Goal: Task Accomplishment & Management: Complete application form

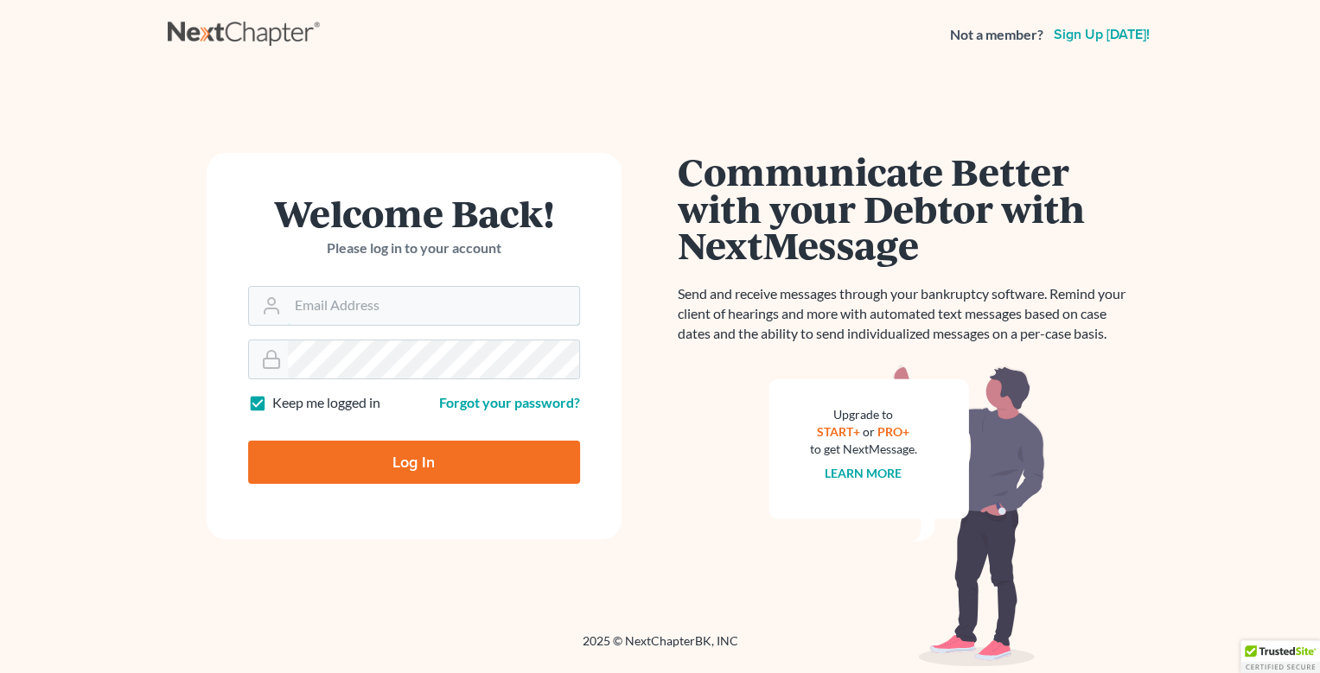
type input "[EMAIL_ADDRESS][DOMAIN_NAME]"
click at [430, 458] on input "Log In" at bounding box center [414, 462] width 332 height 43
type input "Thinking..."
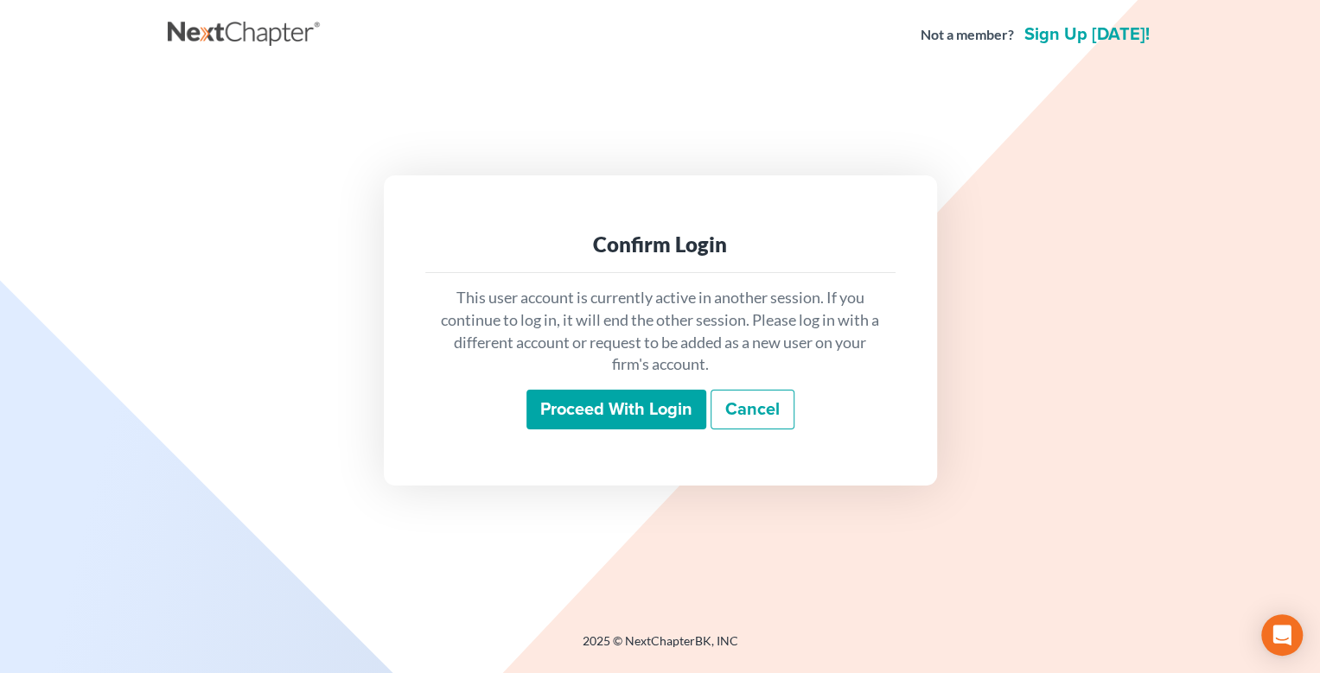
click at [631, 401] on input "Proceed with login" at bounding box center [616, 410] width 180 height 40
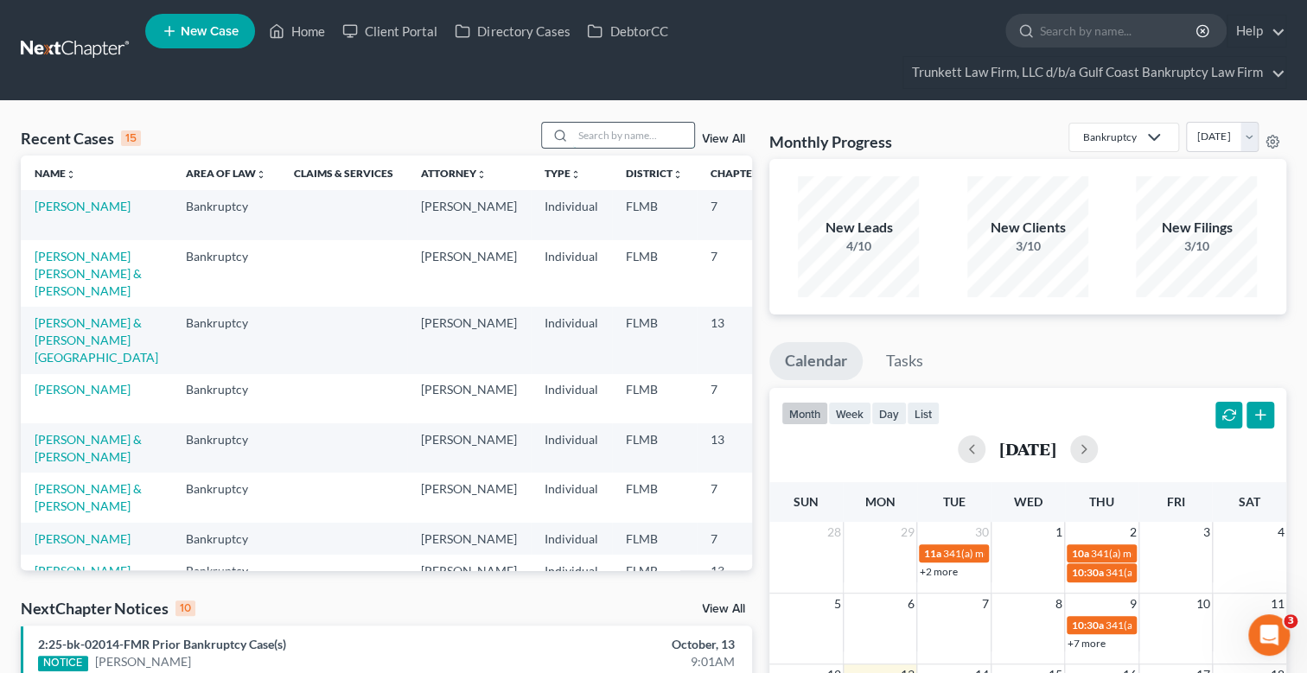
click at [612, 146] on input "search" at bounding box center [633, 135] width 121 height 25
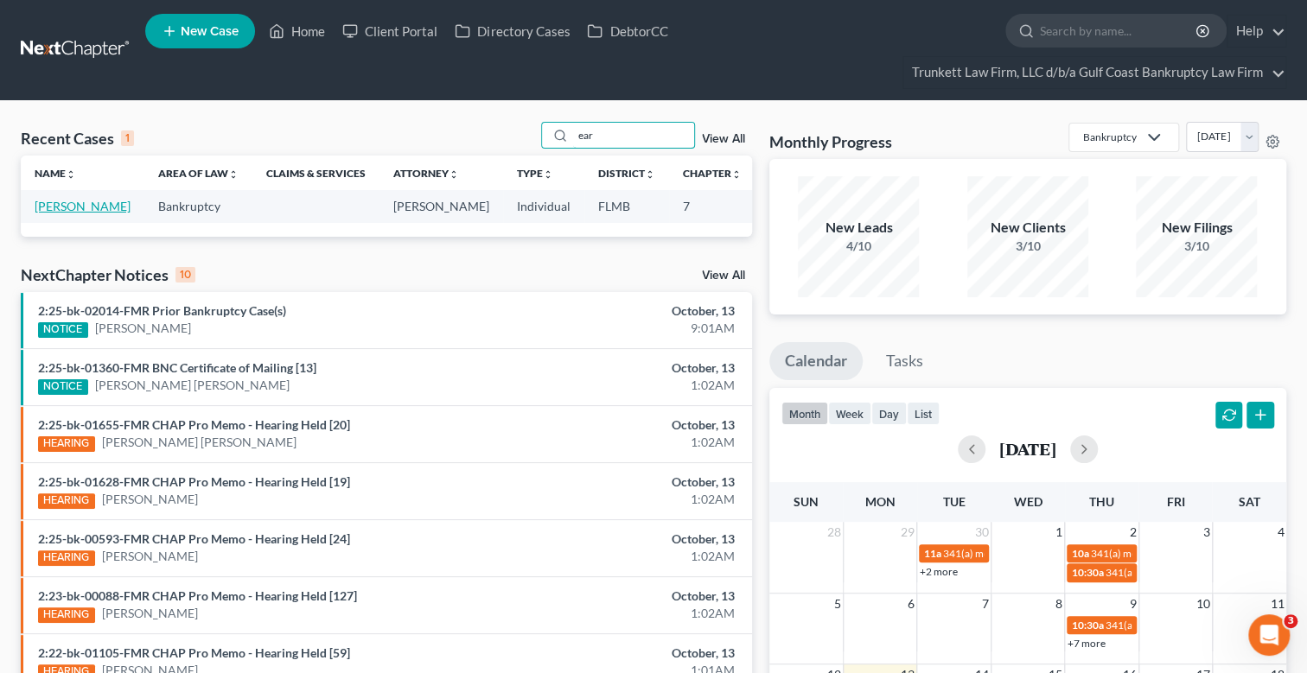
type input "ear"
click at [52, 205] on link "[PERSON_NAME]" at bounding box center [83, 206] width 96 height 15
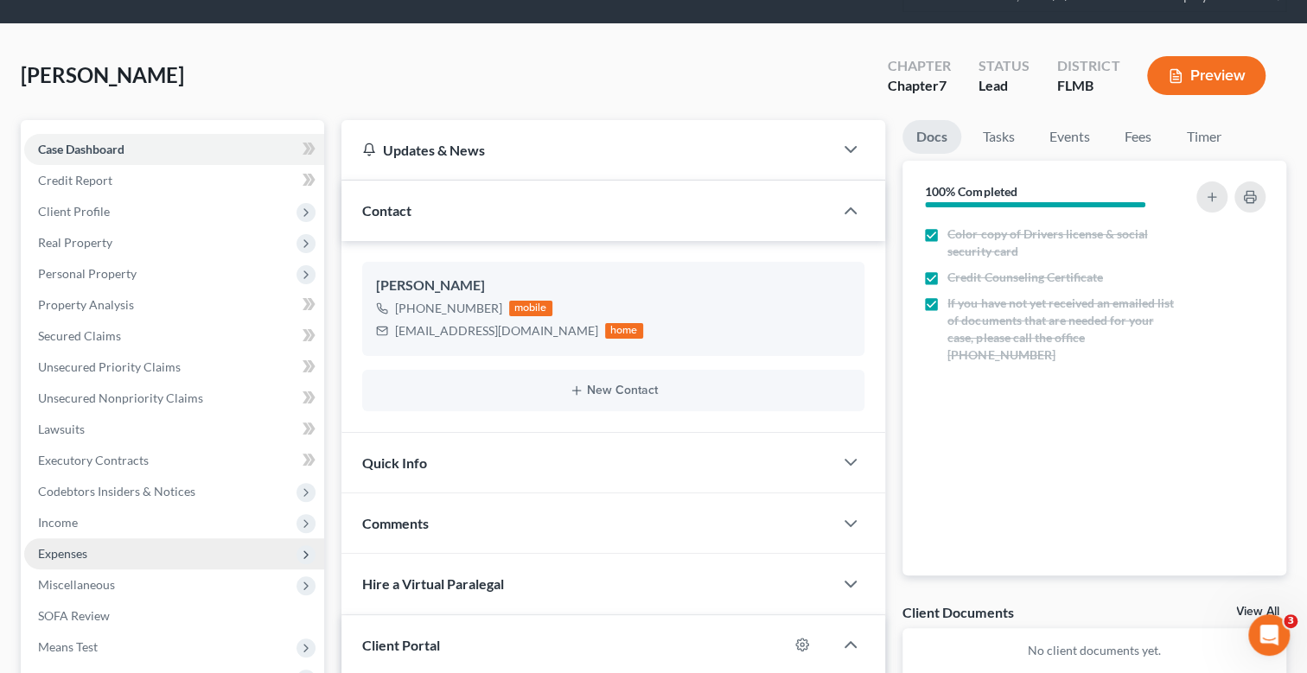
scroll to position [172, 0]
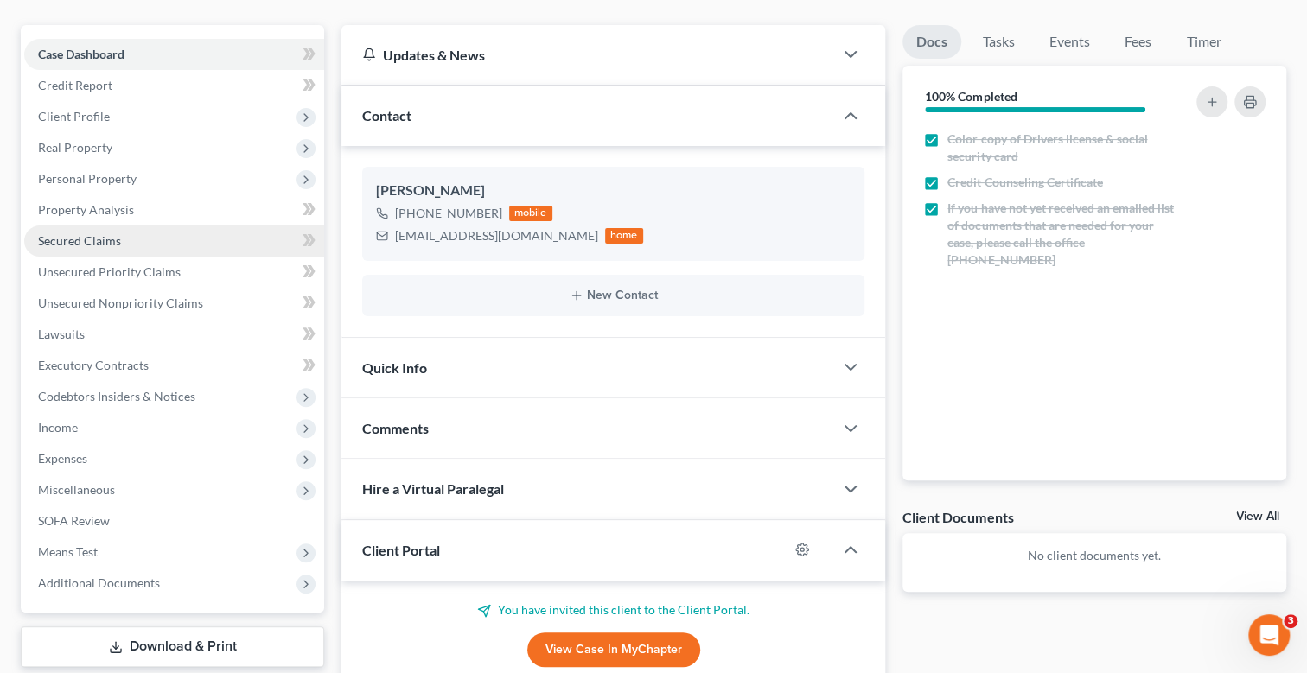
click at [105, 233] on span "Secured Claims" at bounding box center [79, 240] width 83 height 15
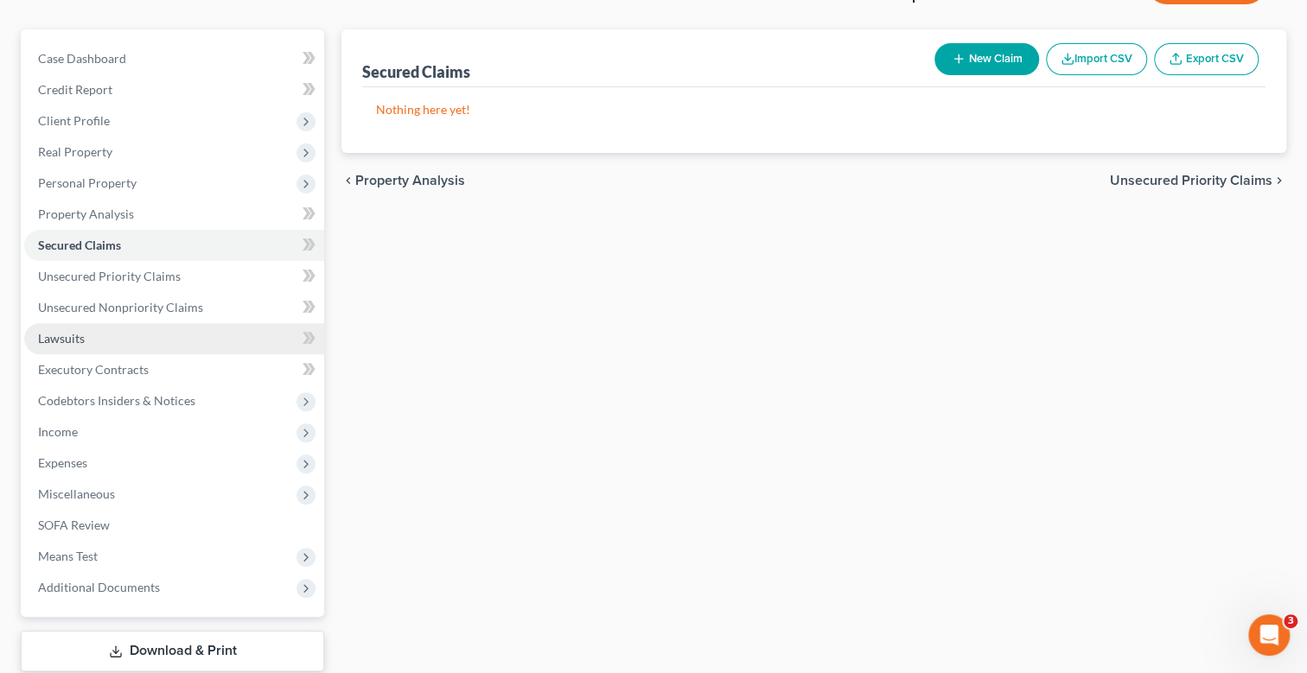
scroll to position [172, 0]
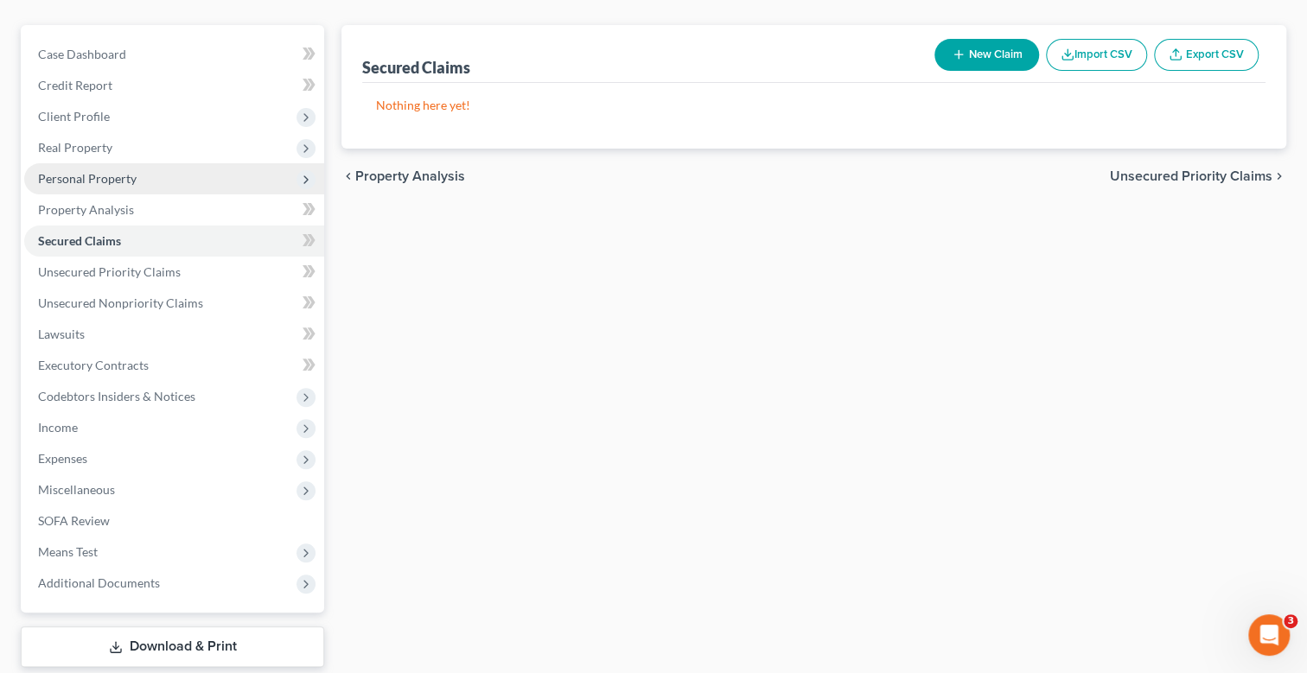
click at [120, 181] on span "Personal Property" at bounding box center [87, 178] width 99 height 15
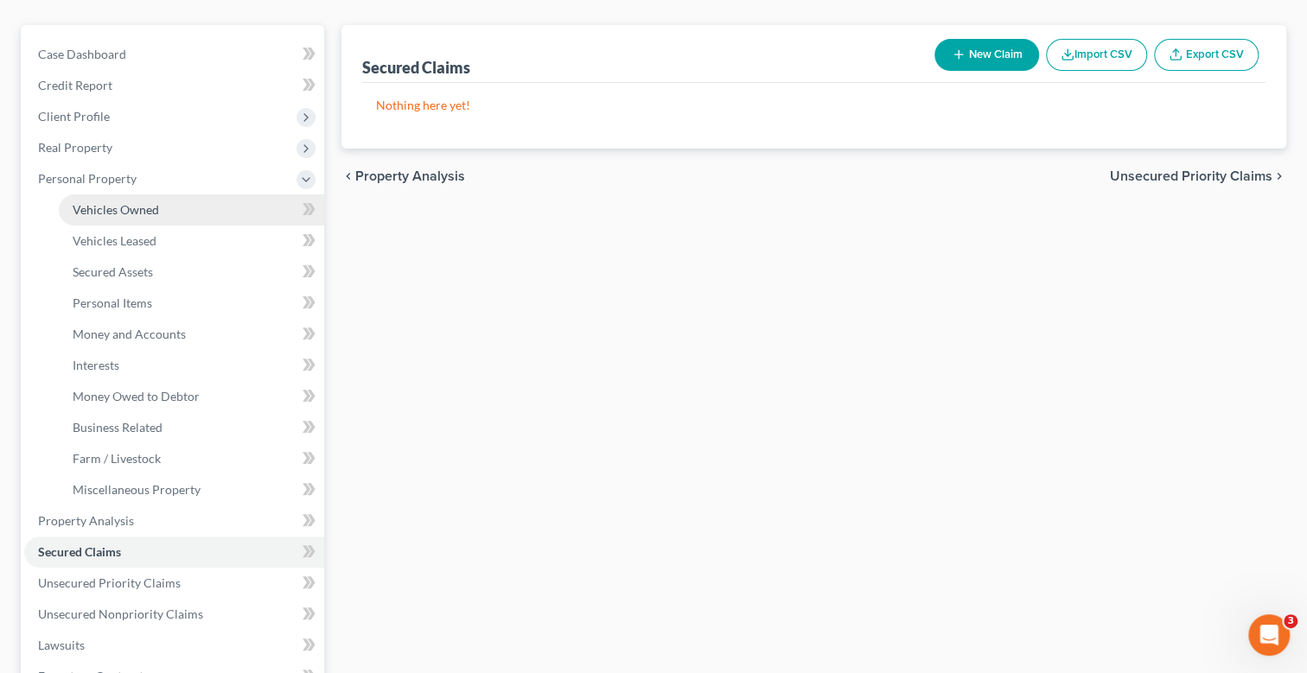
click at [131, 205] on span "Vehicles Owned" at bounding box center [116, 209] width 86 height 15
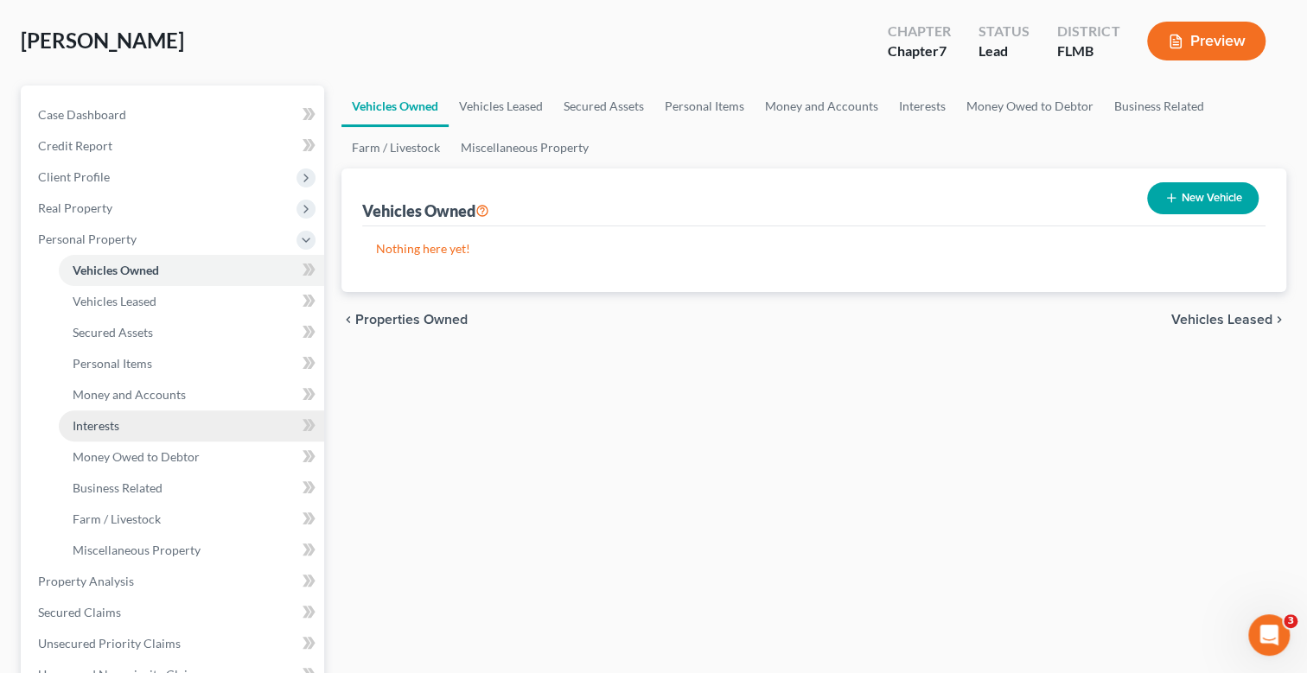
scroll to position [172, 0]
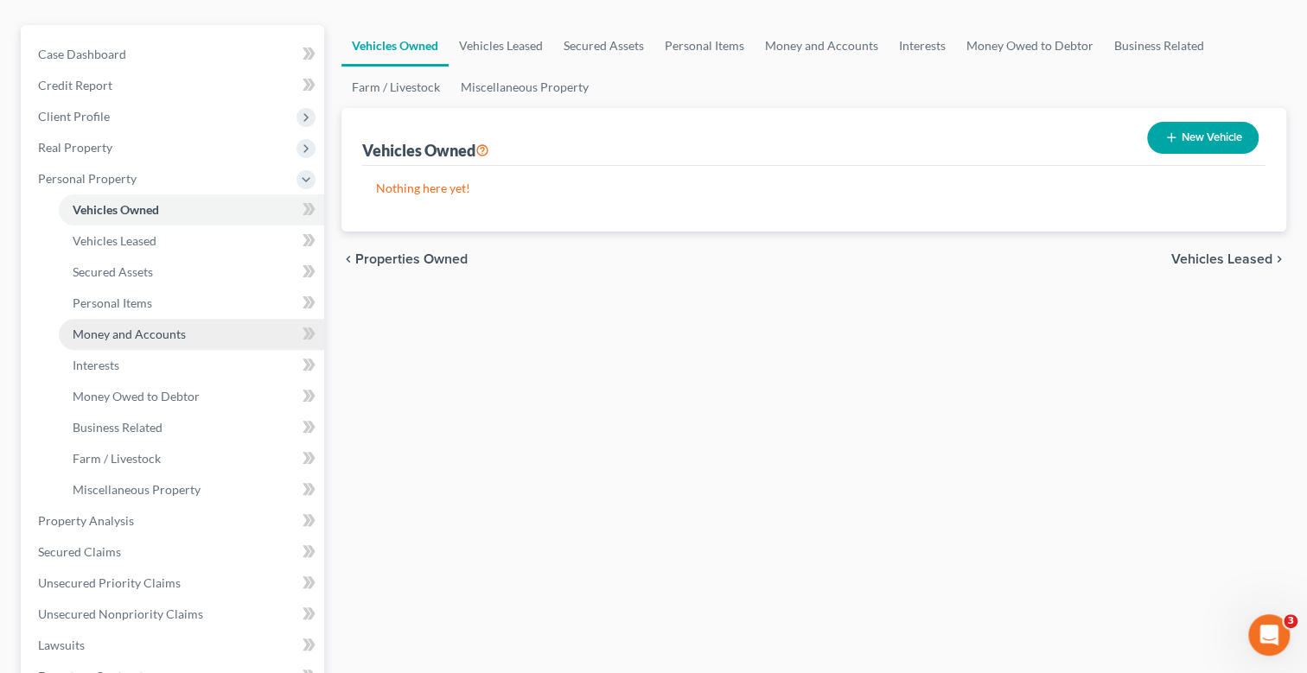
click at [147, 336] on span "Money and Accounts" at bounding box center [129, 334] width 113 height 15
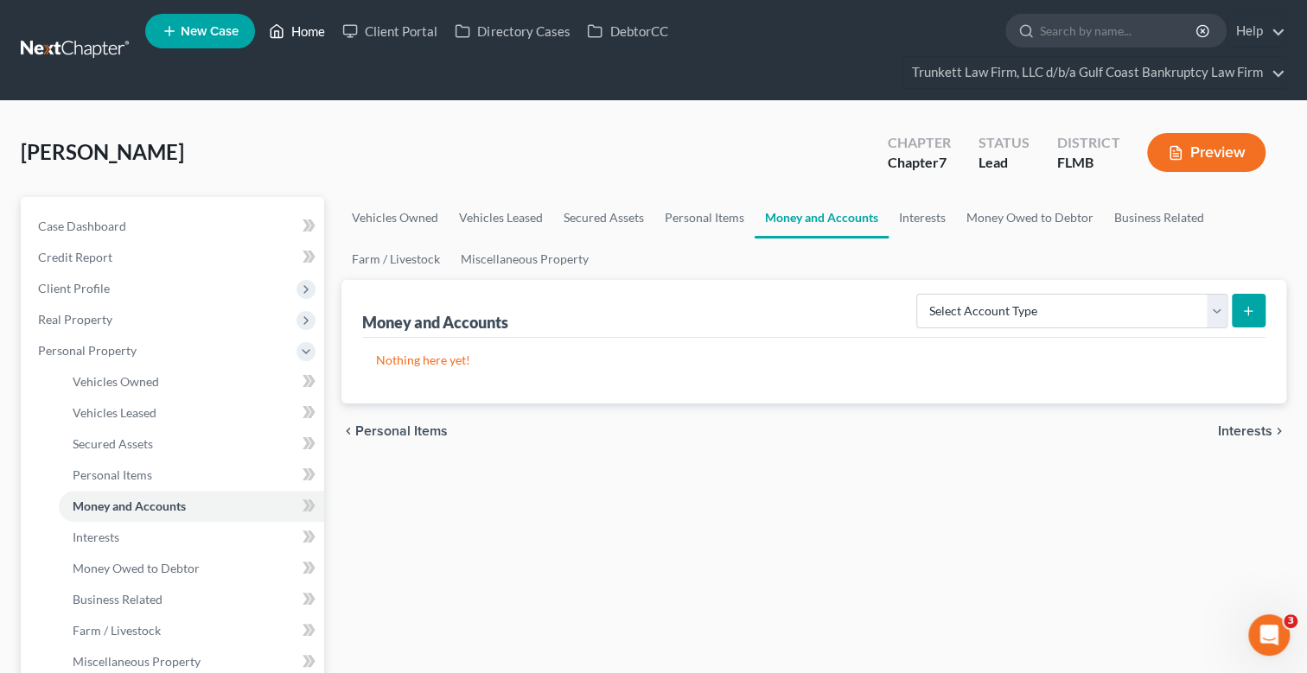
click at [317, 34] on link "Home" at bounding box center [296, 31] width 73 height 31
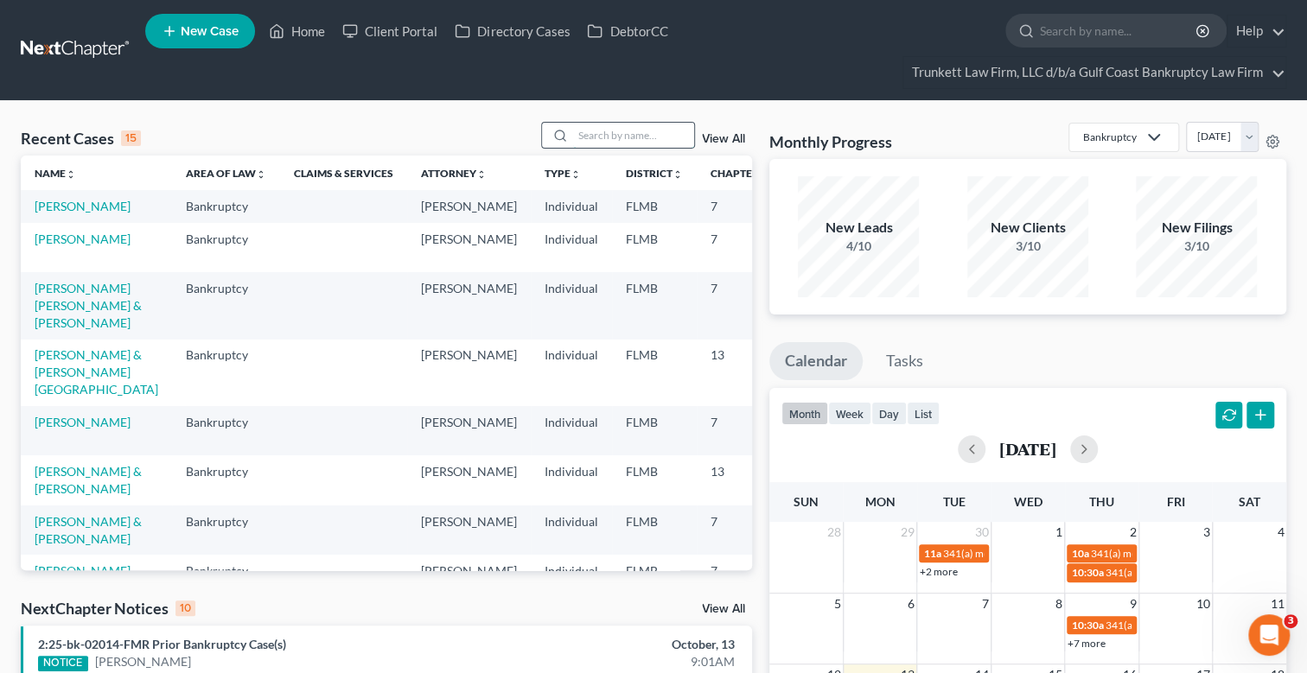
drag, startPoint x: 662, startPoint y: 129, endPoint x: 638, endPoint y: 130, distance: 24.2
click at [661, 129] on input "search" at bounding box center [633, 135] width 121 height 25
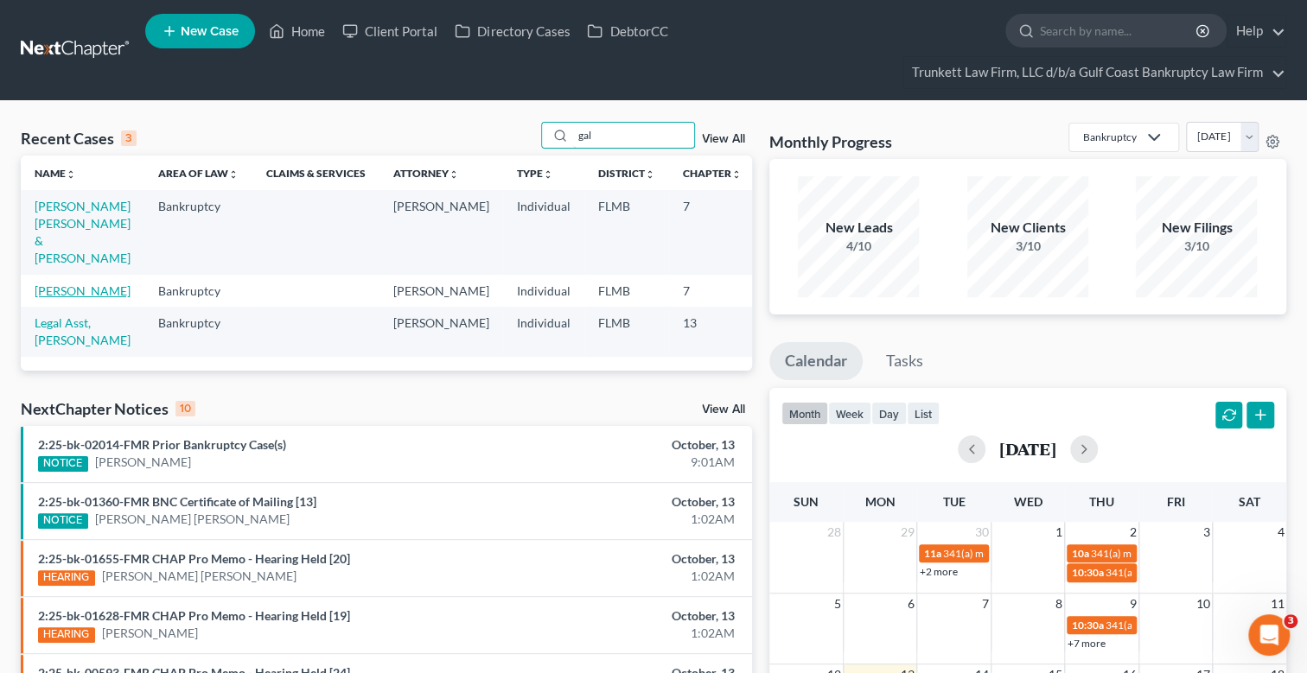
type input "gal"
click at [58, 298] on link "[PERSON_NAME]" at bounding box center [83, 291] width 96 height 15
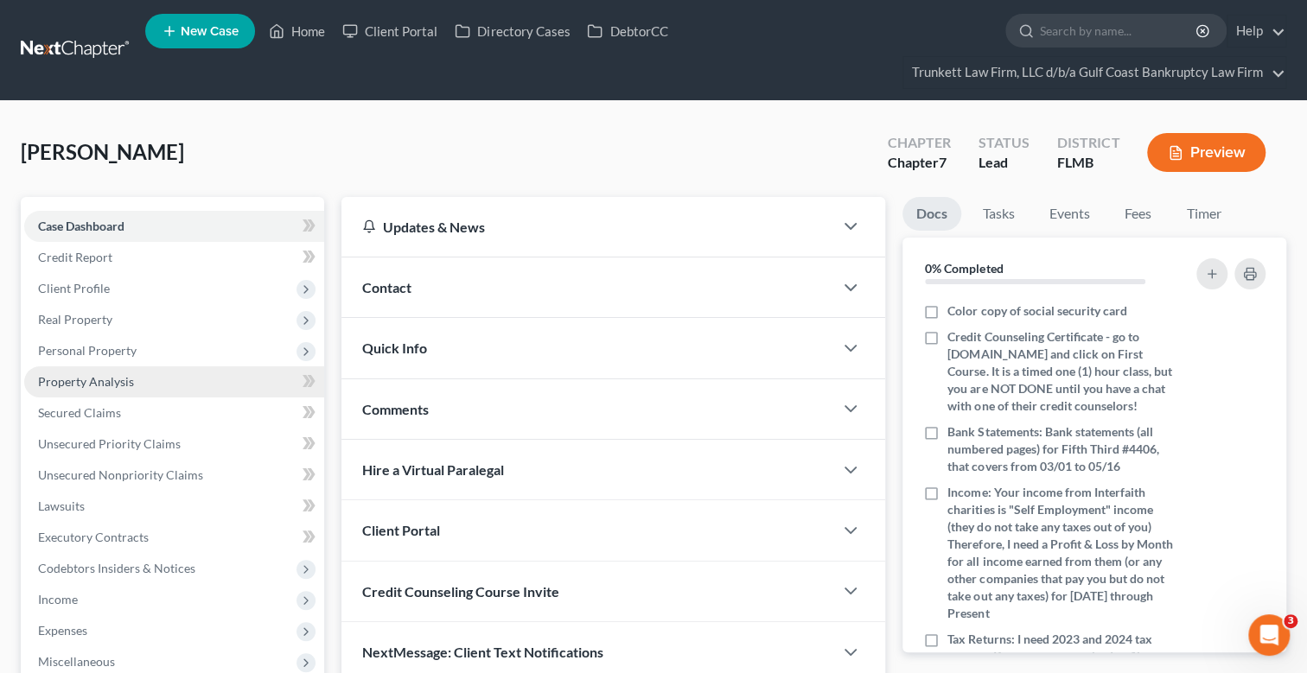
click at [77, 387] on span "Property Analysis" at bounding box center [86, 381] width 96 height 15
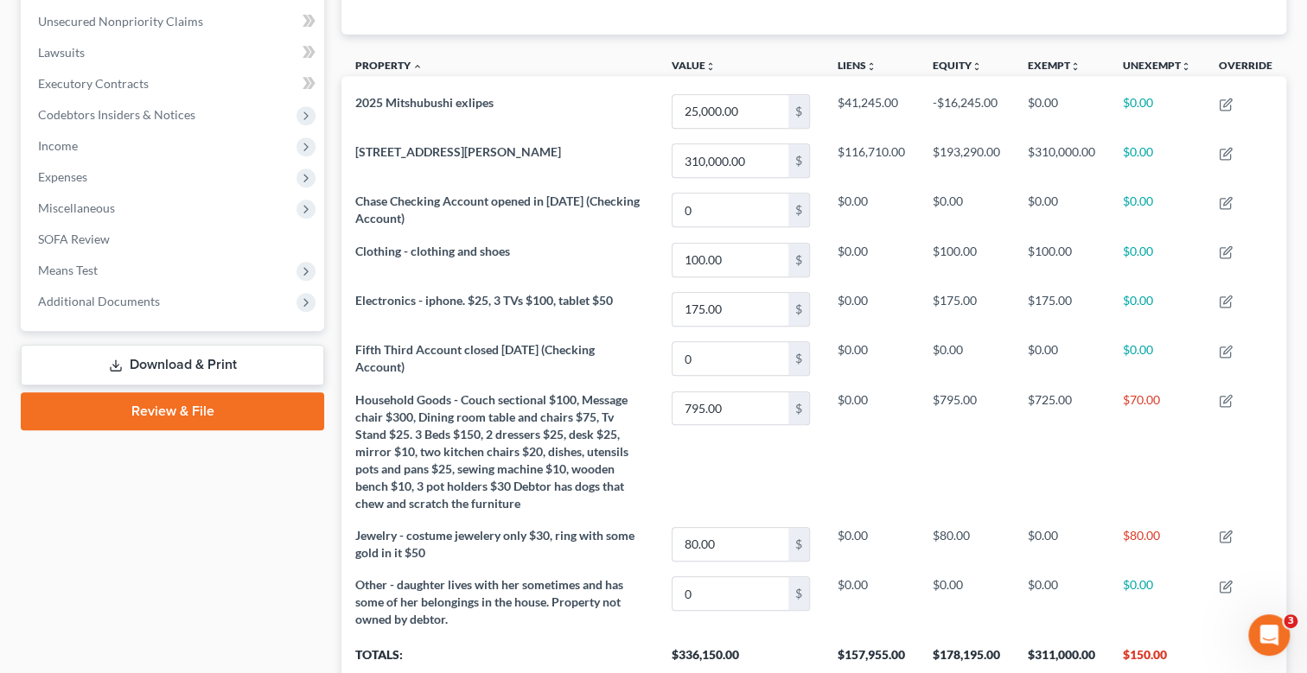
scroll to position [238, 0]
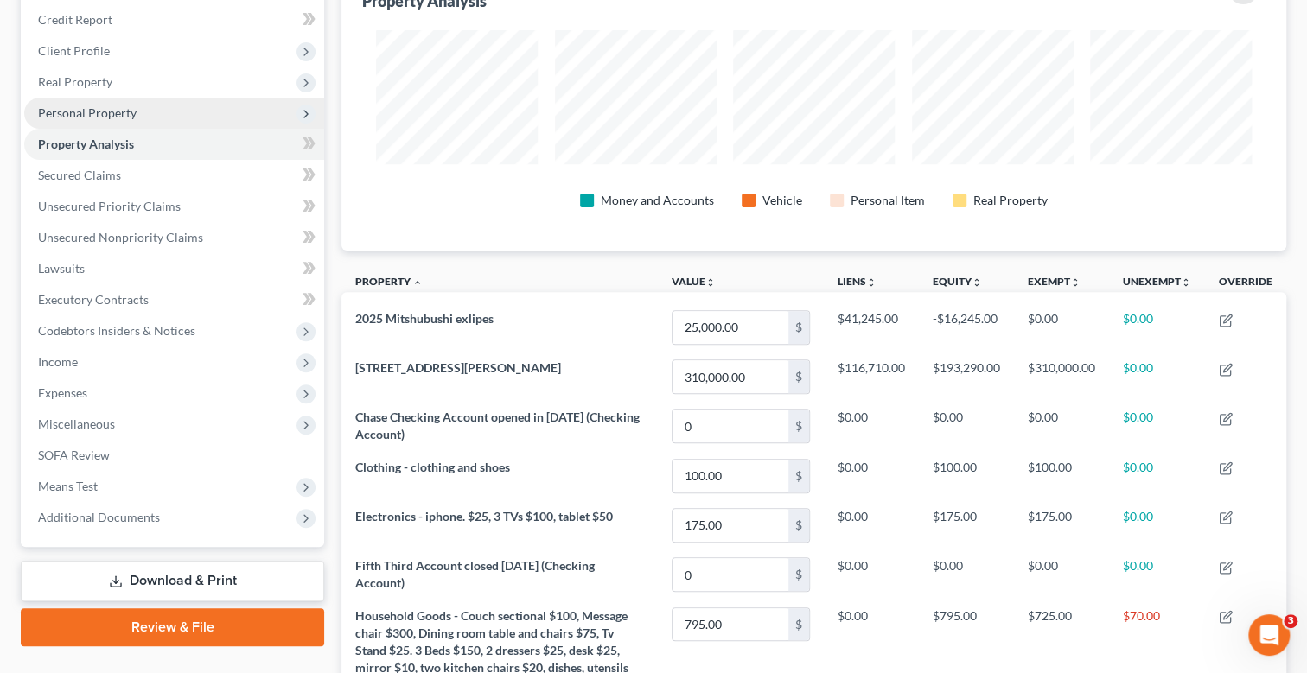
click at [131, 109] on span "Personal Property" at bounding box center [87, 112] width 99 height 15
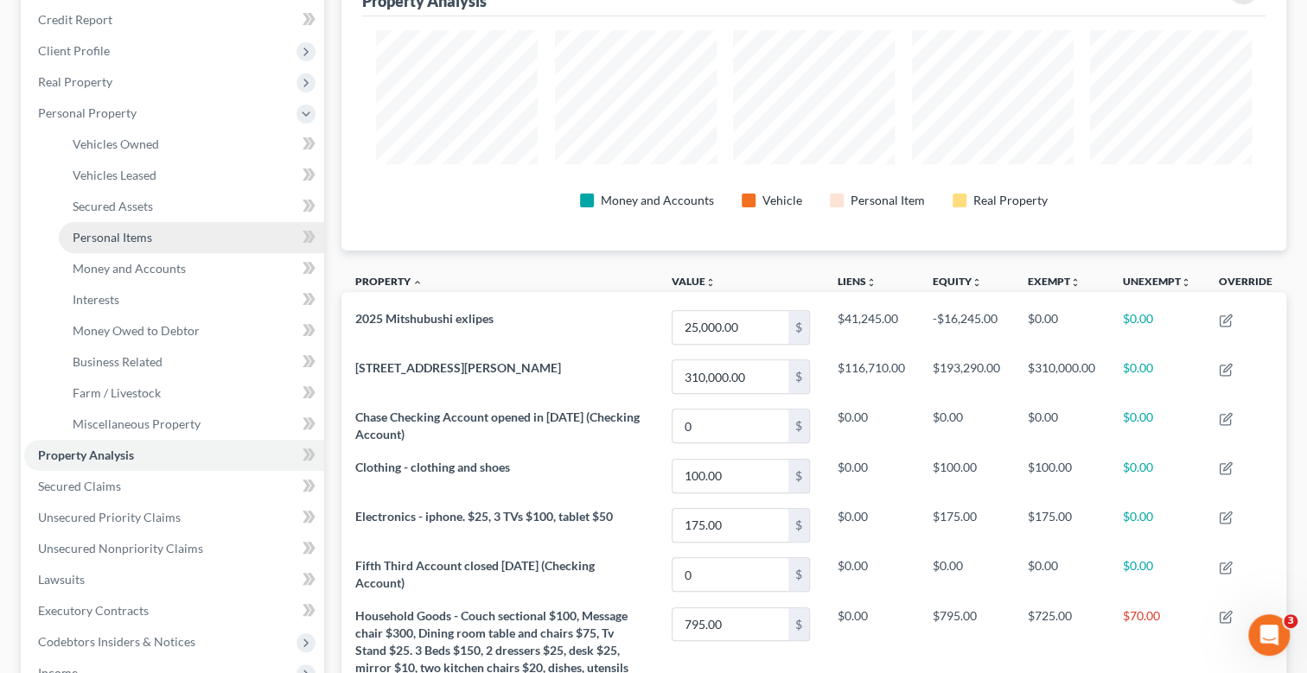
click at [154, 233] on link "Personal Items" at bounding box center [191, 237] width 265 height 31
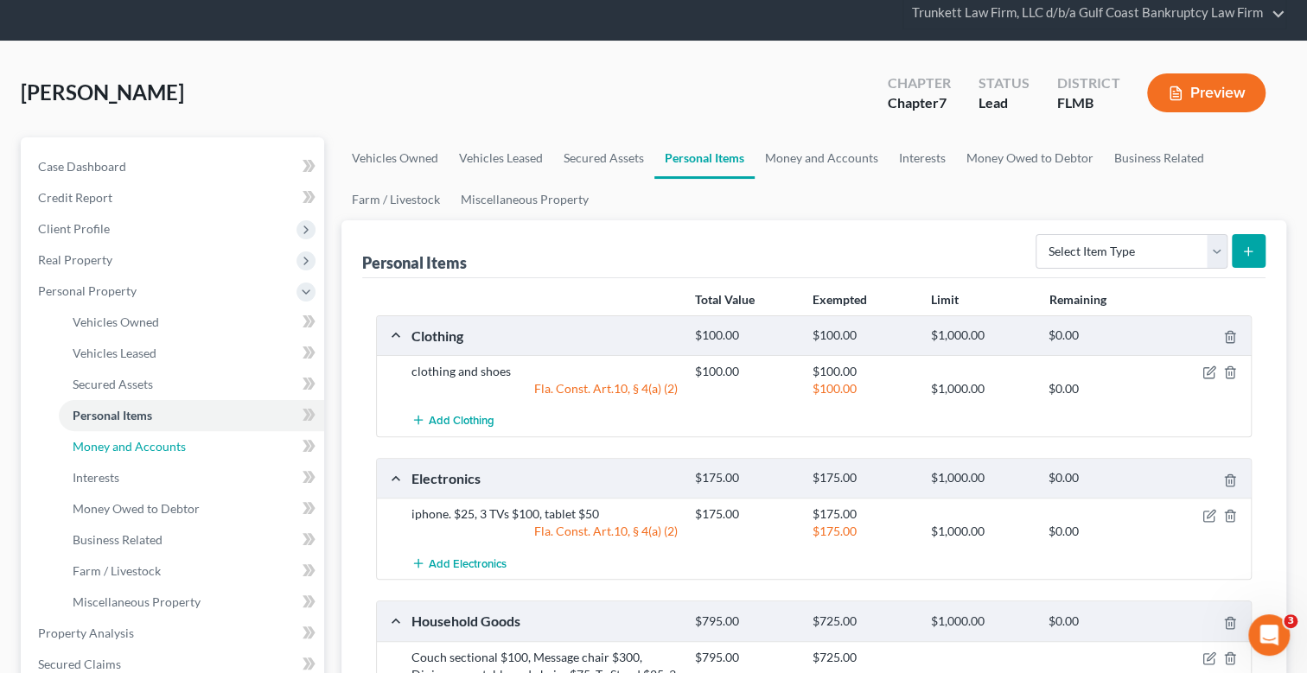
scroll to position [431, 0]
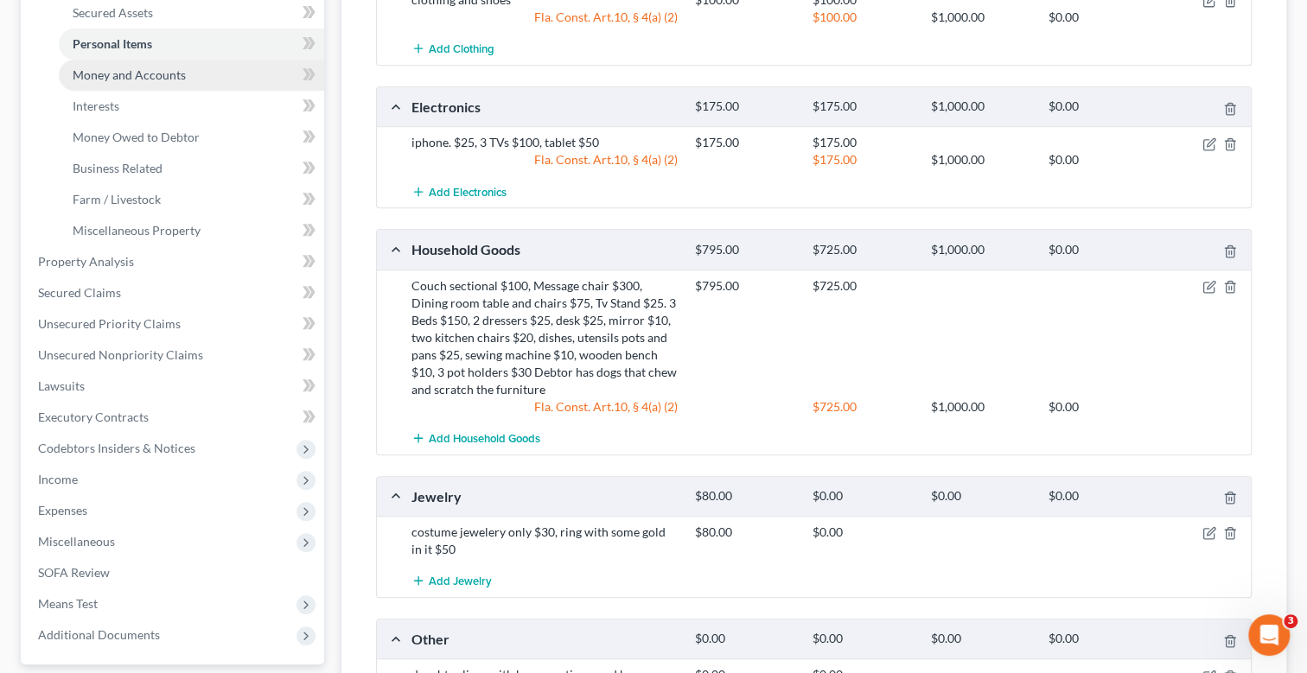
click at [164, 71] on span "Money and Accounts" at bounding box center [129, 74] width 113 height 15
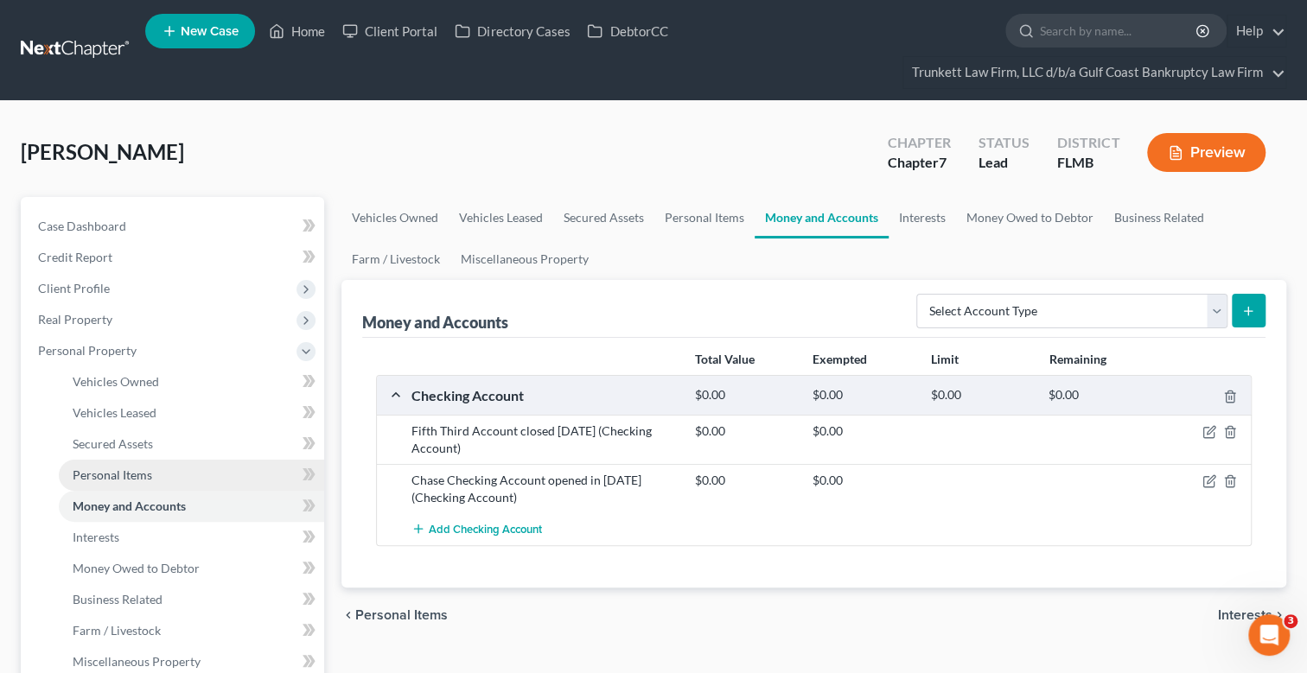
click at [140, 476] on span "Personal Items" at bounding box center [113, 475] width 80 height 15
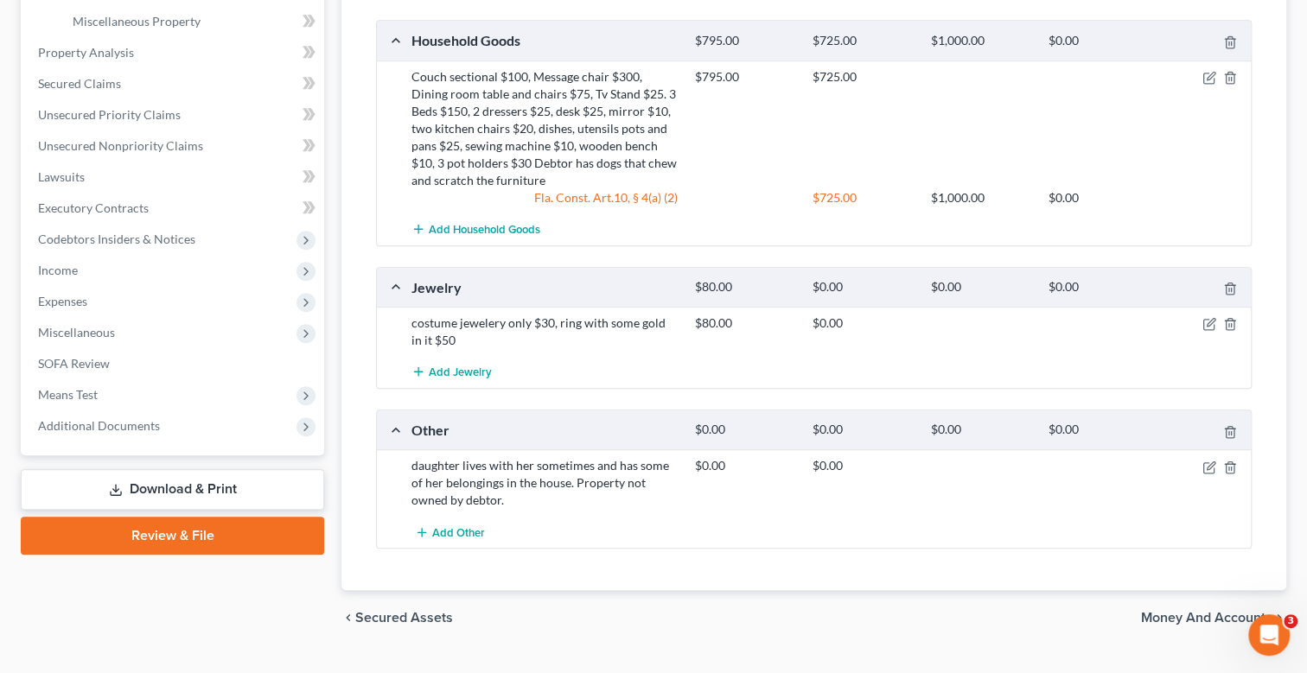
scroll to position [673, 0]
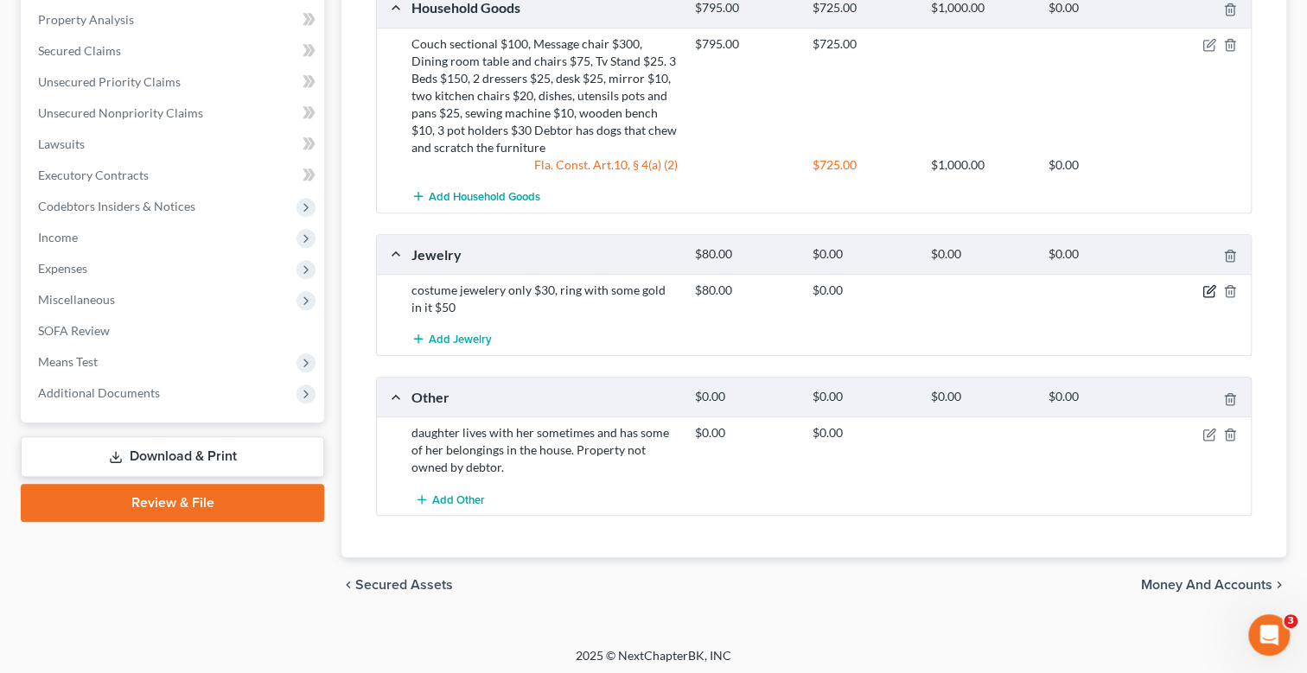
click at [1209, 286] on icon "button" at bounding box center [1209, 291] width 14 height 14
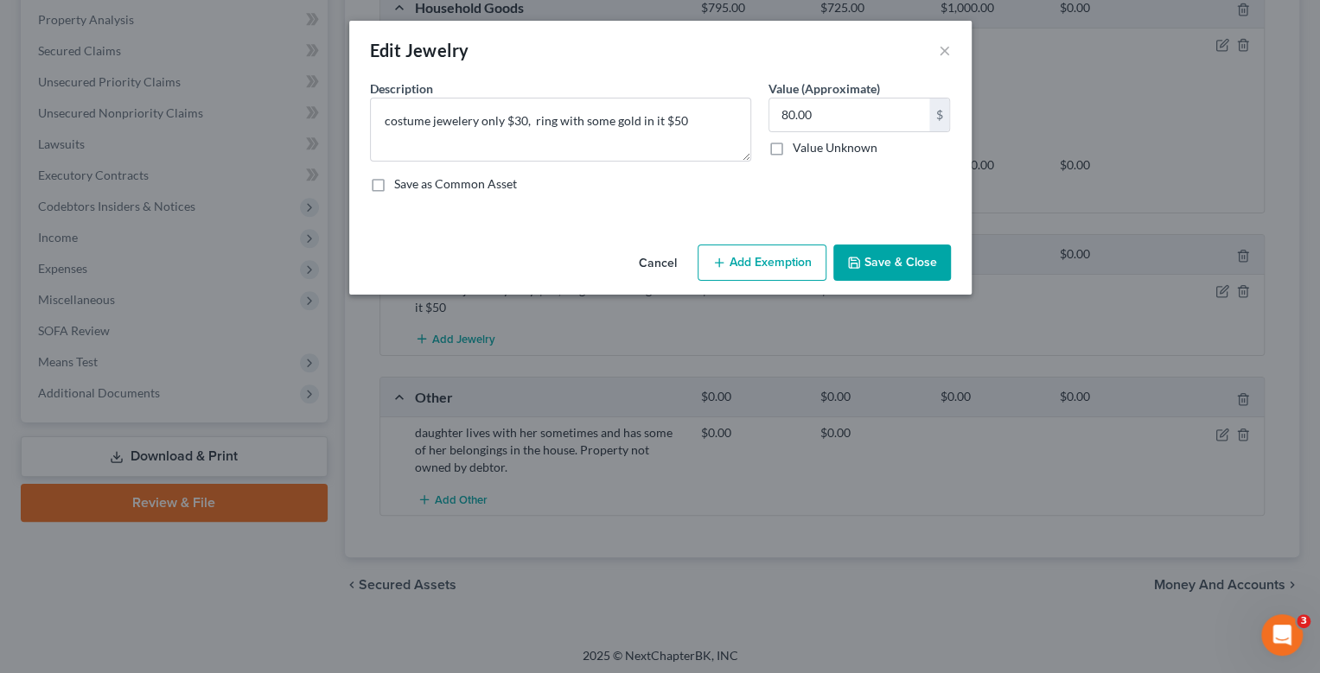
click at [759, 256] on button "Add Exemption" at bounding box center [762, 263] width 129 height 36
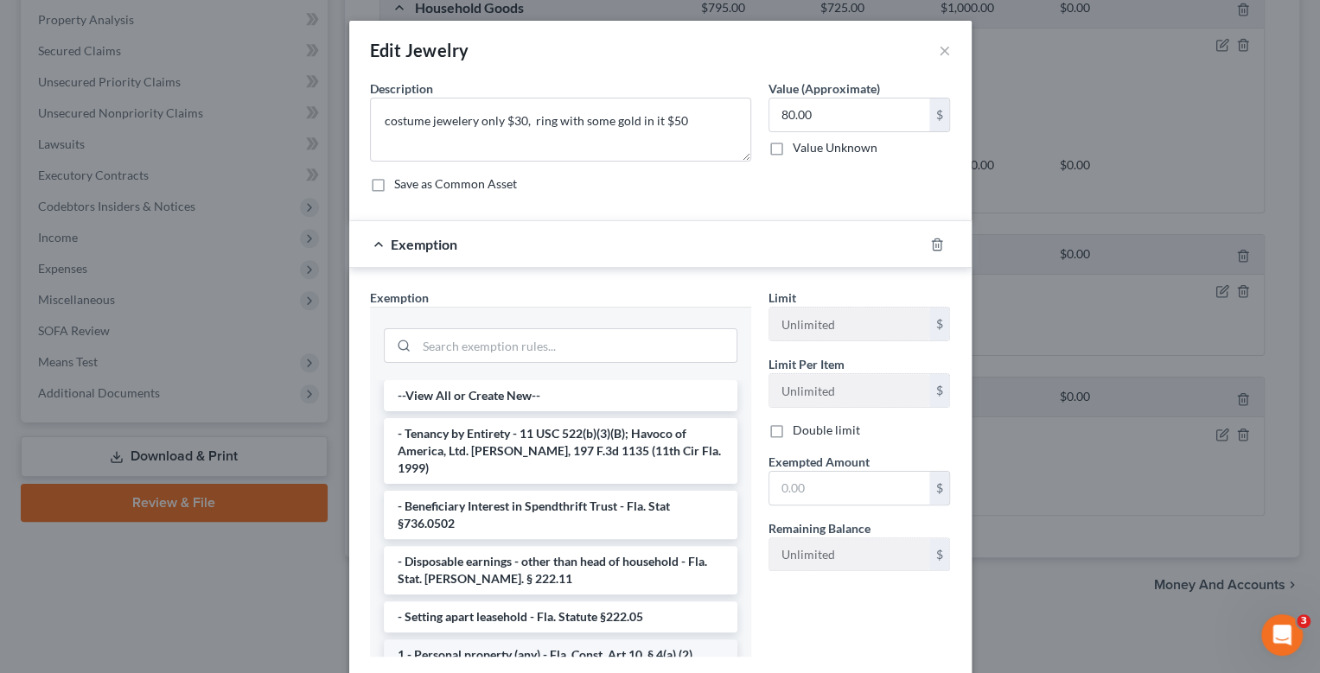
click at [604, 642] on li "1 - Personal property (any) - Fla. Const. Art.10, § 4(a) (2)" at bounding box center [561, 655] width 354 height 31
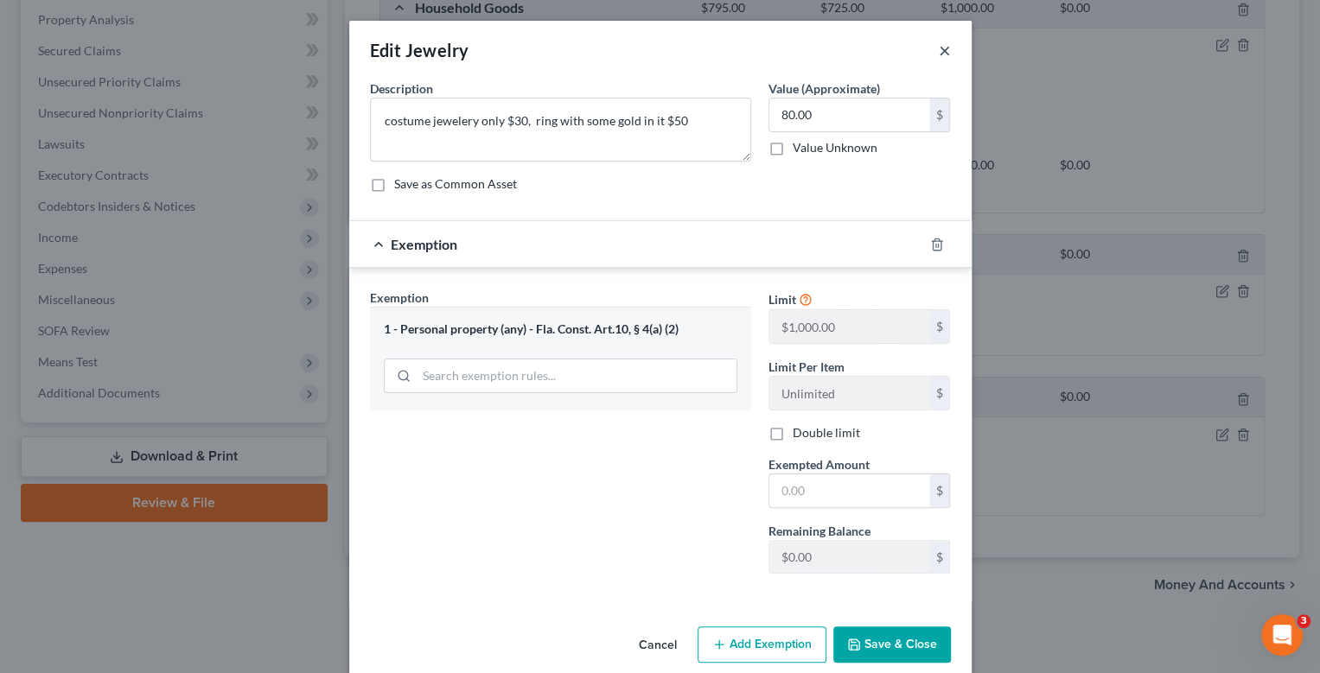
click at [939, 42] on button "×" at bounding box center [945, 50] width 12 height 21
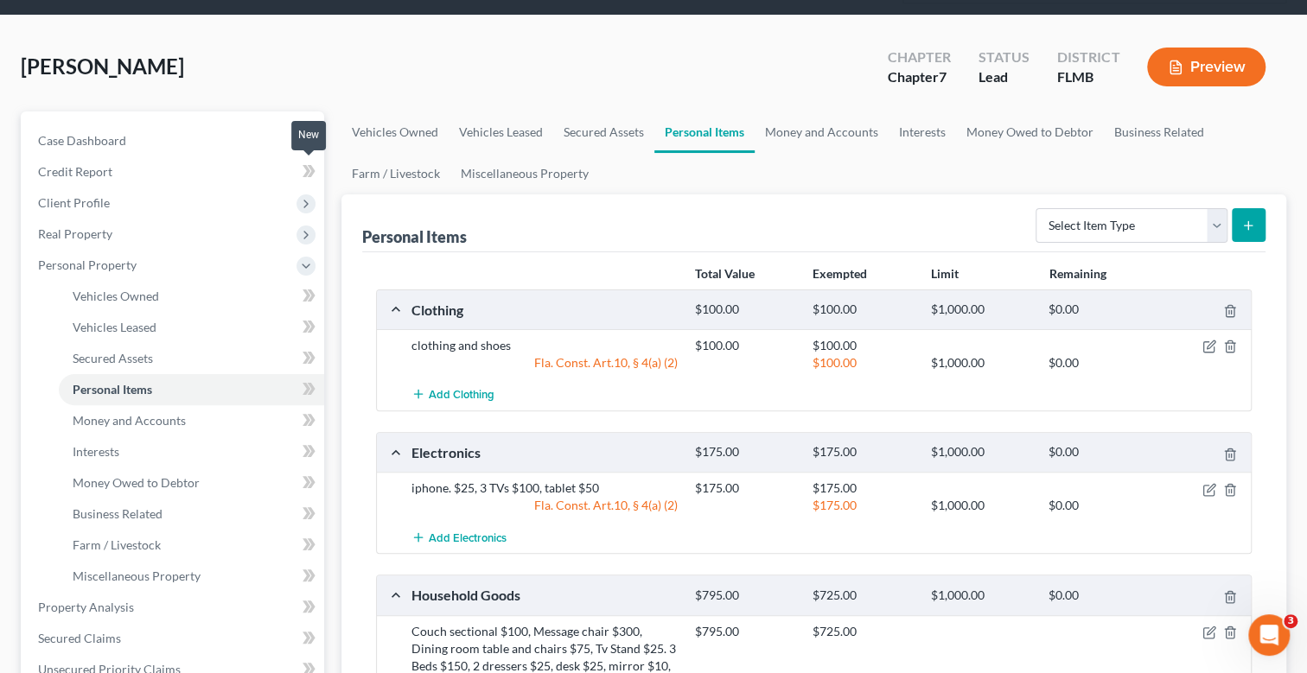
scroll to position [0, 0]
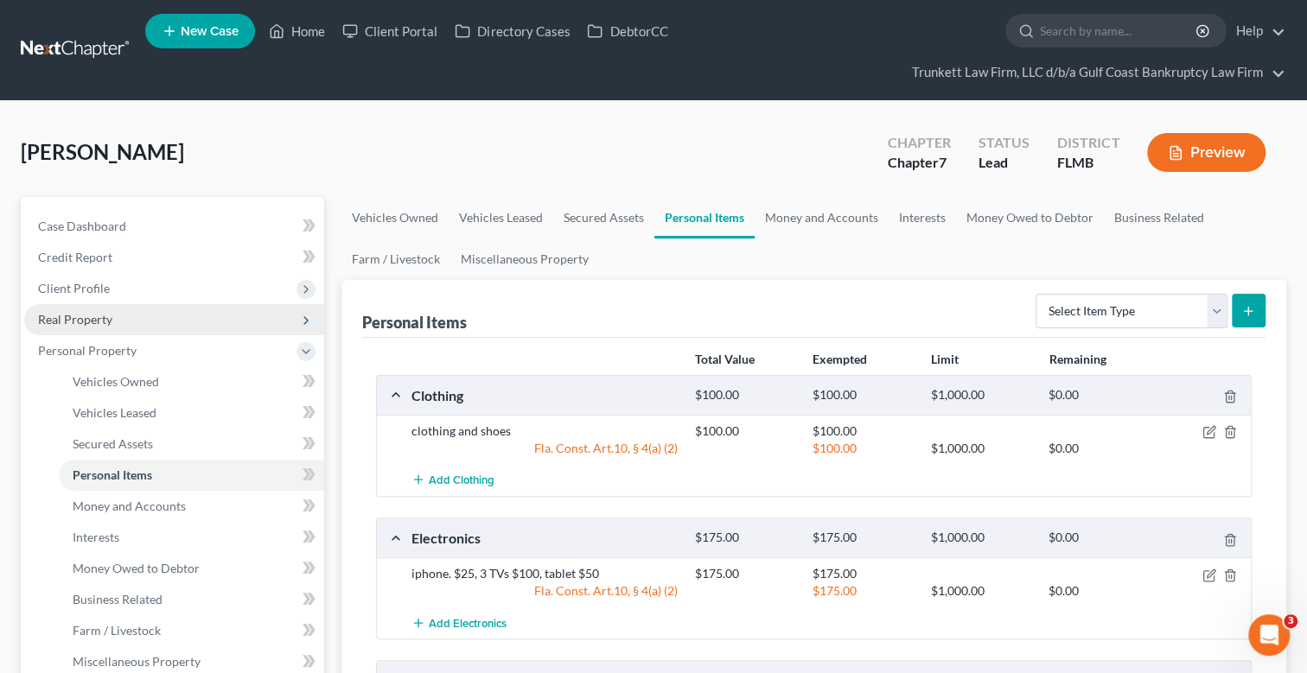
click at [96, 316] on span "Real Property" at bounding box center [75, 319] width 74 height 15
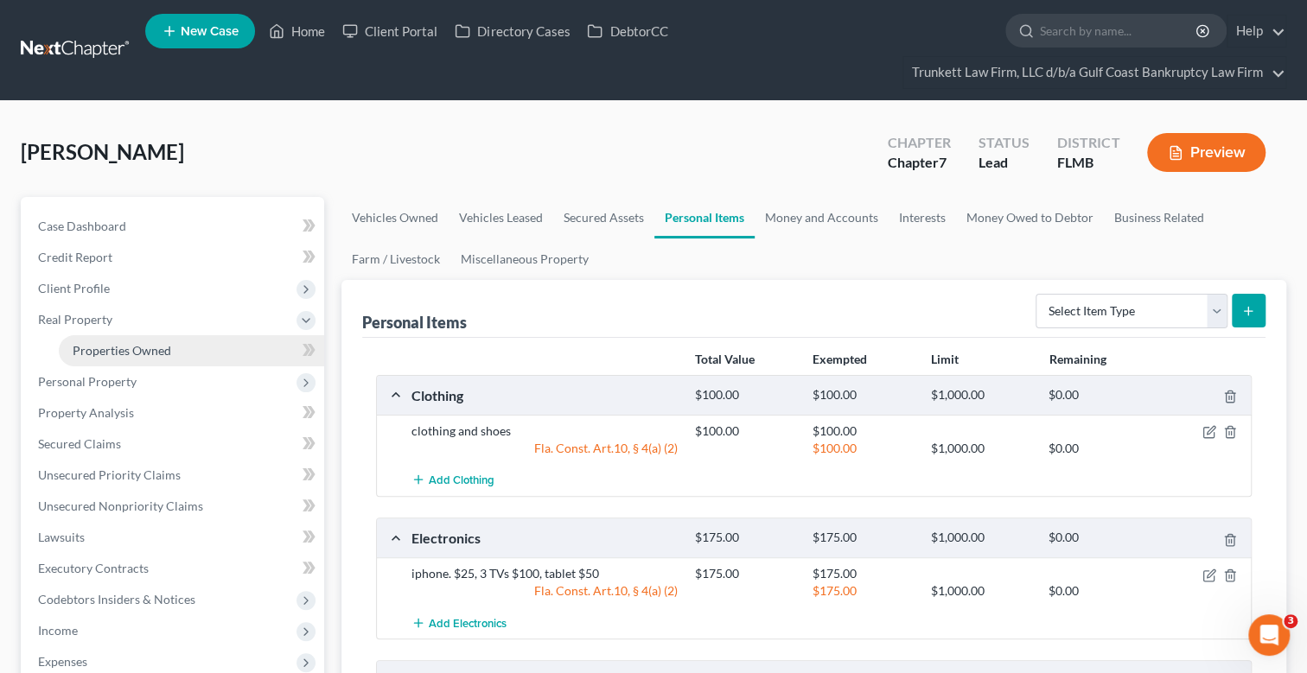
click at [134, 348] on span "Properties Owned" at bounding box center [122, 350] width 99 height 15
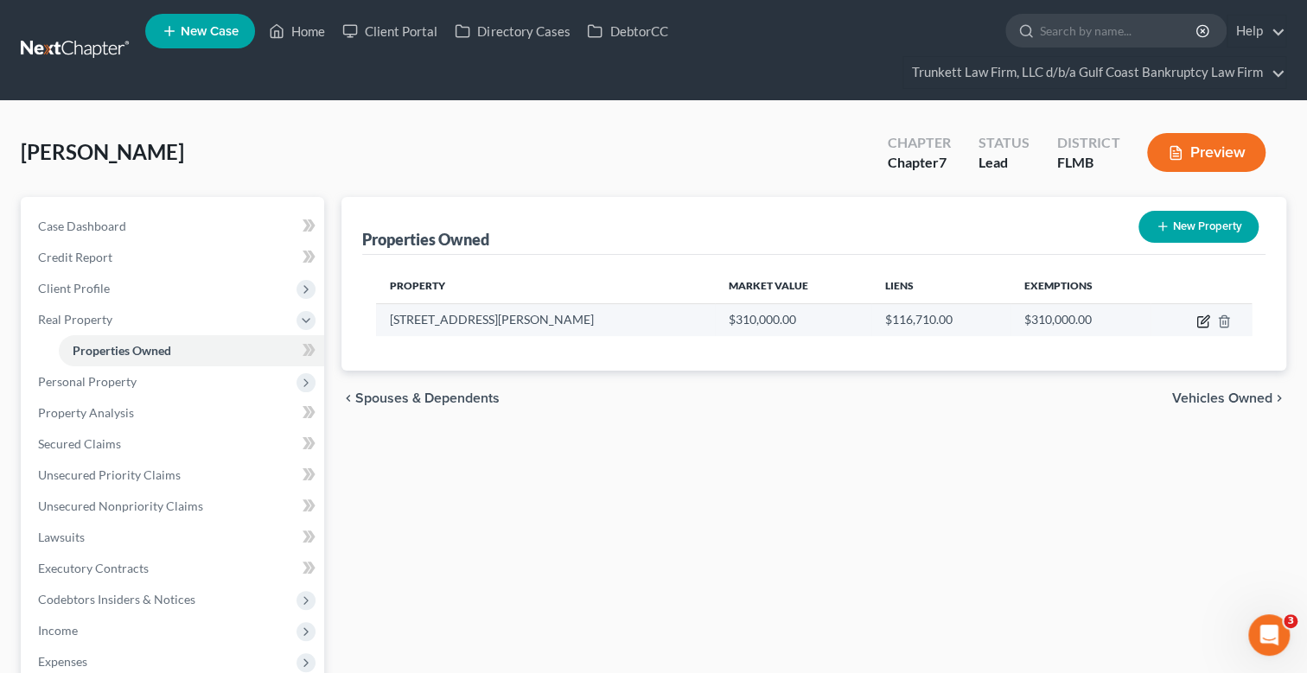
click at [1204, 318] on icon "button" at bounding box center [1203, 322] width 14 height 14
select select "9"
select select "34"
select select "0"
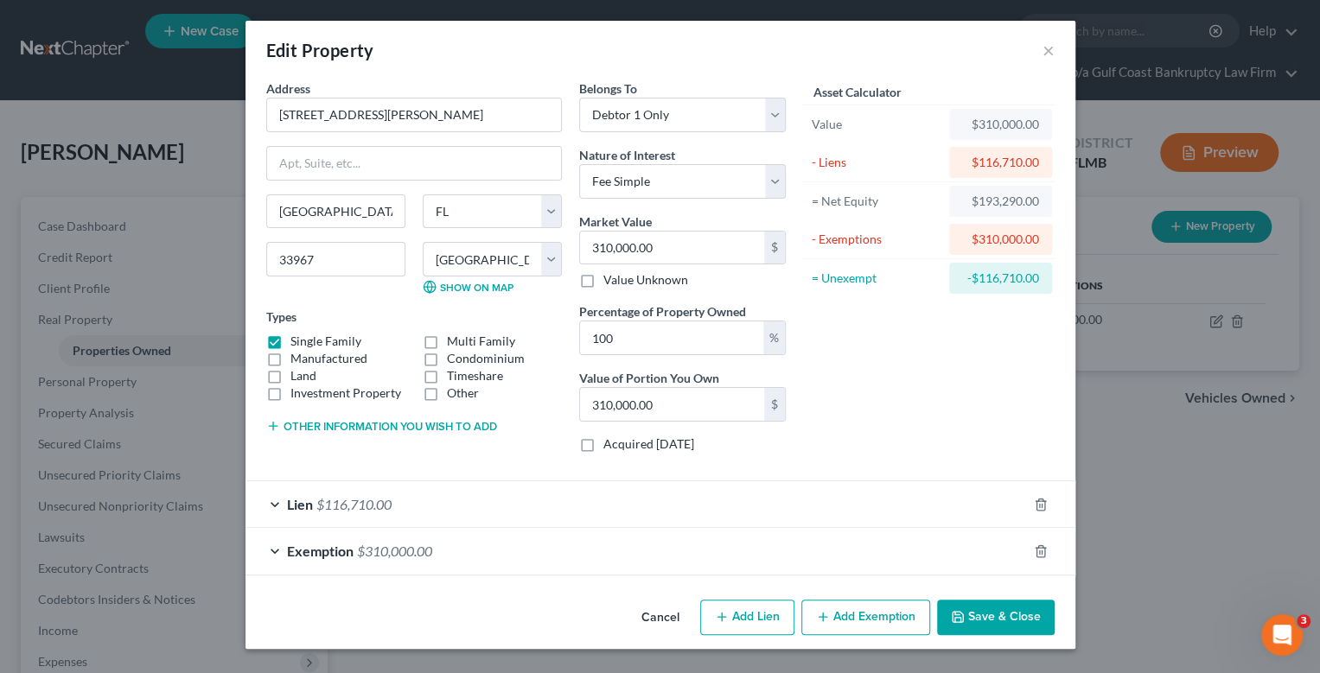
click at [995, 625] on button "Save & Close" at bounding box center [996, 618] width 118 height 36
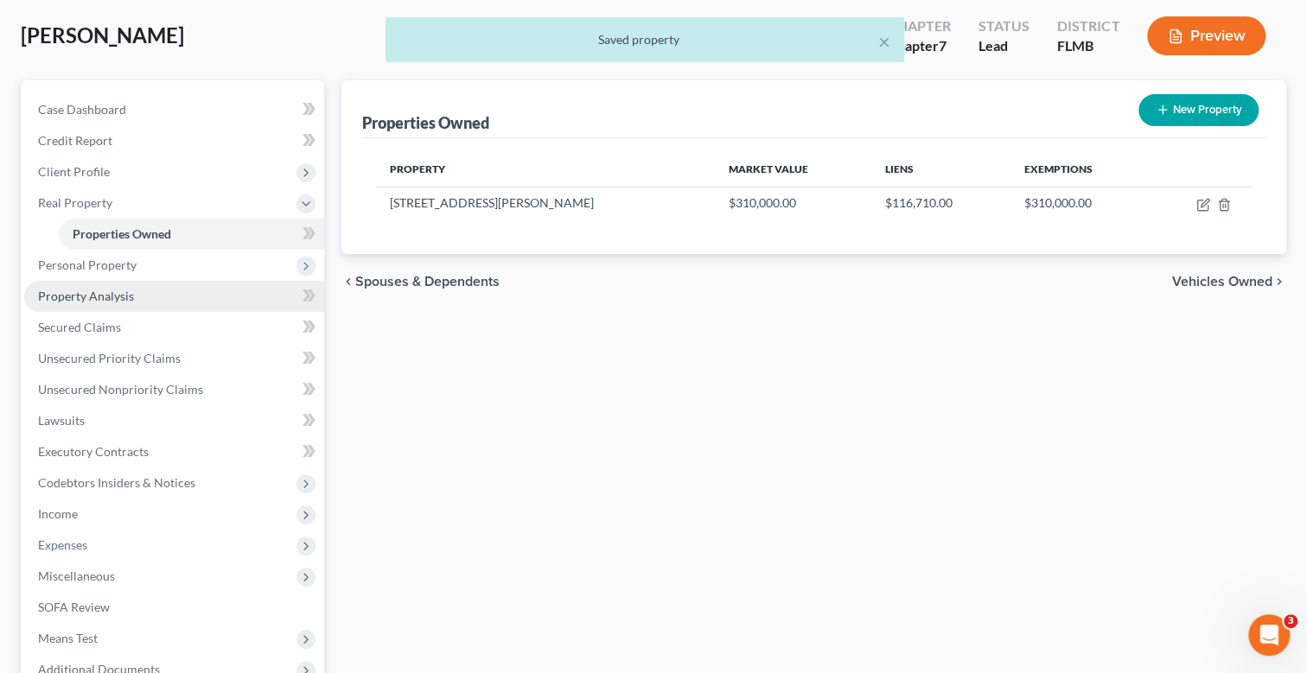
scroll to position [259, 0]
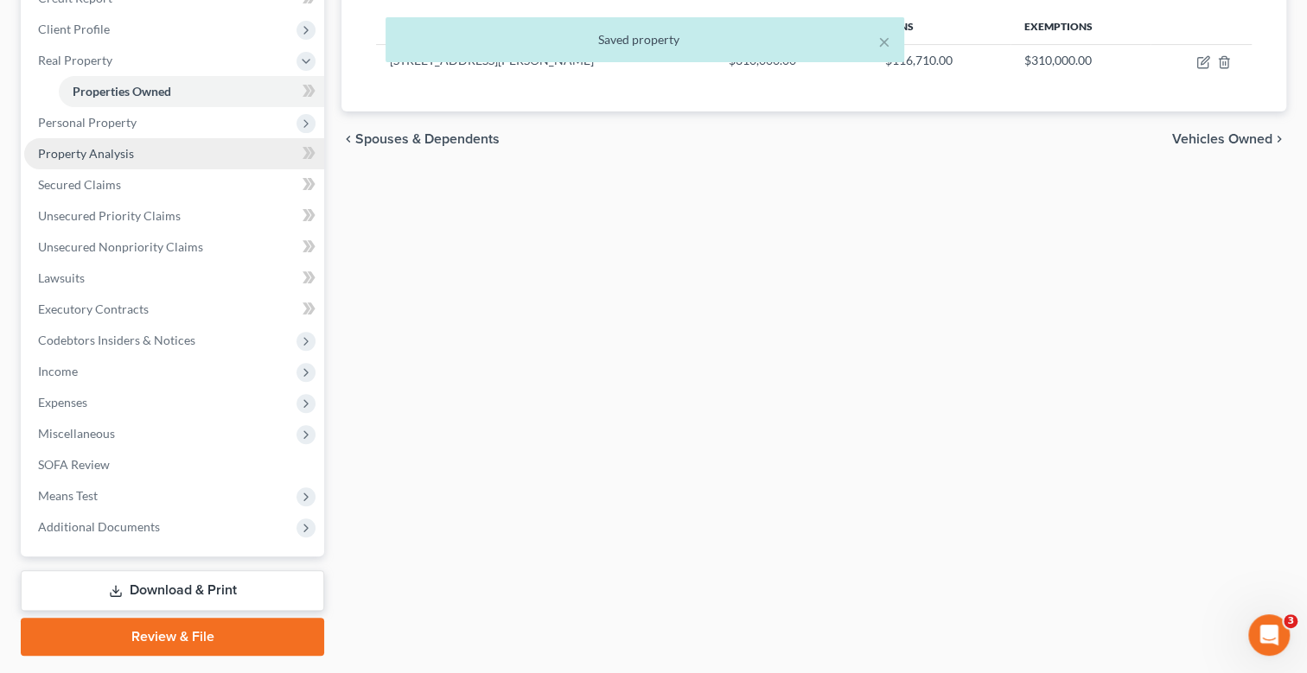
click at [119, 148] on span "Property Analysis" at bounding box center [86, 153] width 96 height 15
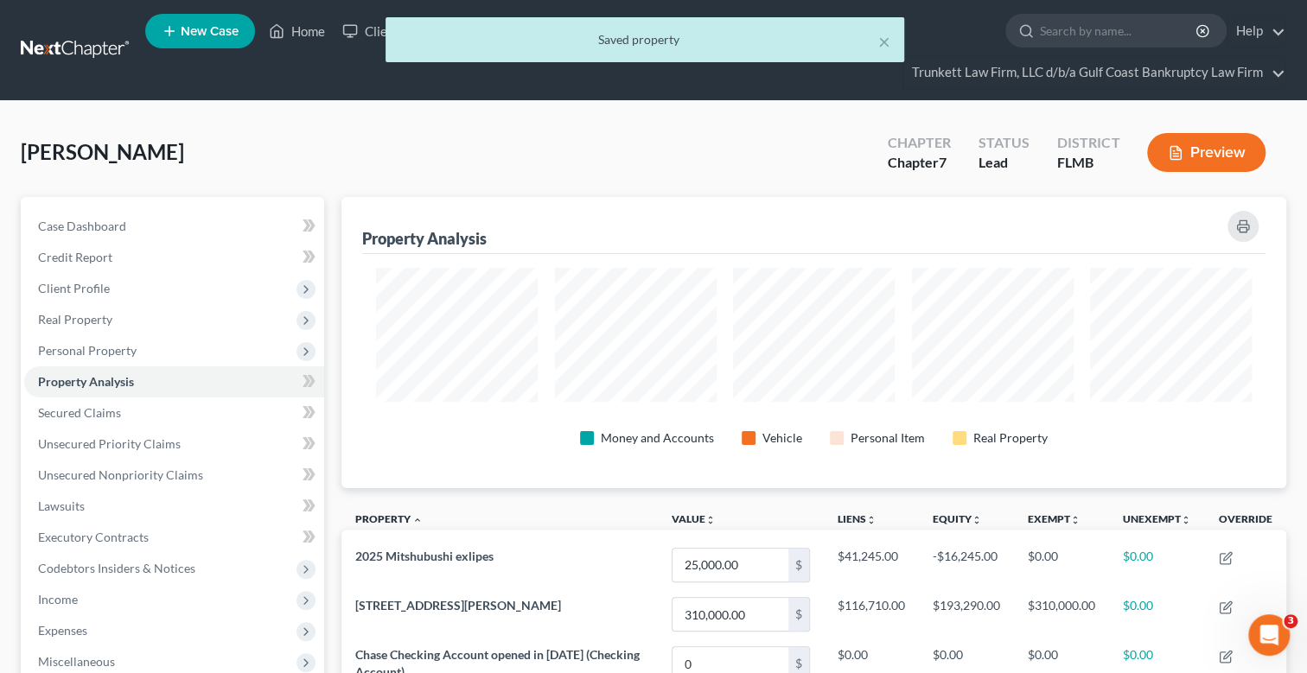
scroll to position [864106, 863452]
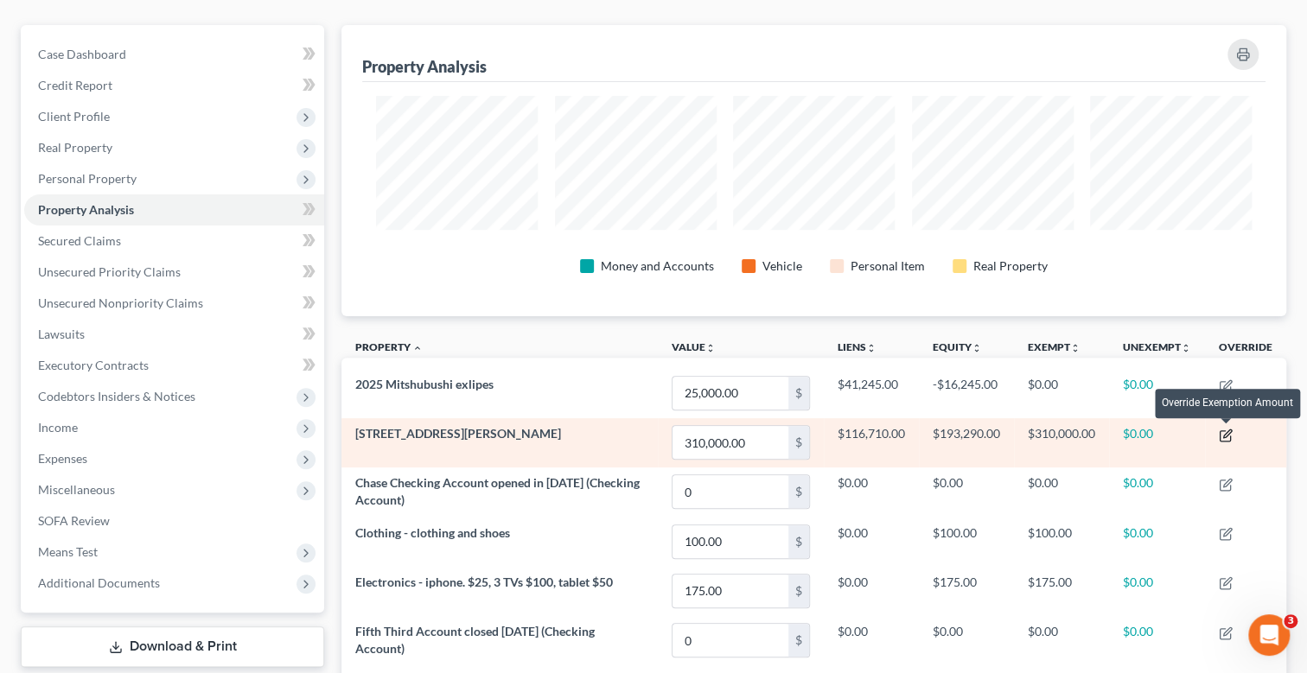
click at [1229, 431] on icon "button" at bounding box center [1227, 434] width 8 height 8
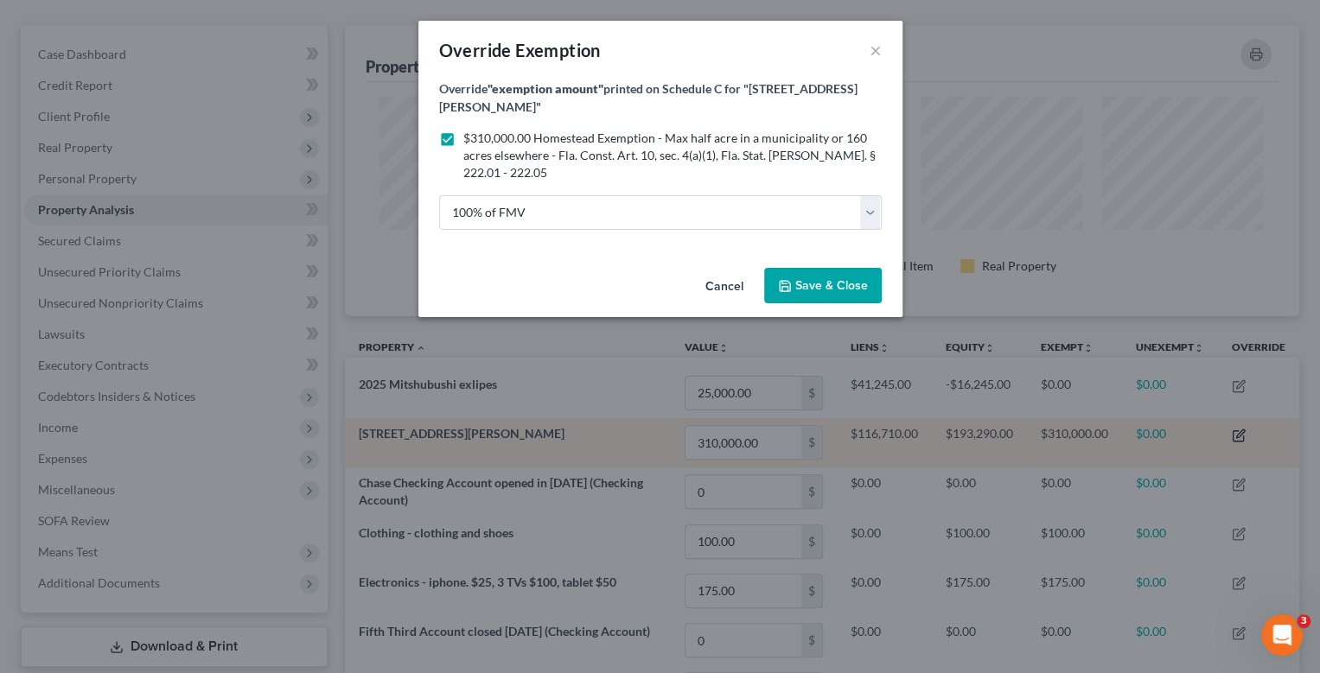
scroll to position [292, 954]
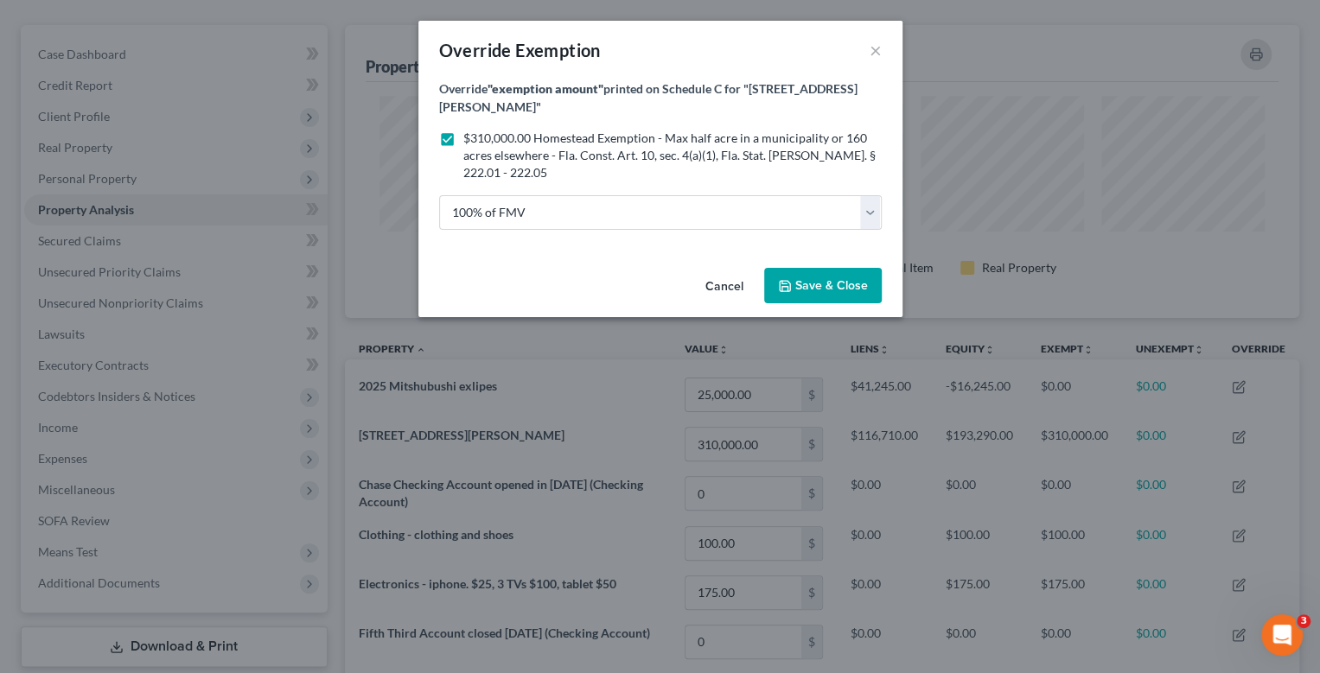
click at [806, 278] on span "Save & Close" at bounding box center [831, 285] width 73 height 15
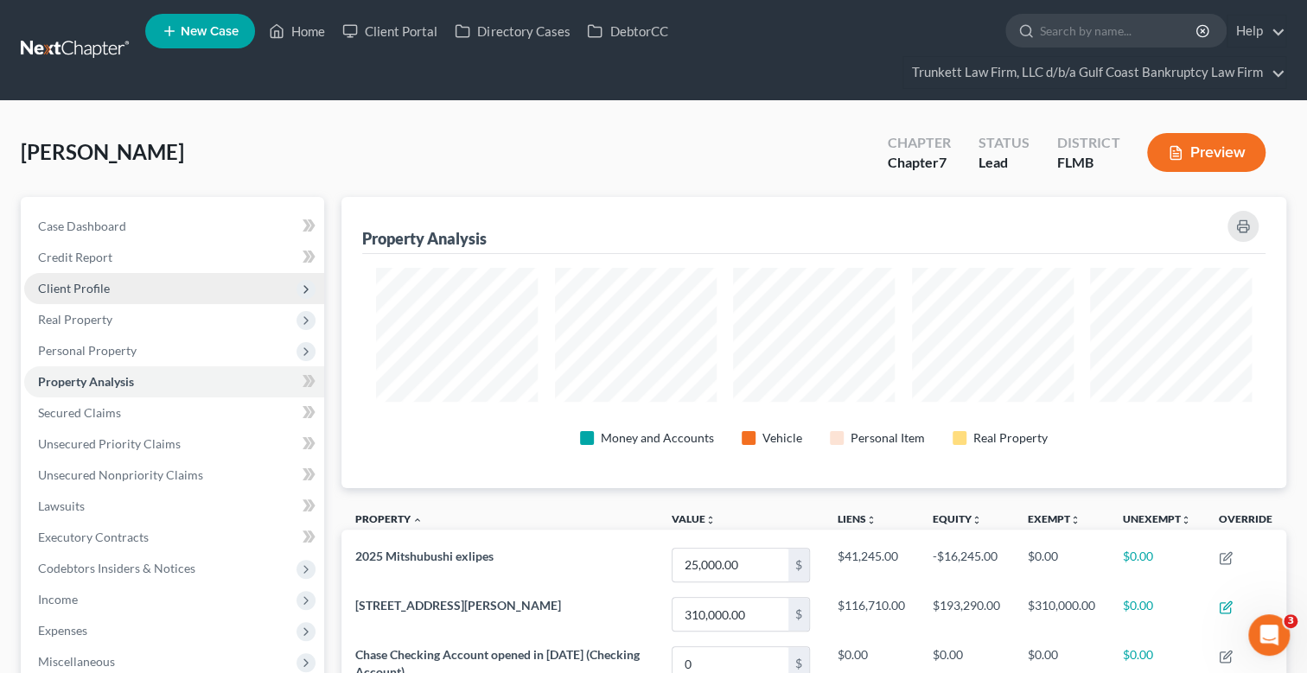
click at [92, 284] on span "Client Profile" at bounding box center [74, 288] width 72 height 15
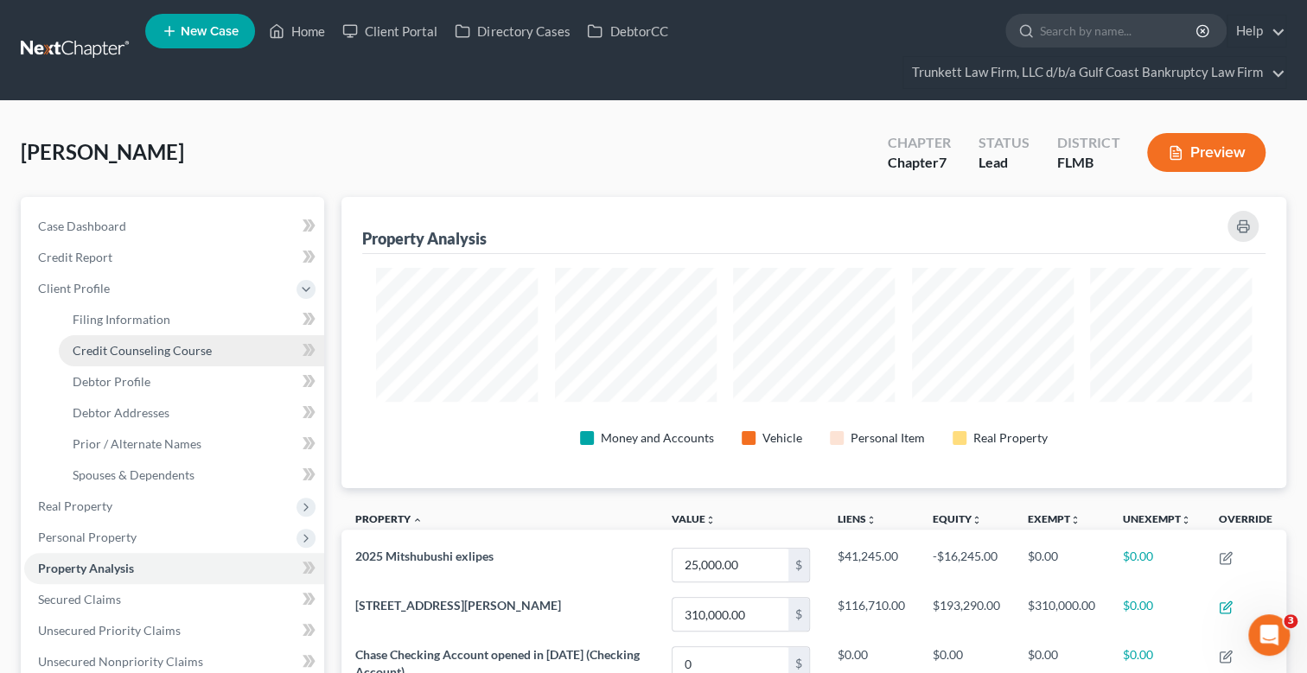
click at [156, 349] on span "Credit Counseling Course" at bounding box center [142, 350] width 139 height 15
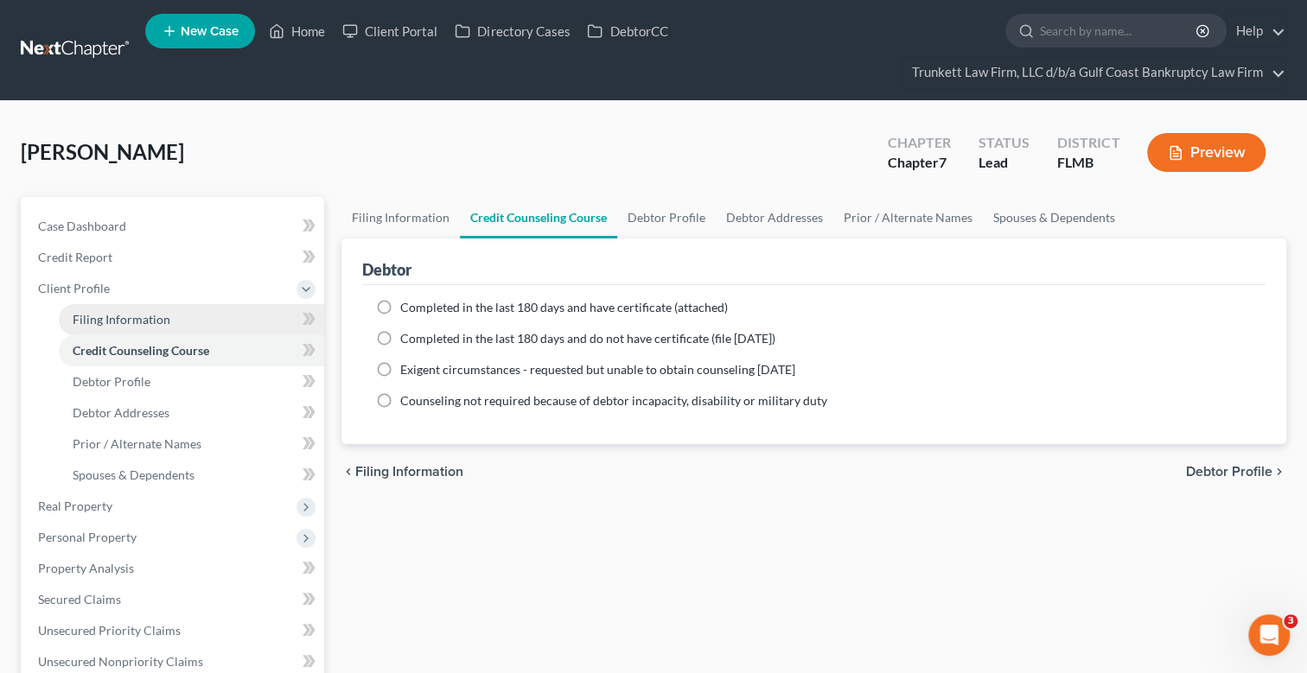
click at [135, 319] on span "Filing Information" at bounding box center [122, 319] width 98 height 15
select select "1"
select select "0"
select select "9"
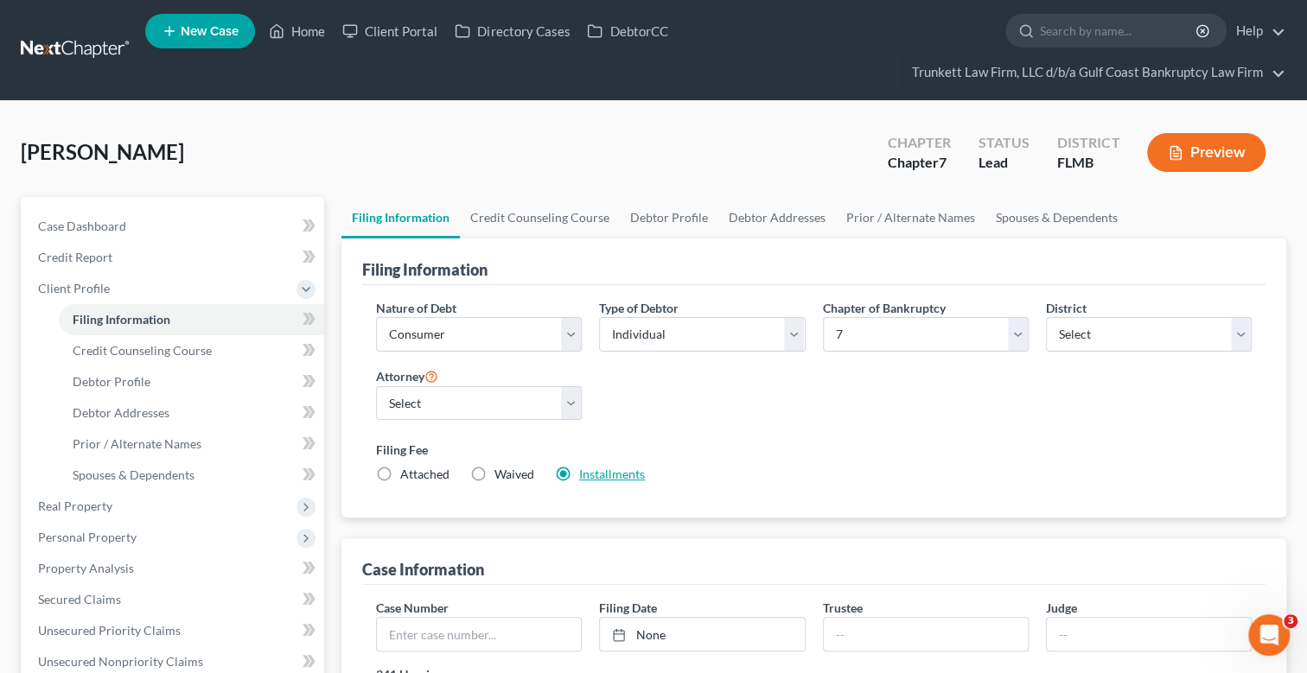
click at [604, 471] on link "Installments" at bounding box center [612, 474] width 66 height 15
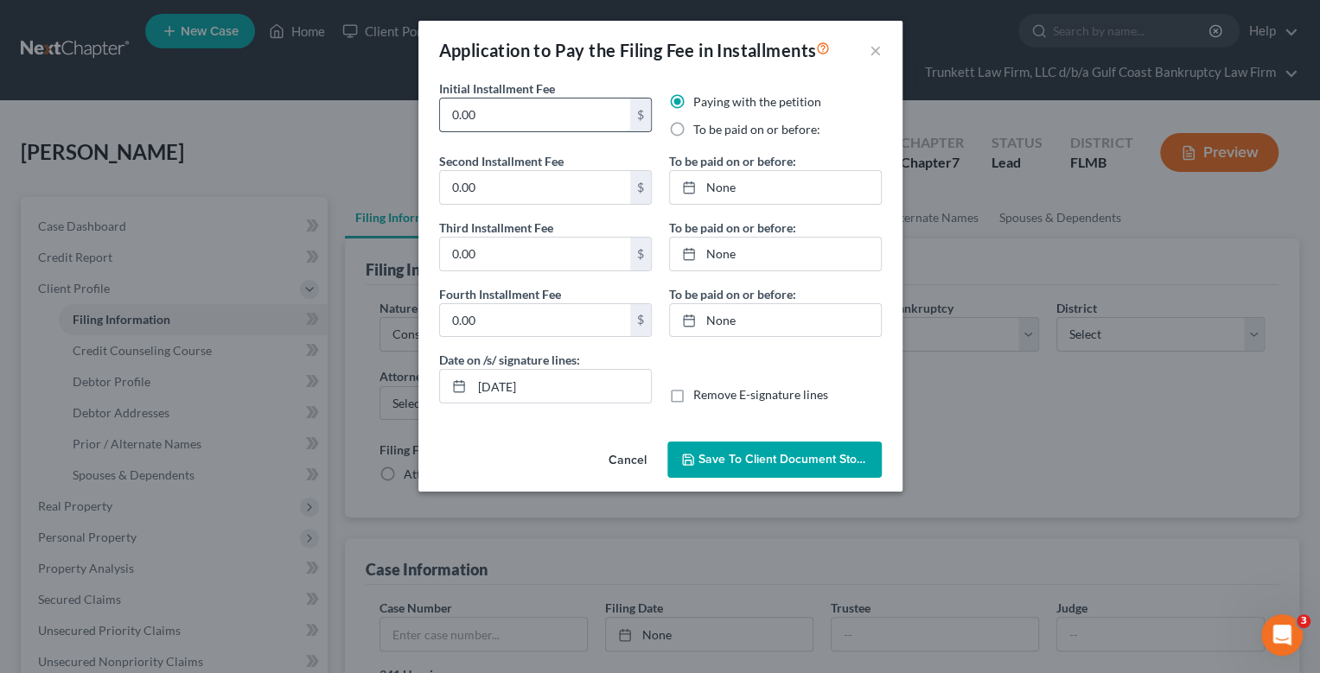
click at [492, 118] on input "0.00" at bounding box center [535, 115] width 190 height 33
type input "0"
type input "100"
drag, startPoint x: 671, startPoint y: 131, endPoint x: 695, endPoint y: 143, distance: 27.1
click at [693, 131] on label "To be paid on or before:" at bounding box center [756, 129] width 127 height 17
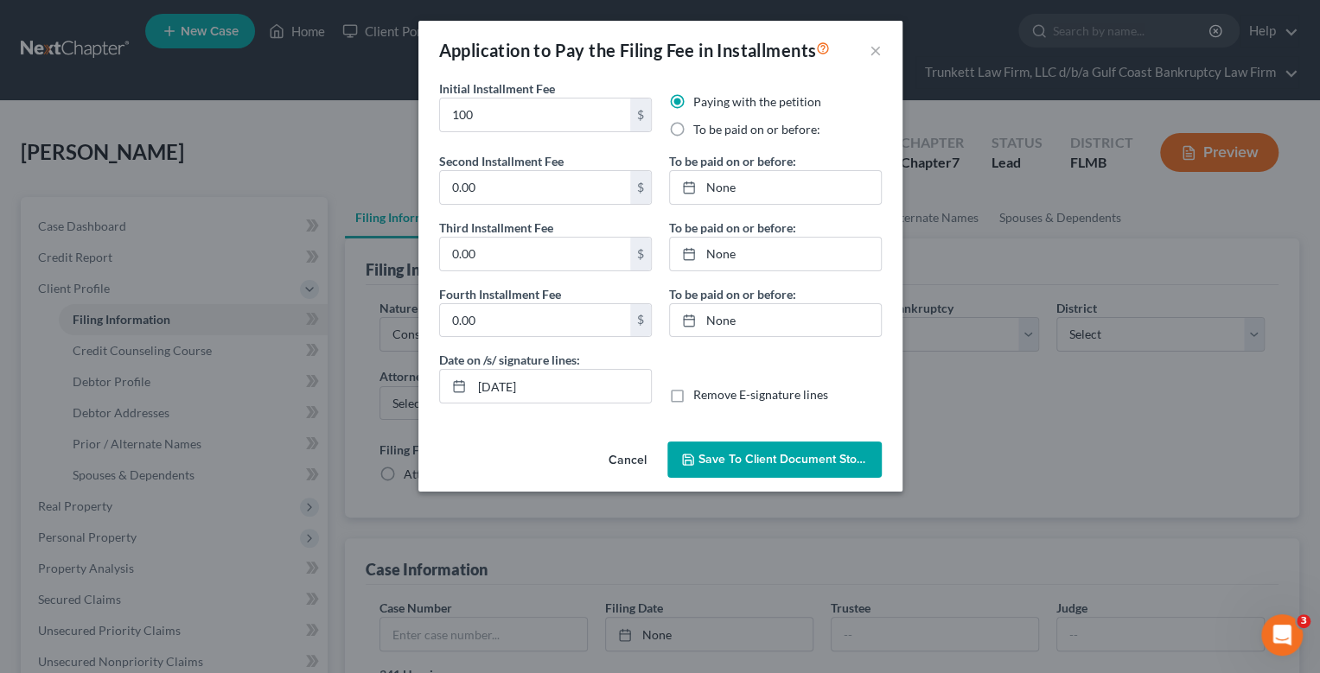
click at [700, 131] on input "To be paid on or before:" at bounding box center [705, 126] width 11 height 11
radio input "true"
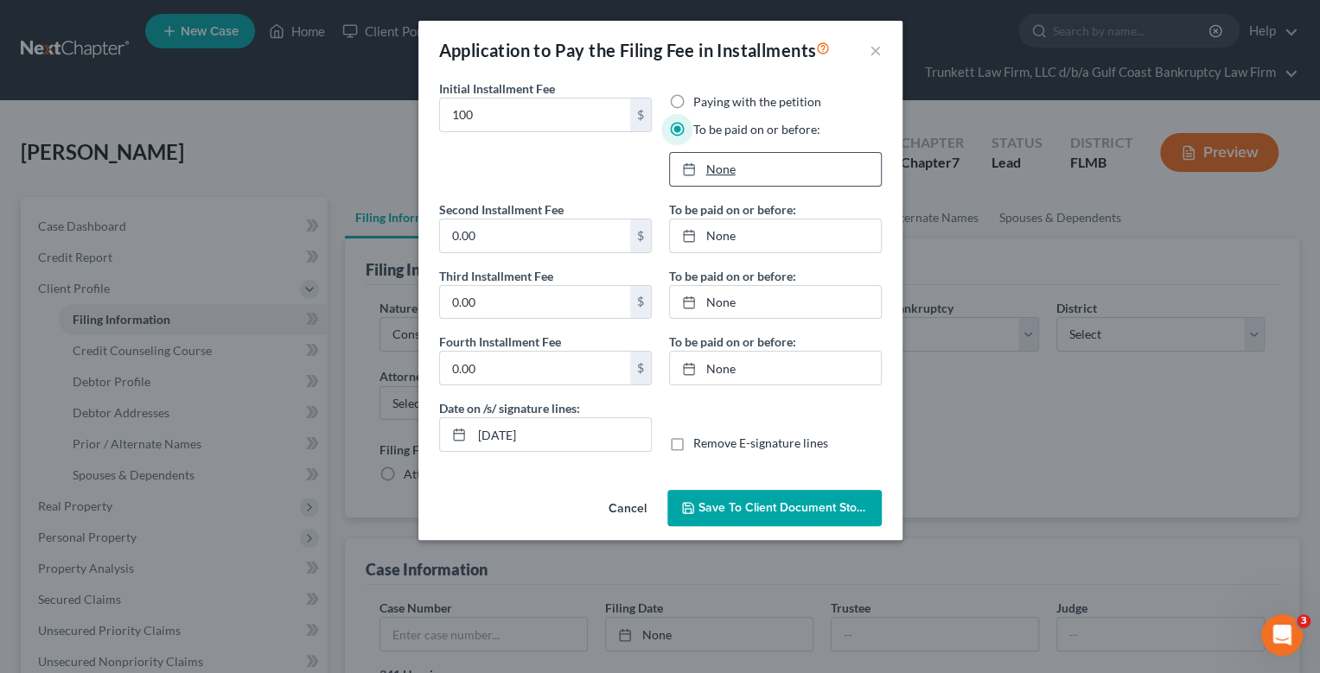
click at [723, 167] on link "None" at bounding box center [775, 169] width 211 height 33
type input "[DATE]"
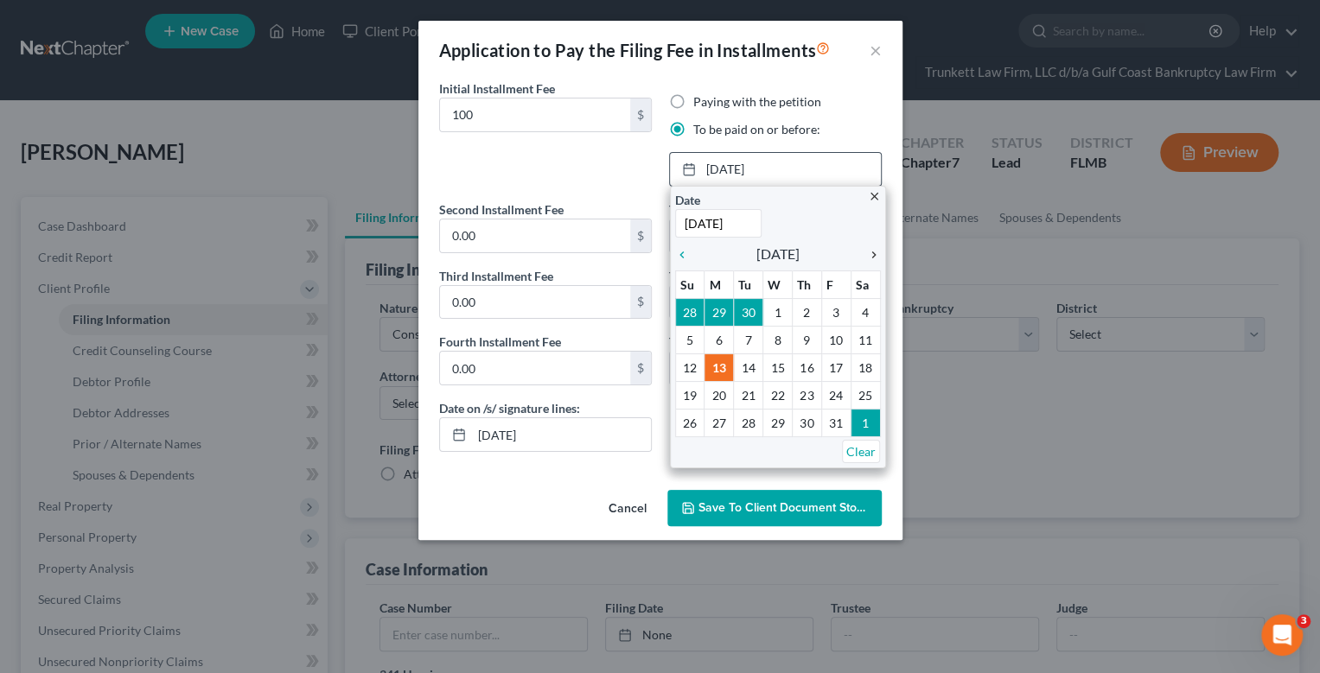
click at [873, 259] on icon "chevron_right" at bounding box center [869, 255] width 22 height 14
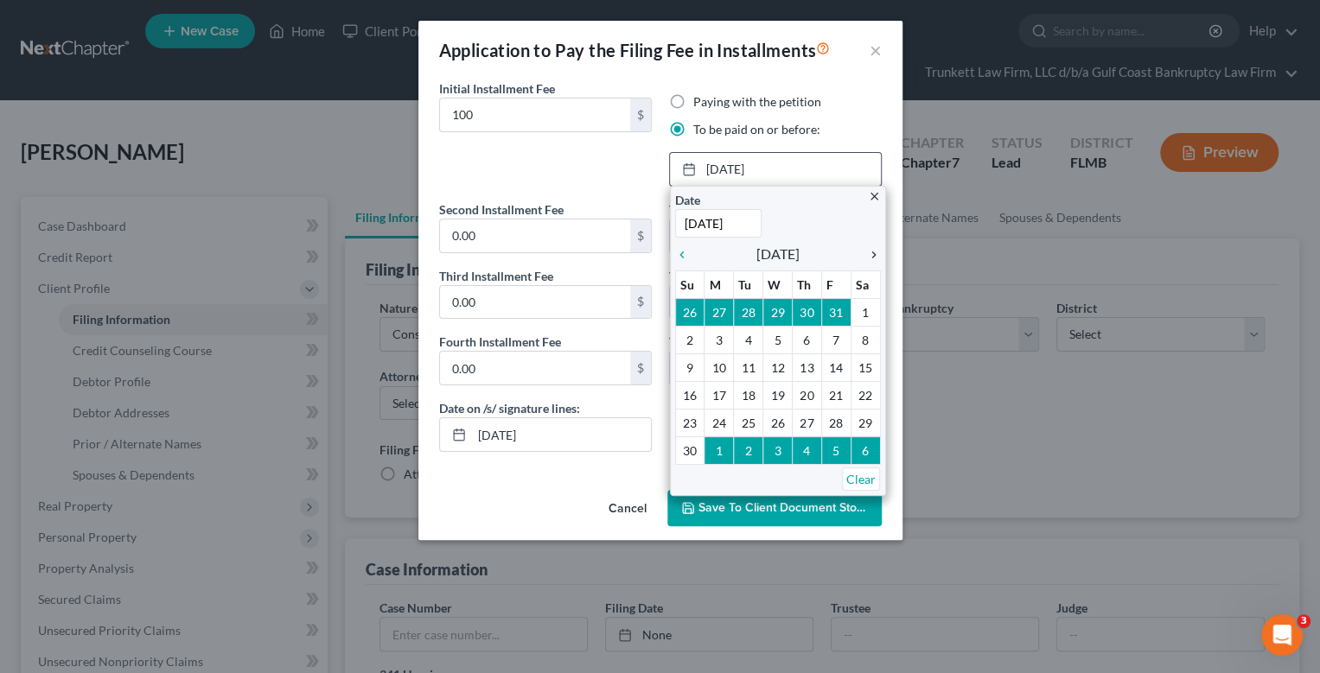
click at [873, 259] on icon "chevron_right" at bounding box center [869, 255] width 22 height 14
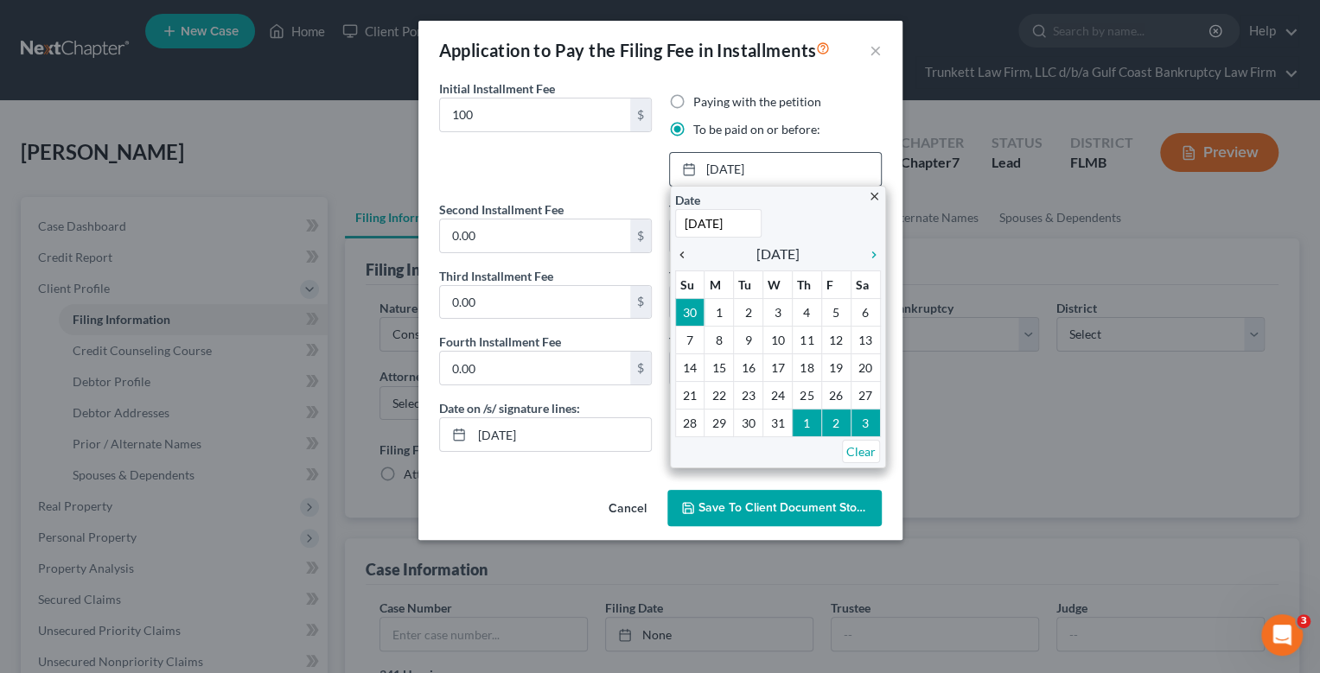
click at [675, 254] on icon "chevron_left" at bounding box center [686, 255] width 22 height 14
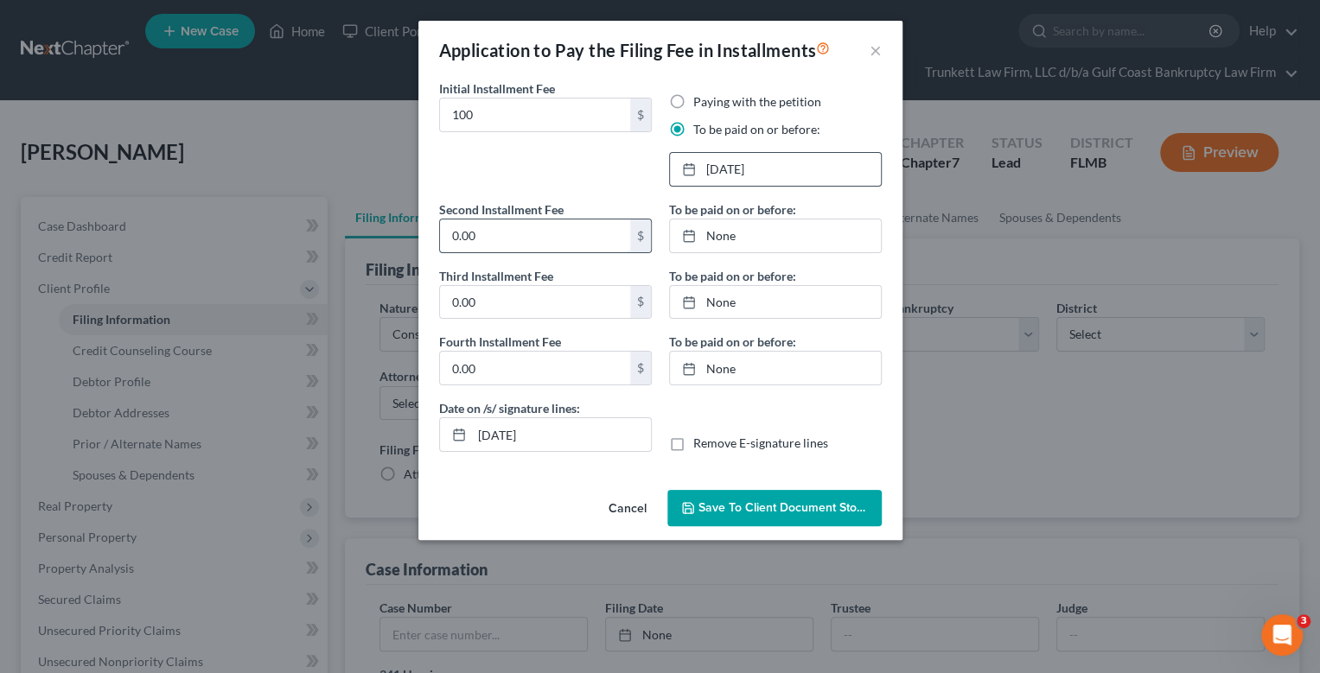
click at [494, 226] on input "0.00" at bounding box center [535, 236] width 190 height 33
type input "0"
type input "100"
type input "[DATE]"
click at [721, 237] on link "None" at bounding box center [775, 236] width 211 height 33
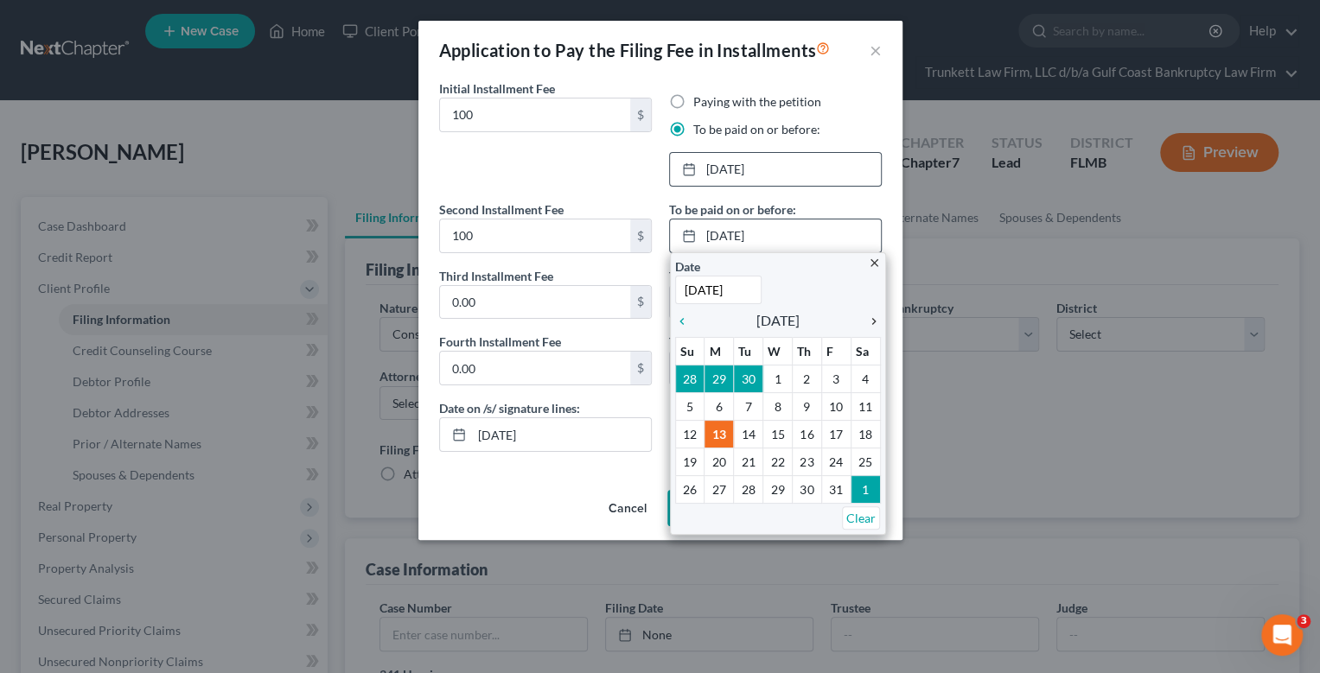
click at [873, 321] on icon "chevron_right" at bounding box center [869, 322] width 22 height 14
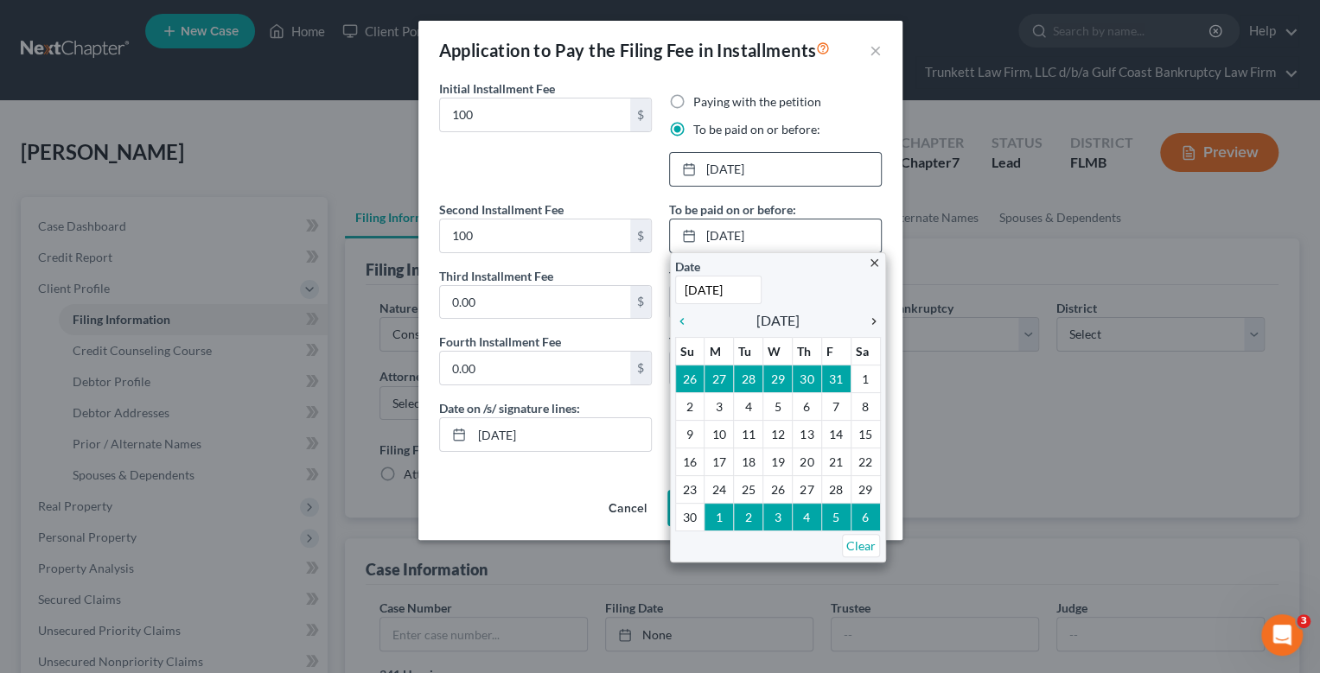
click at [875, 322] on icon "chevron_right" at bounding box center [869, 322] width 22 height 14
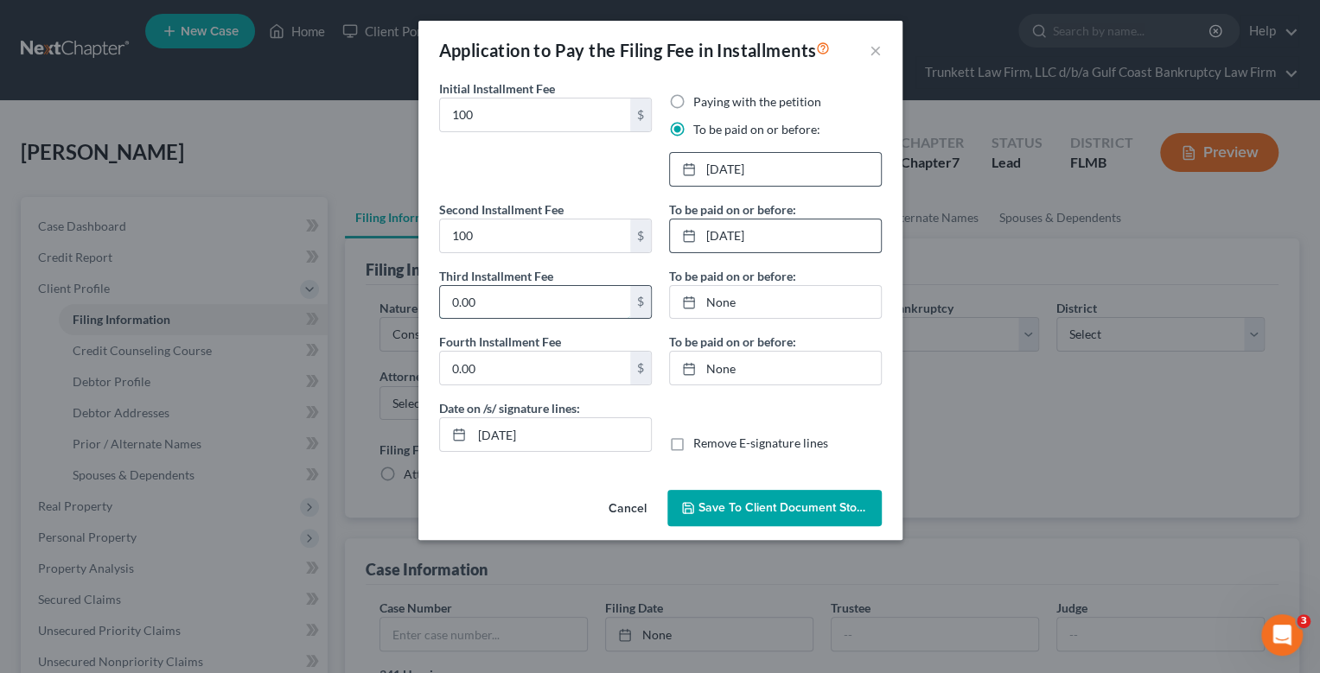
click at [536, 291] on input "0.00" at bounding box center [535, 302] width 190 height 33
type input "138"
type input "[DATE]"
drag, startPoint x: 725, startPoint y: 301, endPoint x: 795, endPoint y: 325, distance: 74.1
click at [726, 301] on link "None" at bounding box center [775, 302] width 211 height 33
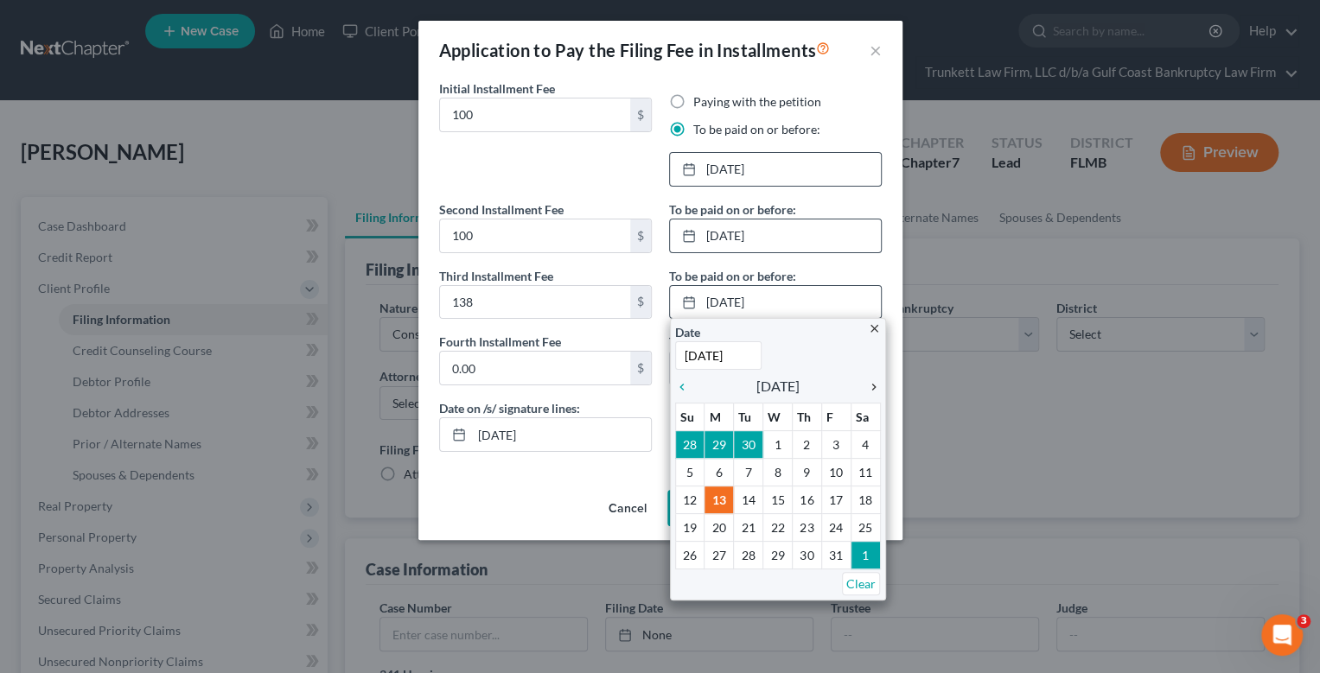
click at [873, 385] on icon "chevron_right" at bounding box center [869, 387] width 22 height 14
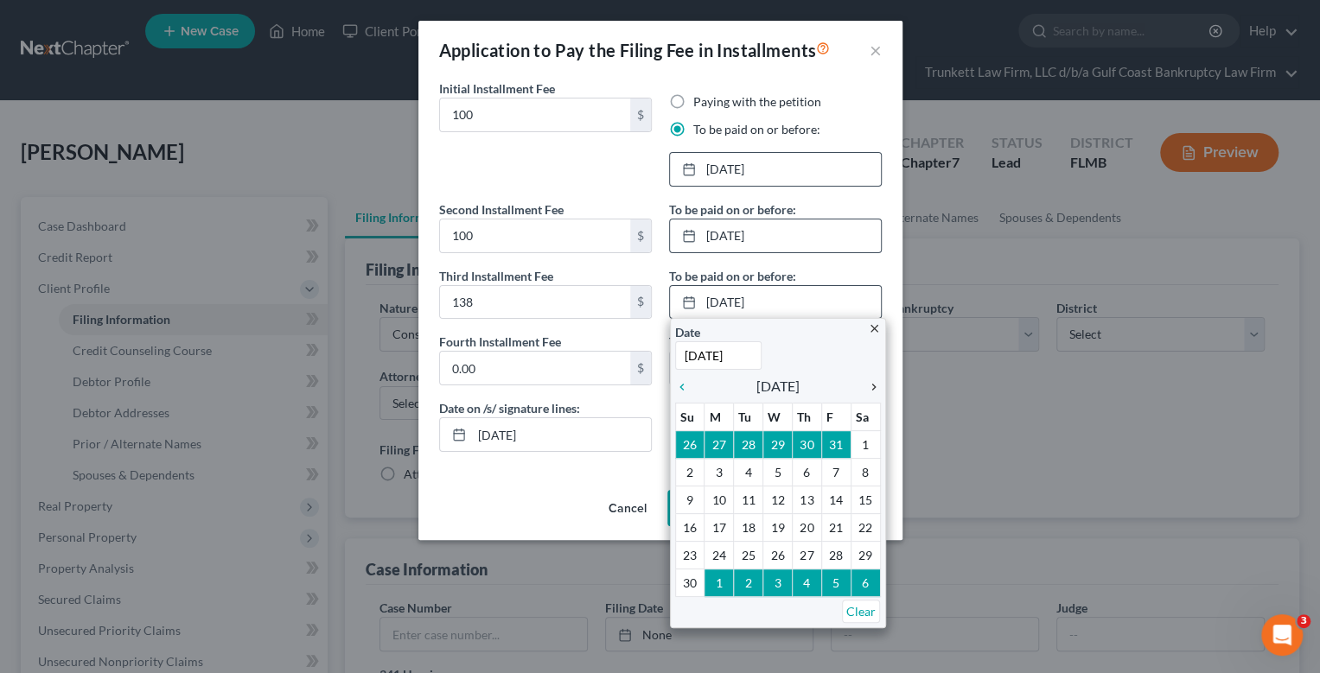
click at [874, 385] on icon "chevron_right" at bounding box center [869, 387] width 22 height 14
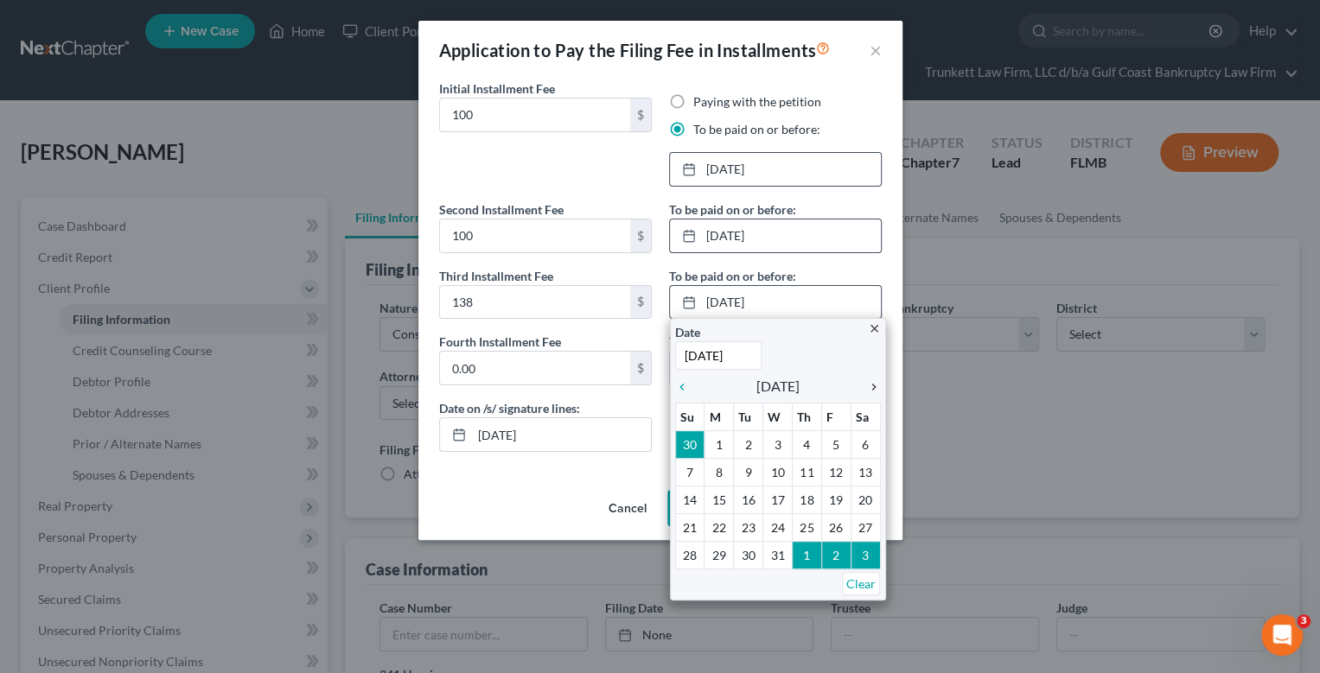
click at [874, 385] on icon "chevron_right" at bounding box center [869, 387] width 22 height 14
drag, startPoint x: 865, startPoint y: 526, endPoint x: 787, endPoint y: 528, distance: 77.8
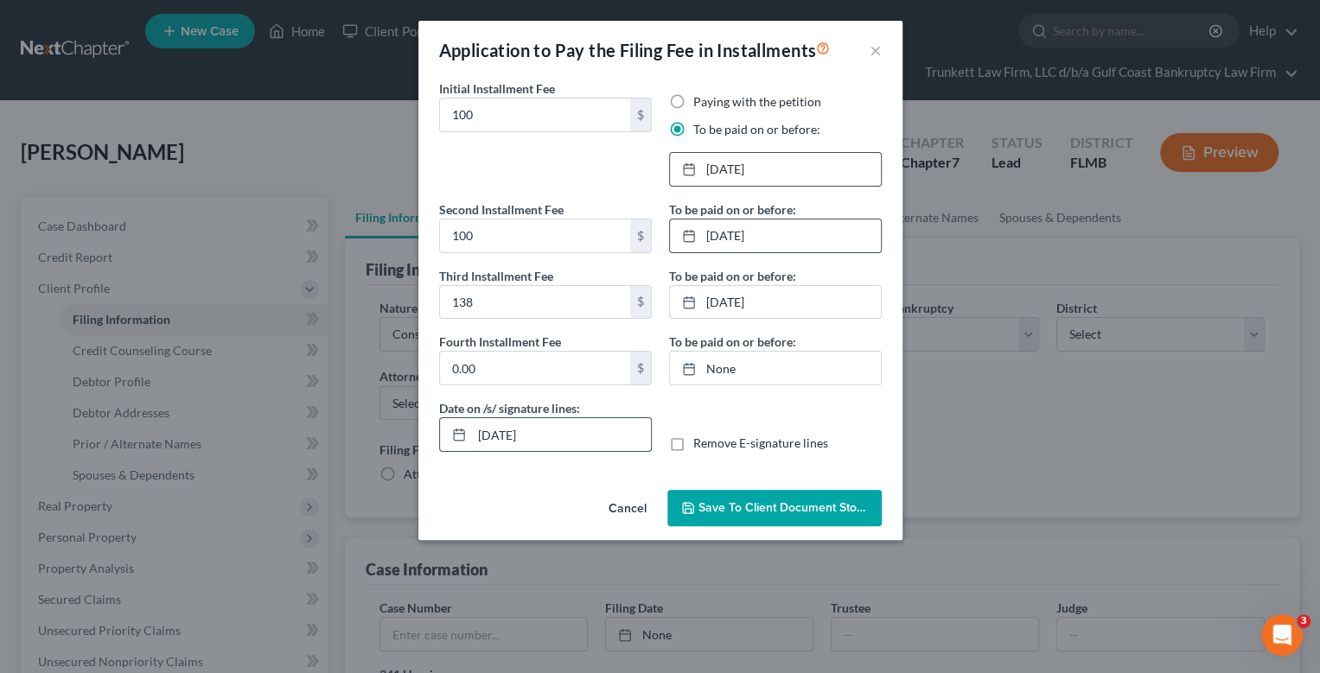
click at [506, 436] on input "[DATE]" at bounding box center [561, 434] width 179 height 33
type input "[DATE]"
click at [772, 500] on span "Save to Client Document Storage" at bounding box center [789, 507] width 183 height 15
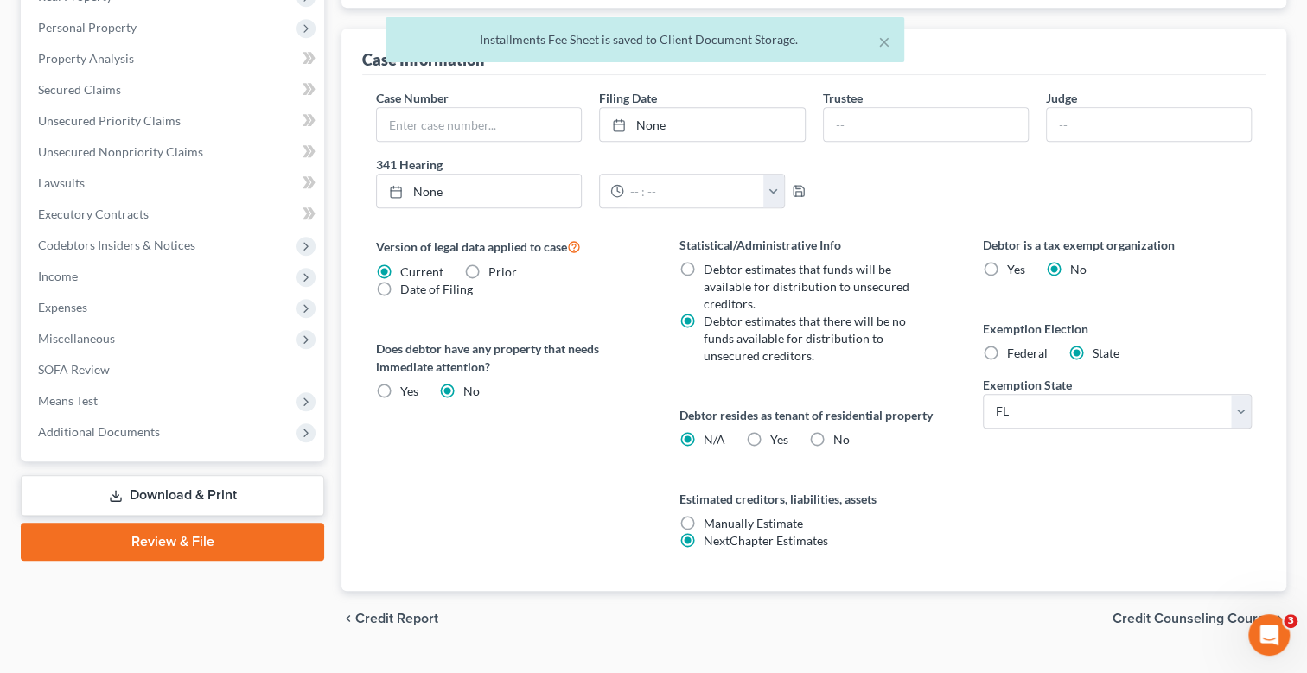
scroll to position [545, 0]
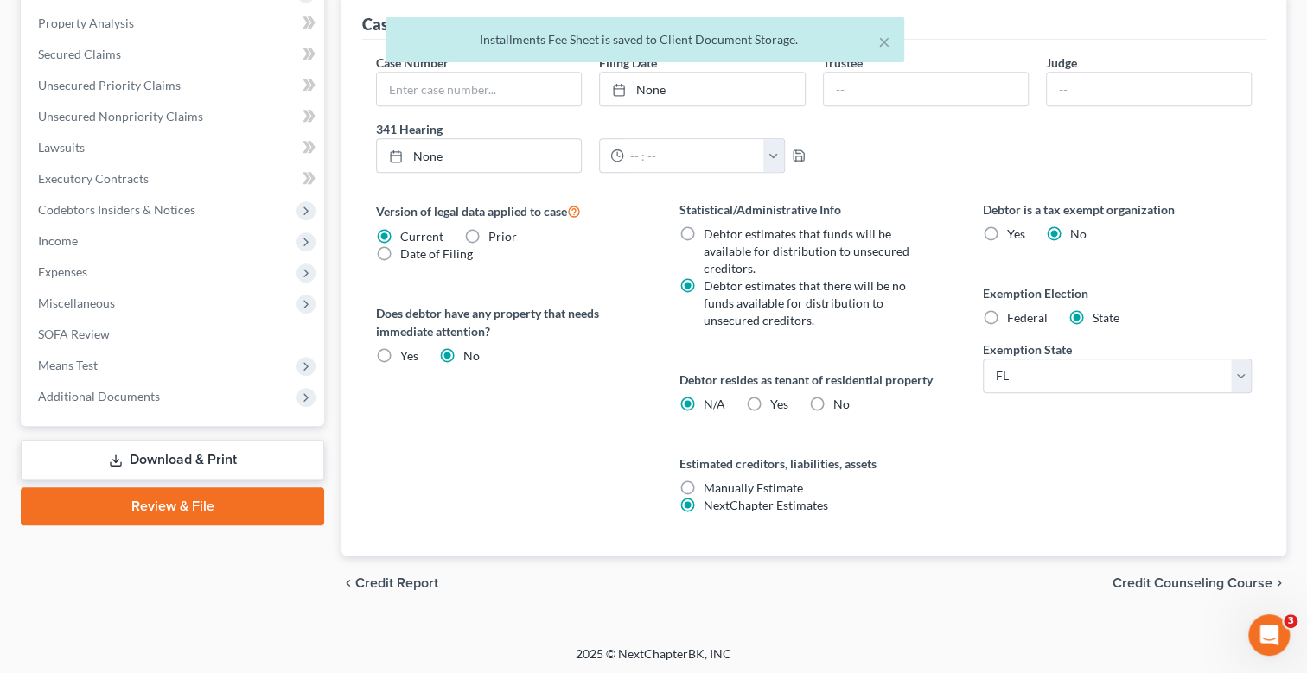
click at [186, 453] on link "Download & Print" at bounding box center [172, 460] width 303 height 41
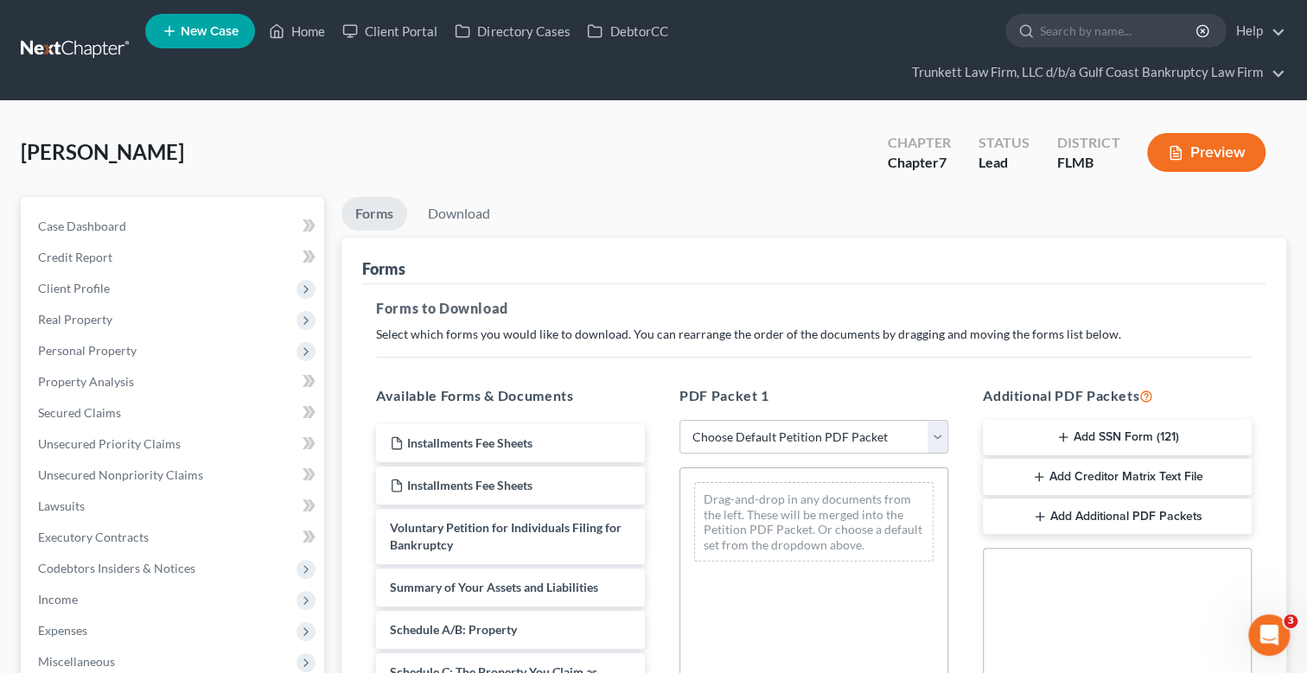
click at [728, 438] on select "Choose Default Petition PDF Packet Complete Bankruptcy Petition (all forms and …" at bounding box center [813, 437] width 269 height 35
select select "0"
click at [685, 420] on select "Choose Default Petition PDF Packet Complete Bankruptcy Petition (all forms and …" at bounding box center [813, 437] width 269 height 35
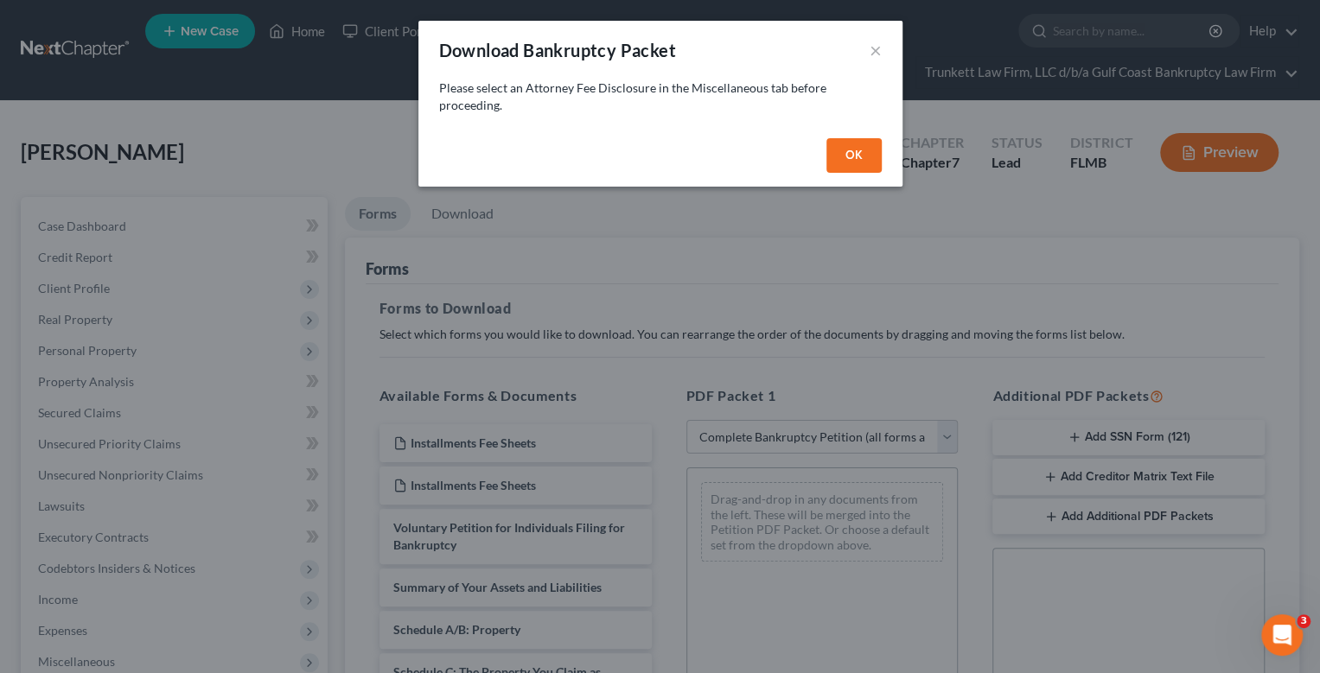
drag, startPoint x: 832, startPoint y: 151, endPoint x: 855, endPoint y: 109, distance: 48.4
click at [833, 151] on button "OK" at bounding box center [853, 155] width 55 height 35
select select
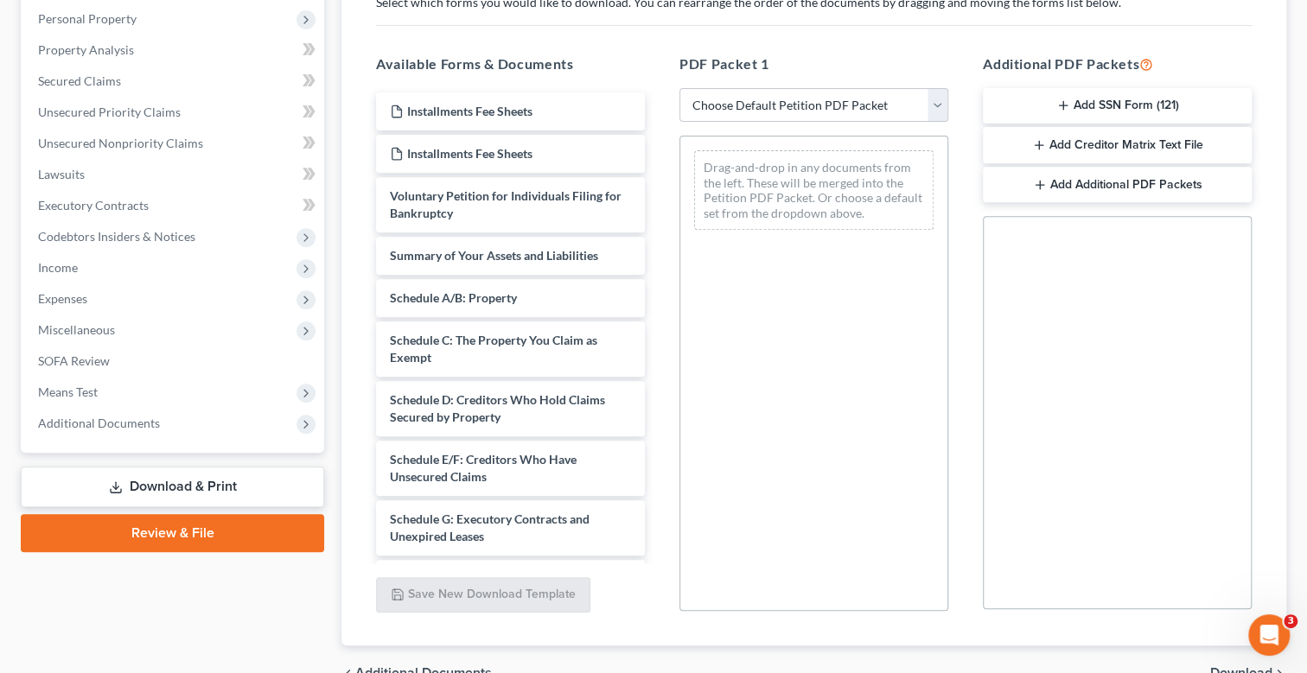
scroll to position [345, 0]
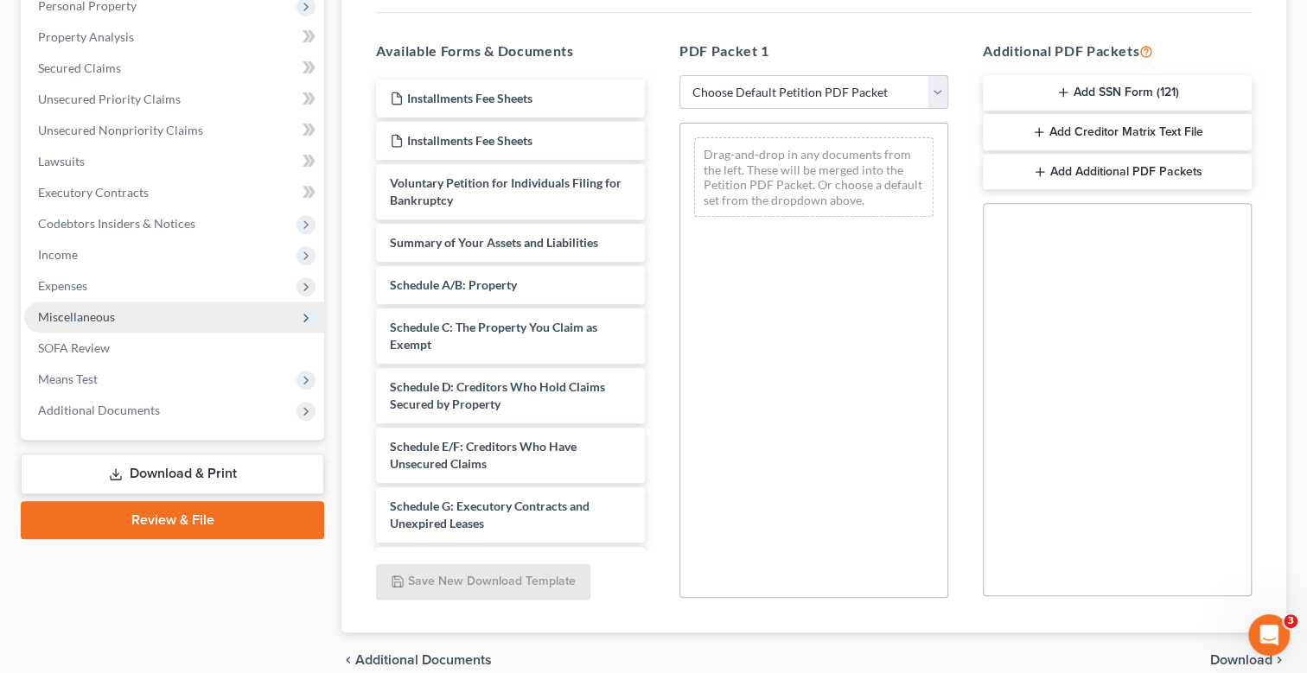
click at [91, 304] on span "Miscellaneous" at bounding box center [174, 317] width 300 height 31
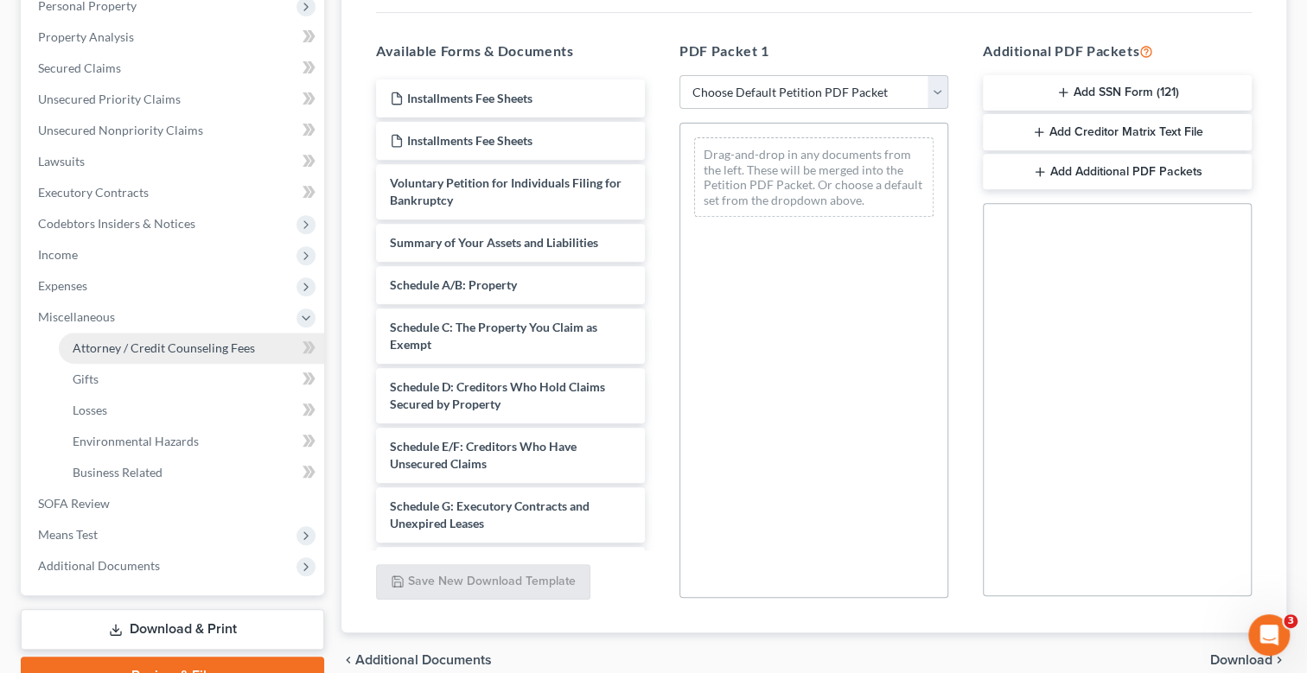
click at [139, 343] on span "Attorney / Credit Counseling Fees" at bounding box center [164, 348] width 182 height 15
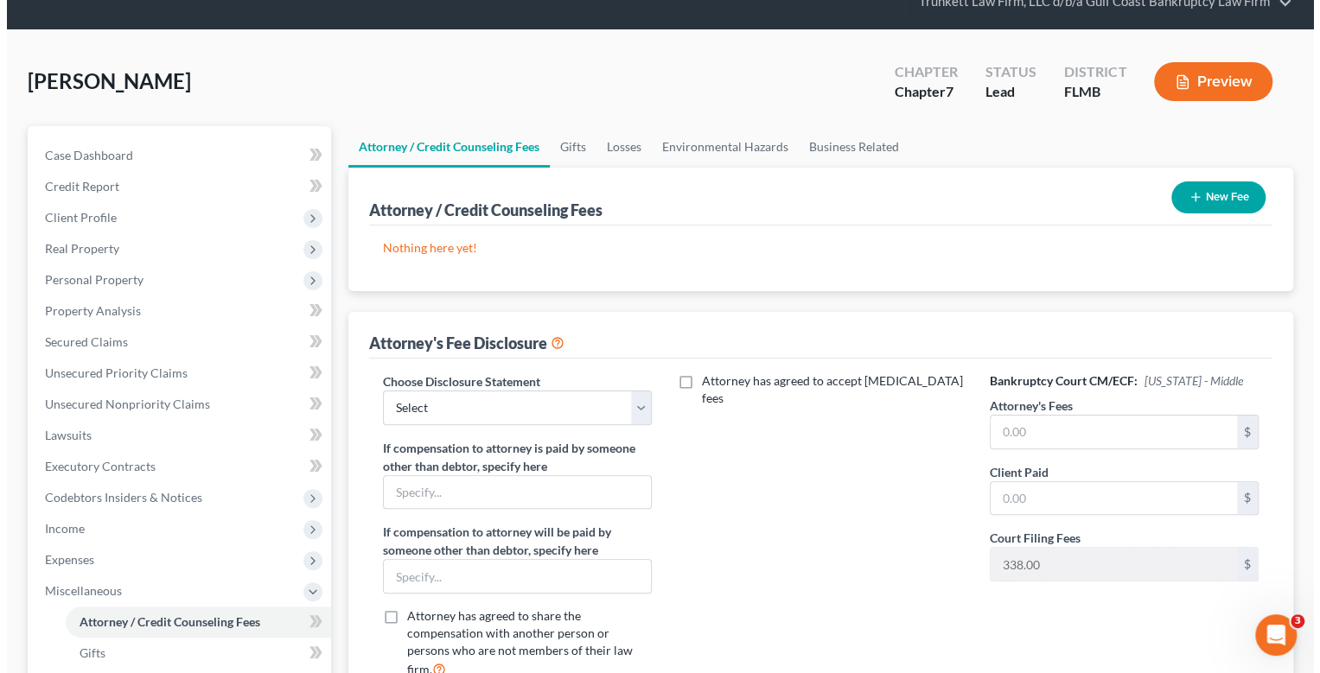
scroll to position [172, 0]
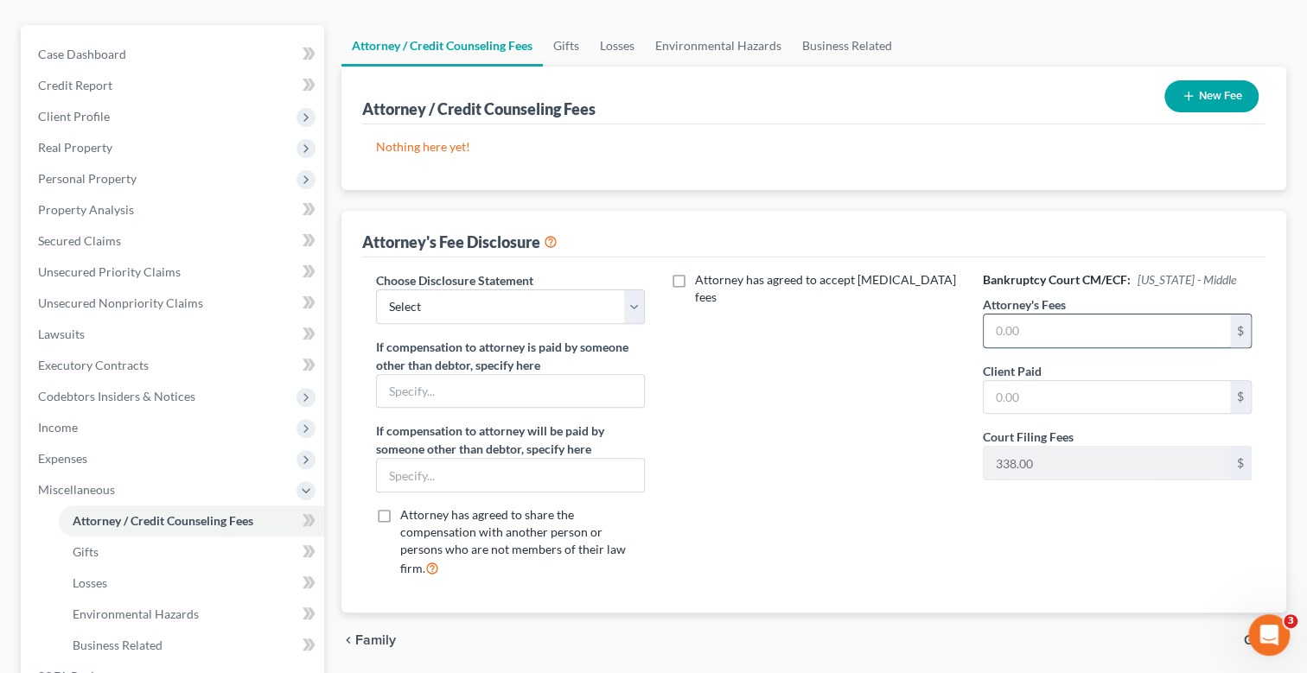
click at [1048, 333] on input "text" at bounding box center [1107, 331] width 246 height 33
type input "1,000"
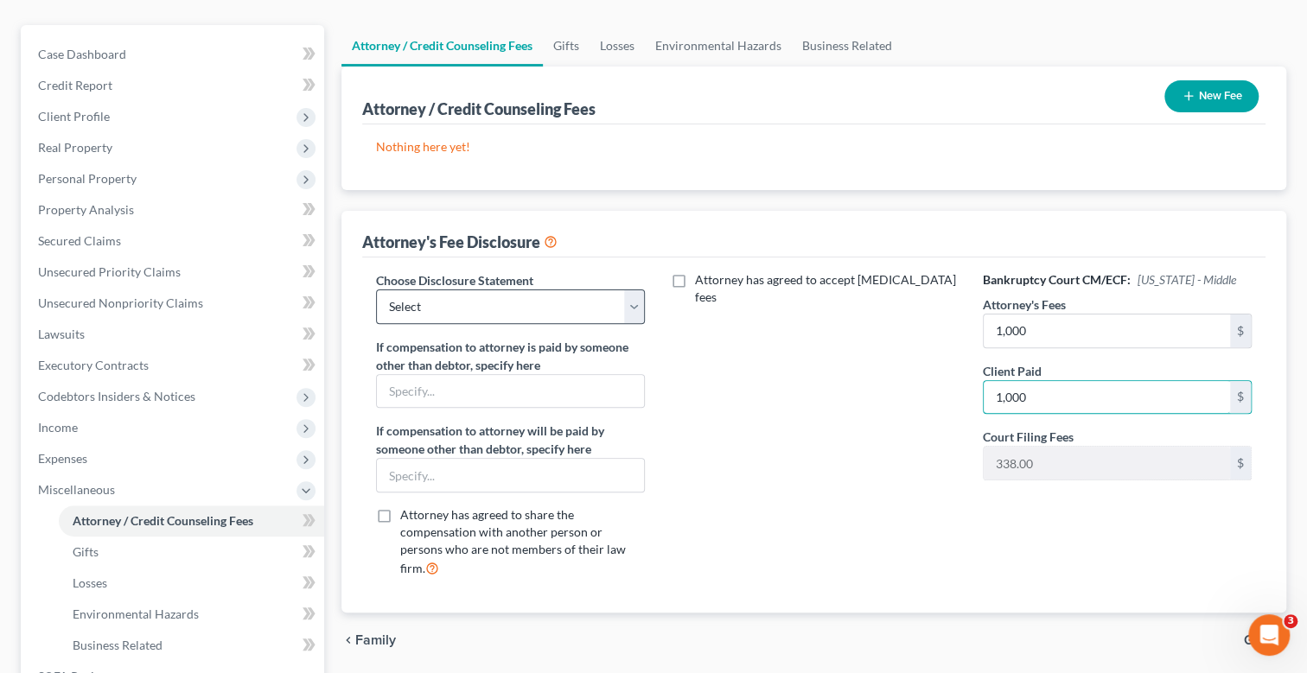
type input "1,000"
drag, startPoint x: 455, startPoint y: 292, endPoint x: 455, endPoint y: 303, distance: 11.2
click at [455, 293] on select "Select Attorney fee Disclosure" at bounding box center [510, 307] width 269 height 35
select select "0"
click at [376, 290] on select "Select Attorney fee Disclosure" at bounding box center [510, 307] width 269 height 35
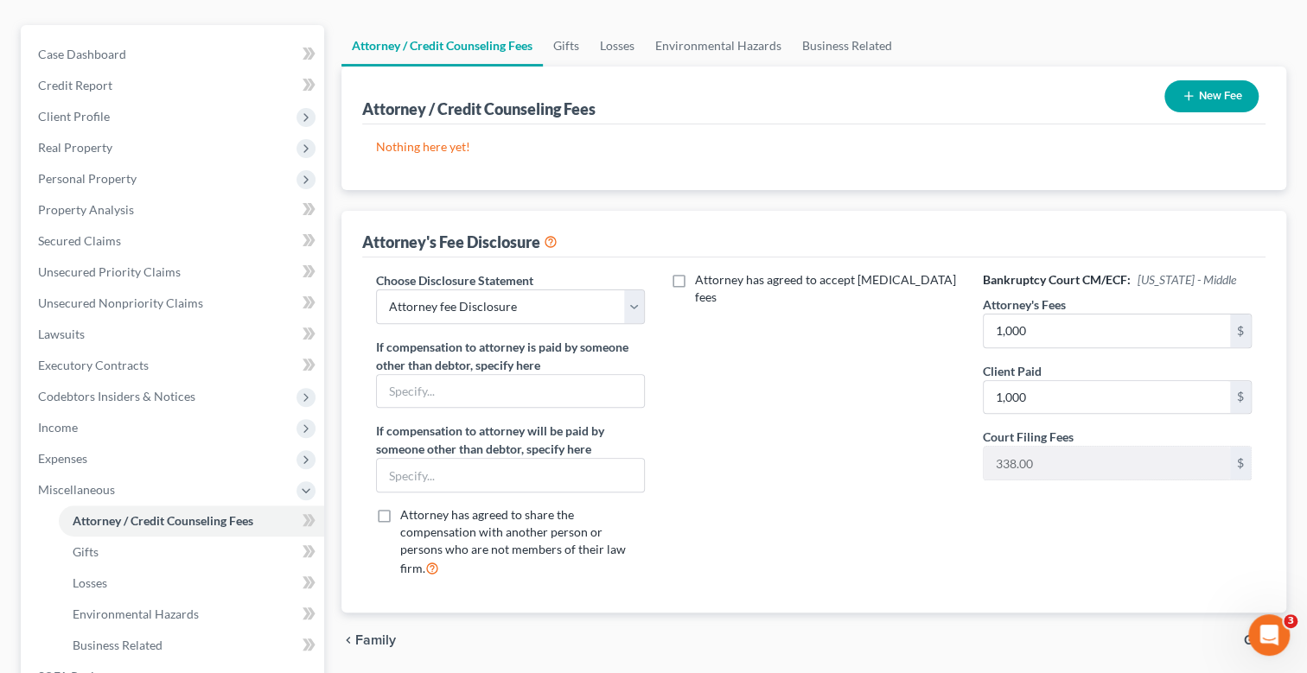
click at [1214, 97] on button "New Fee" at bounding box center [1211, 96] width 94 height 32
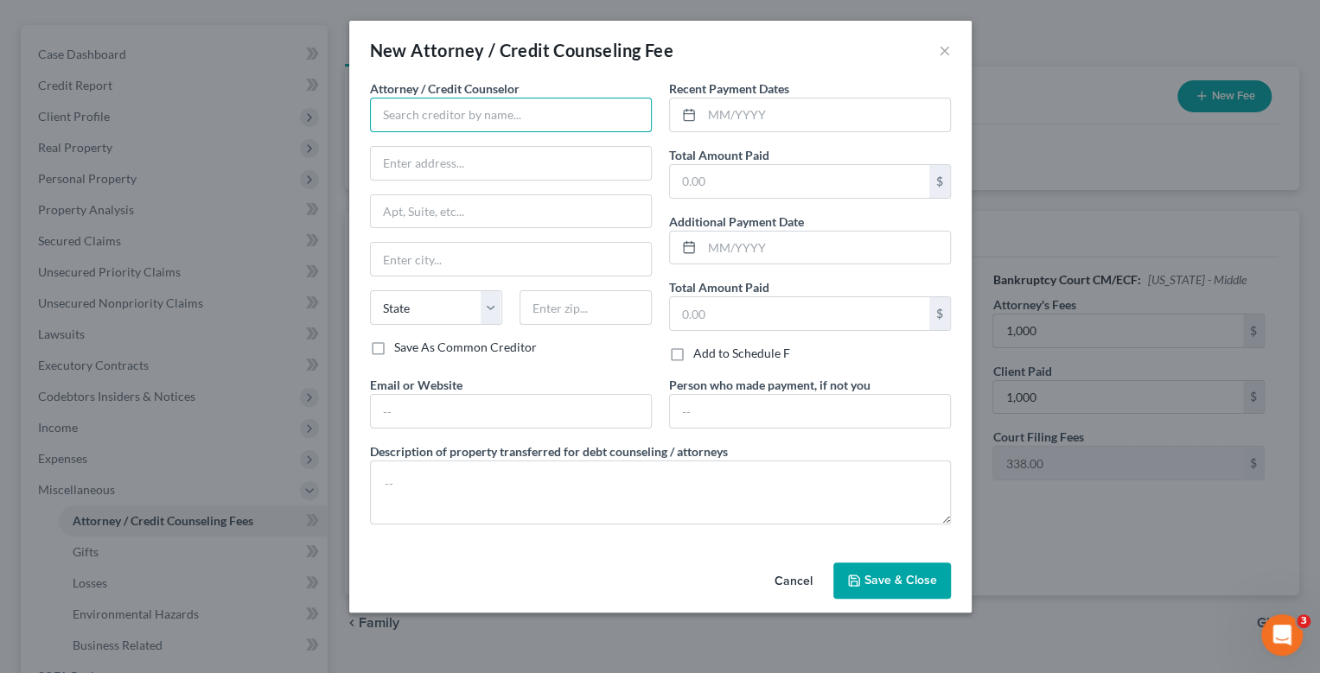
click at [455, 109] on input "text" at bounding box center [511, 115] width 282 height 35
type input "t"
type input "g"
type input "t"
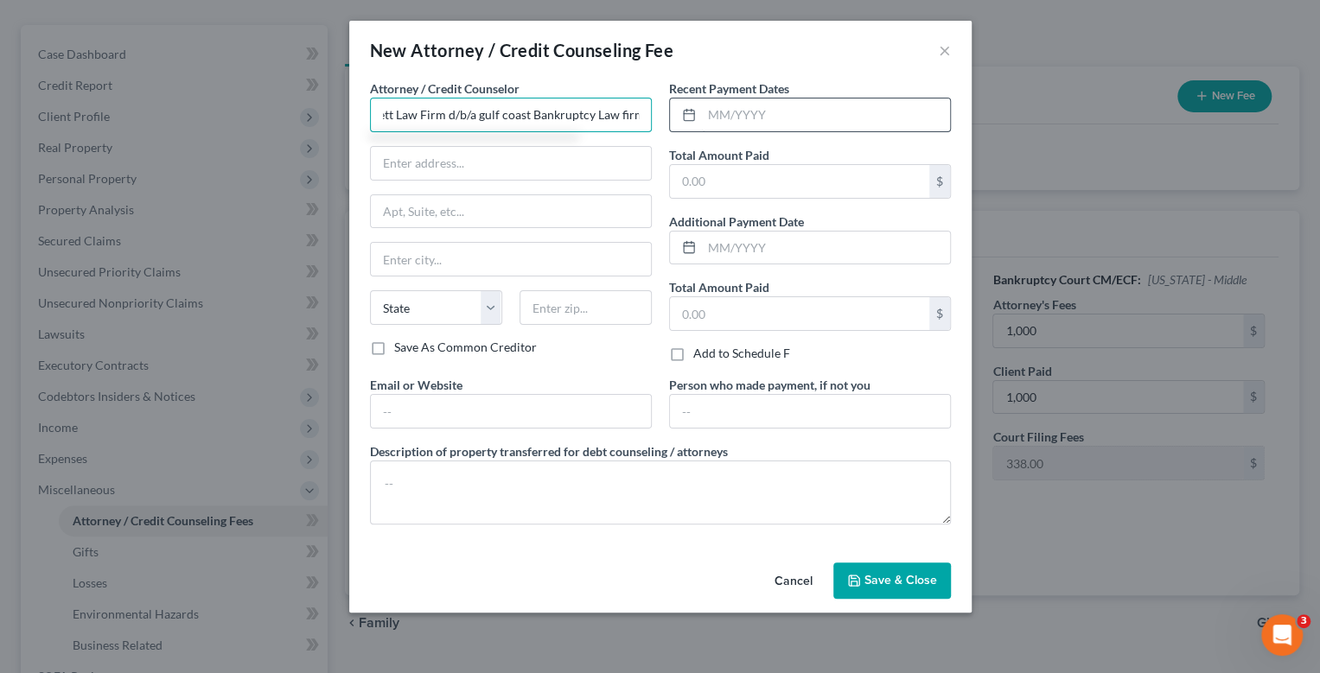
type input "Trunkett Law Firm d/b/a gulf coast Bankruptcy Law firm"
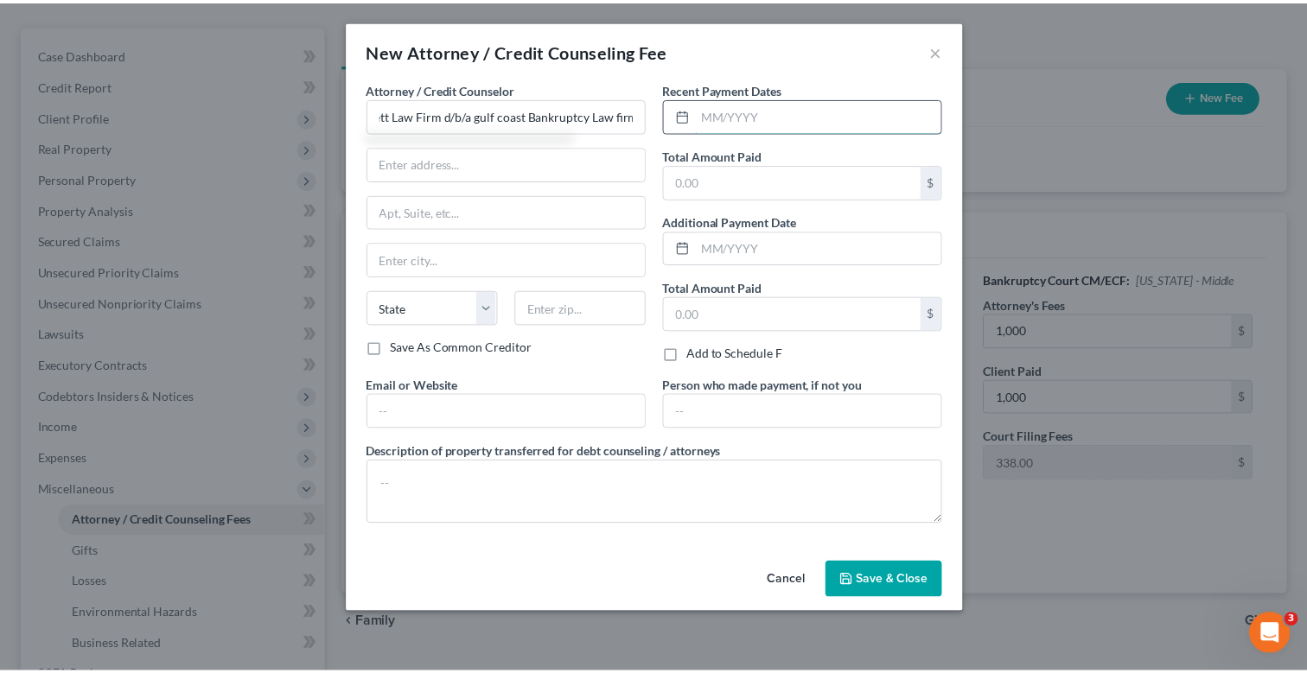
scroll to position [0, 0]
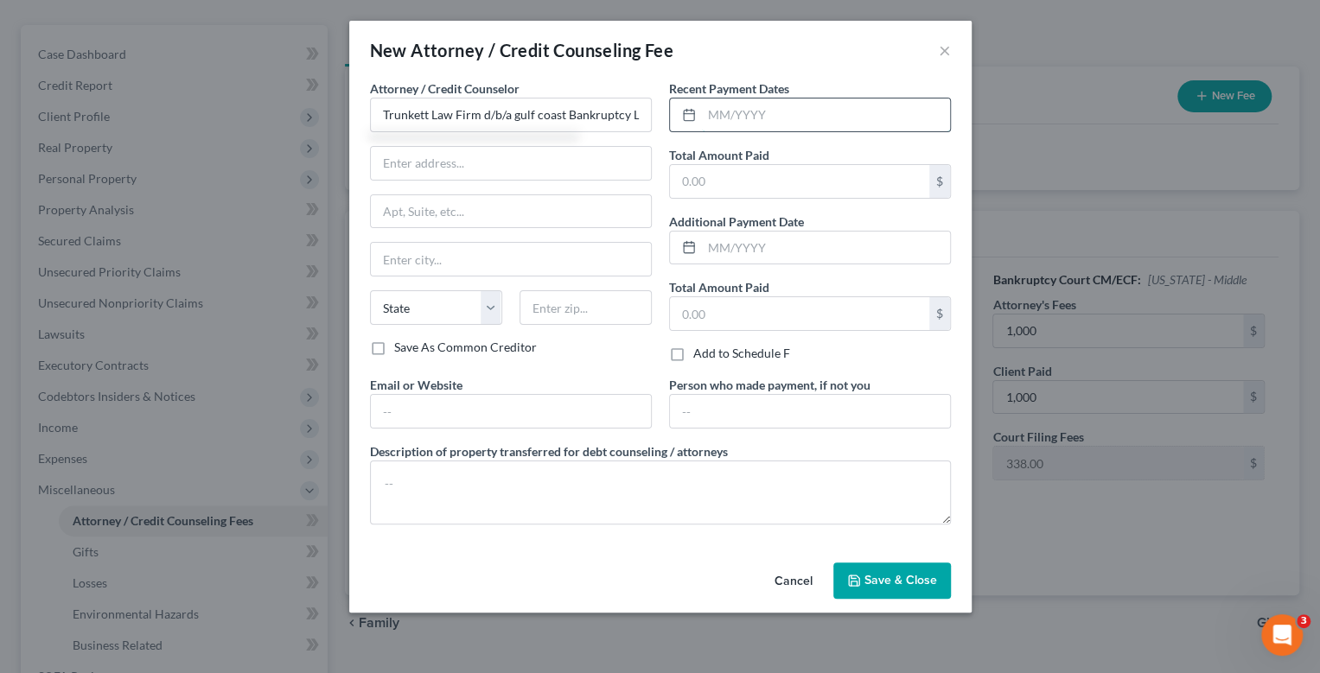
click at [713, 116] on input "text" at bounding box center [826, 115] width 248 height 33
type input "10/2025"
click at [721, 200] on div "Recent Payment Dates 10/2025 Total Amount Paid $ Additional Payment Date Total …" at bounding box center [809, 228] width 299 height 296
click at [755, 194] on input "text" at bounding box center [799, 181] width 259 height 33
type input "1,000"
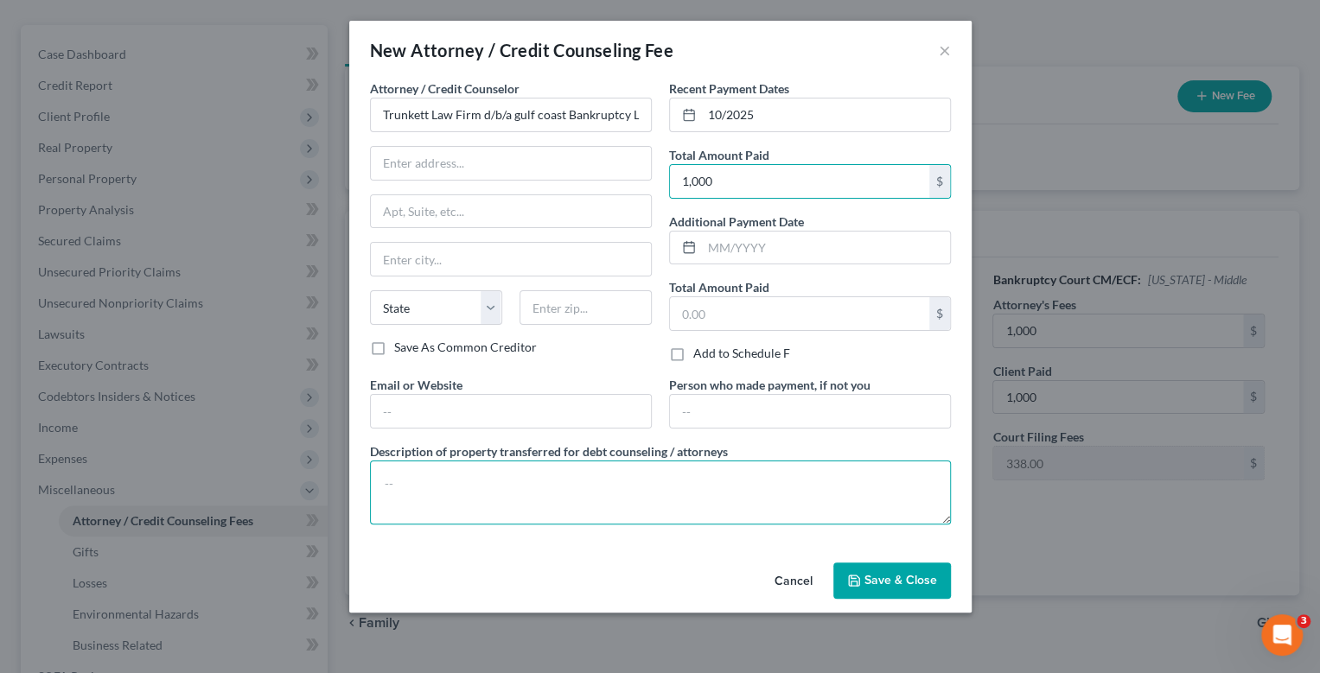
click at [491, 473] on textarea at bounding box center [660, 493] width 581 height 64
type textarea "bankruptcy attorney fee"
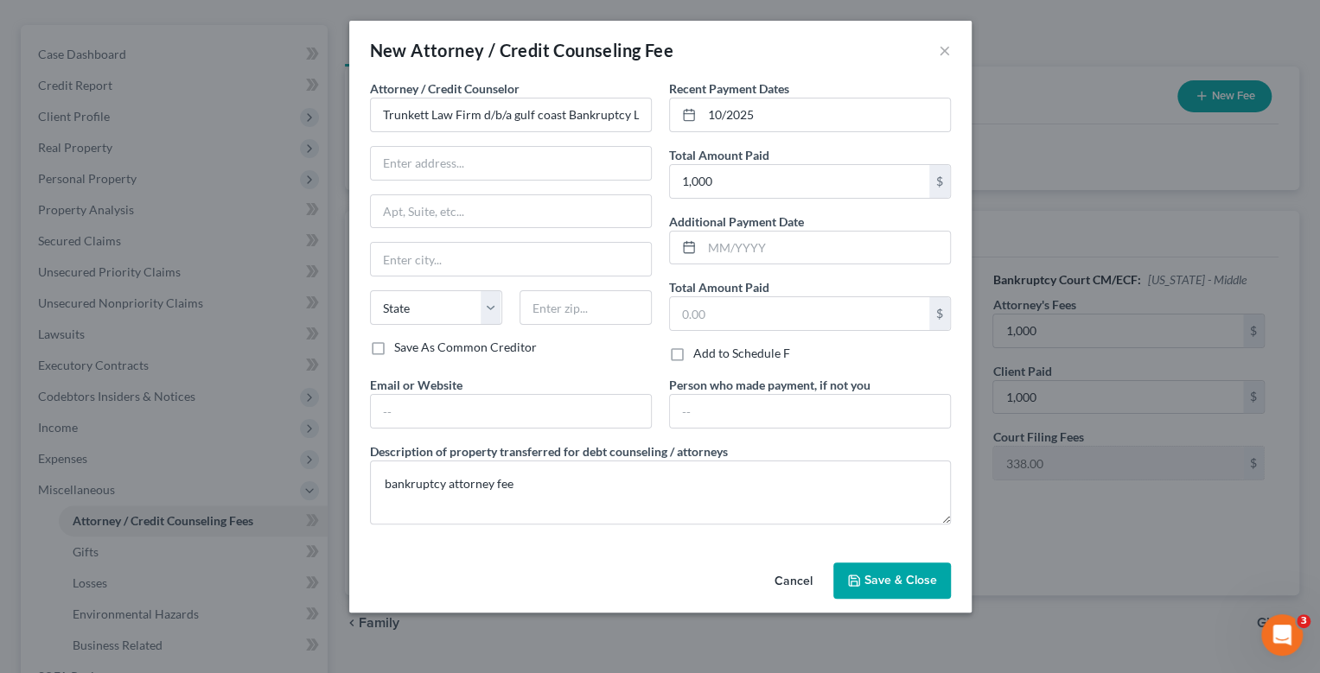
click at [897, 573] on span "Save & Close" at bounding box center [900, 580] width 73 height 15
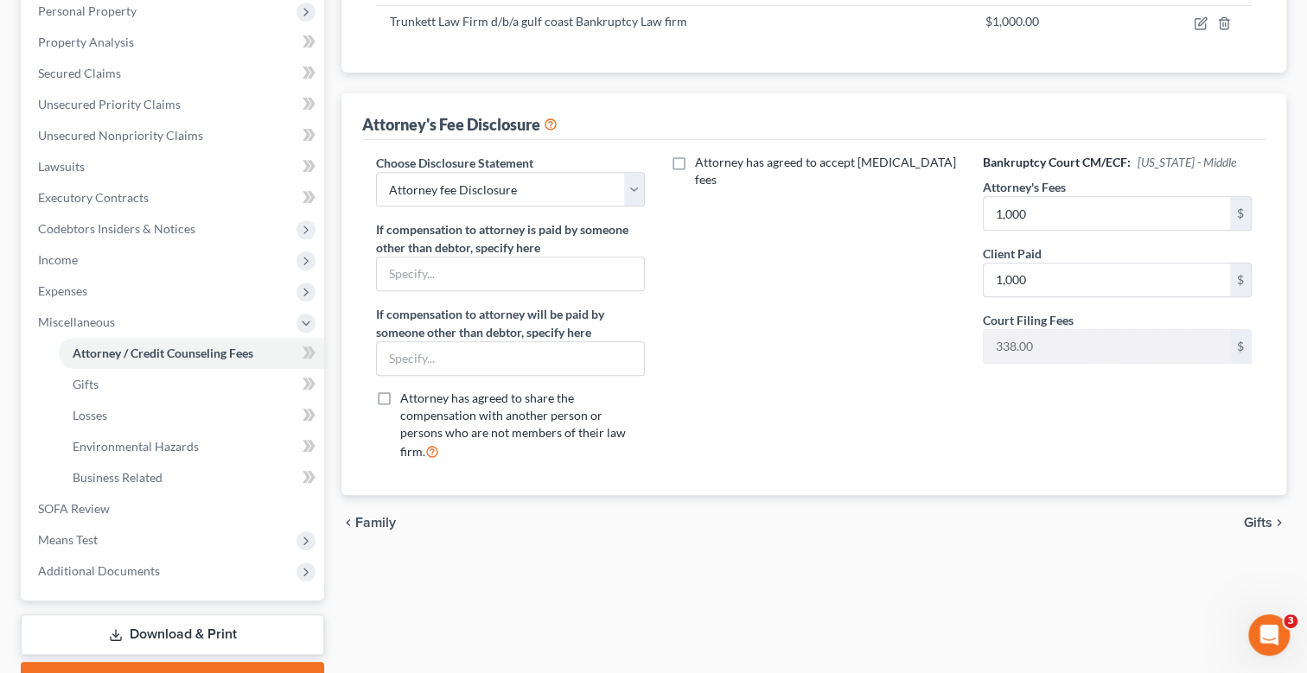
scroll to position [430, 0]
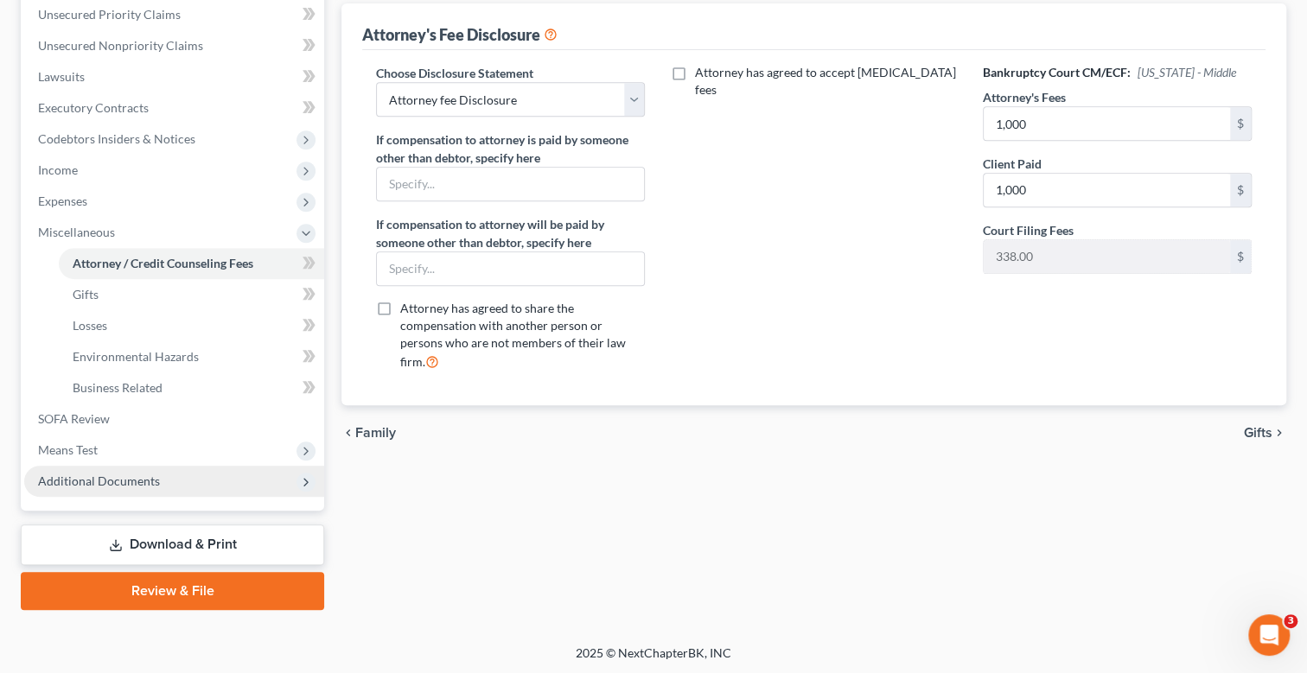
drag, startPoint x: 128, startPoint y: 474, endPoint x: 179, endPoint y: 482, distance: 51.7
click at [130, 474] on span "Additional Documents" at bounding box center [99, 481] width 122 height 15
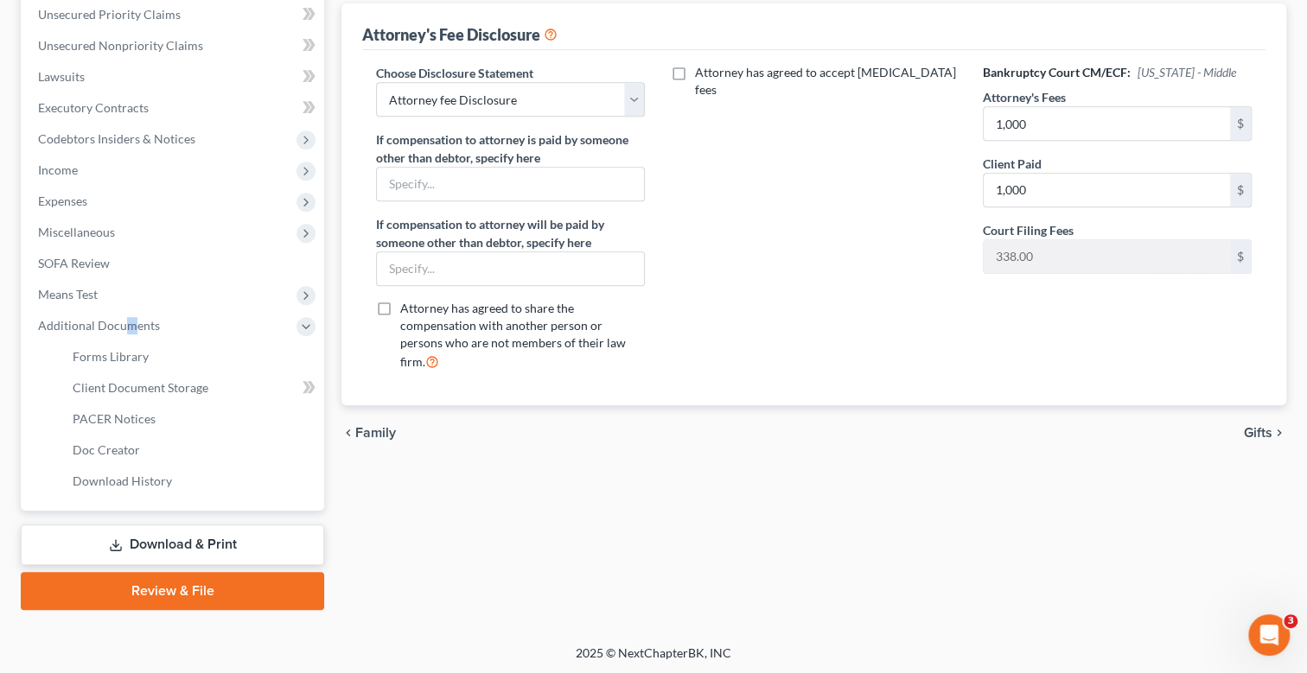
click at [201, 534] on link "Download & Print" at bounding box center [172, 545] width 303 height 41
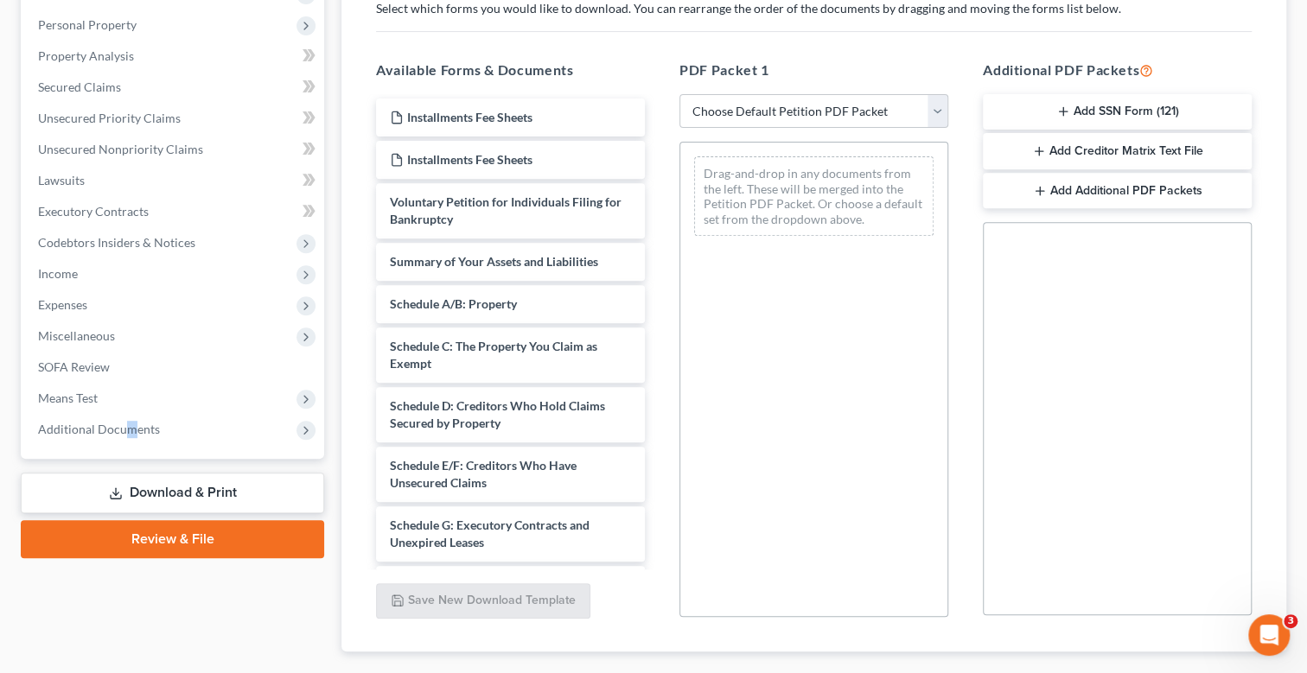
scroll to position [345, 0]
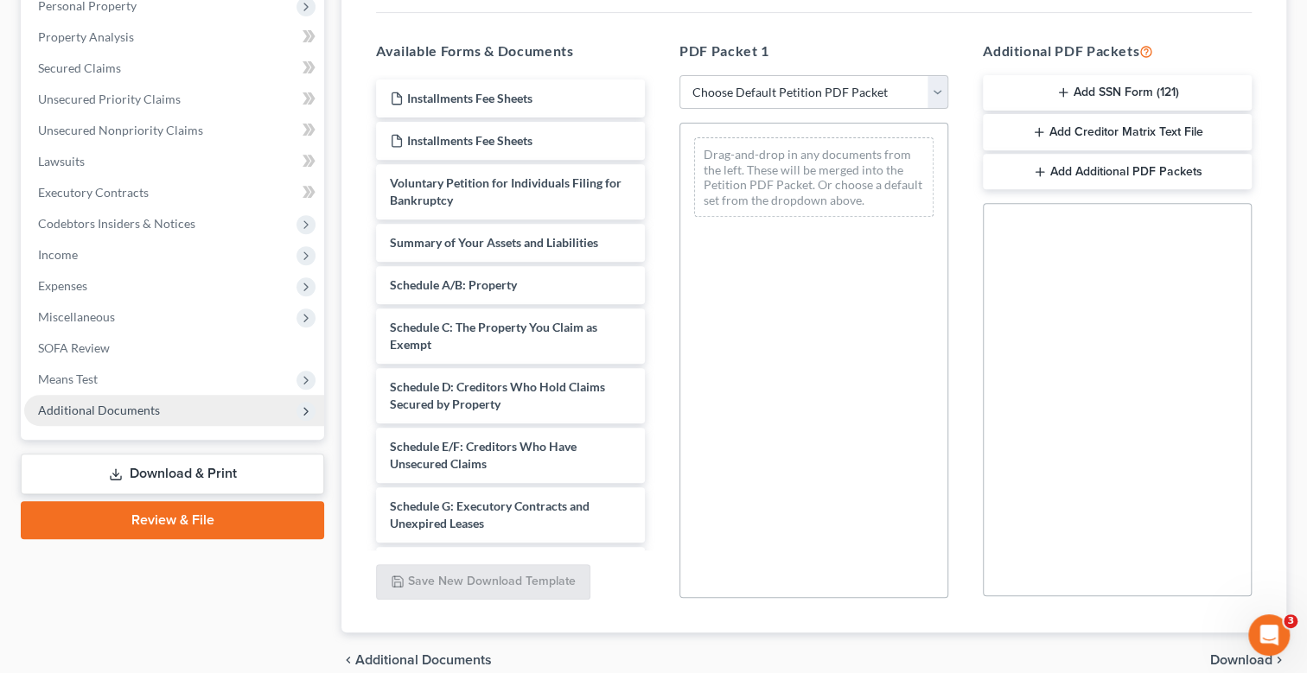
click at [104, 405] on span "Additional Documents" at bounding box center [99, 410] width 122 height 15
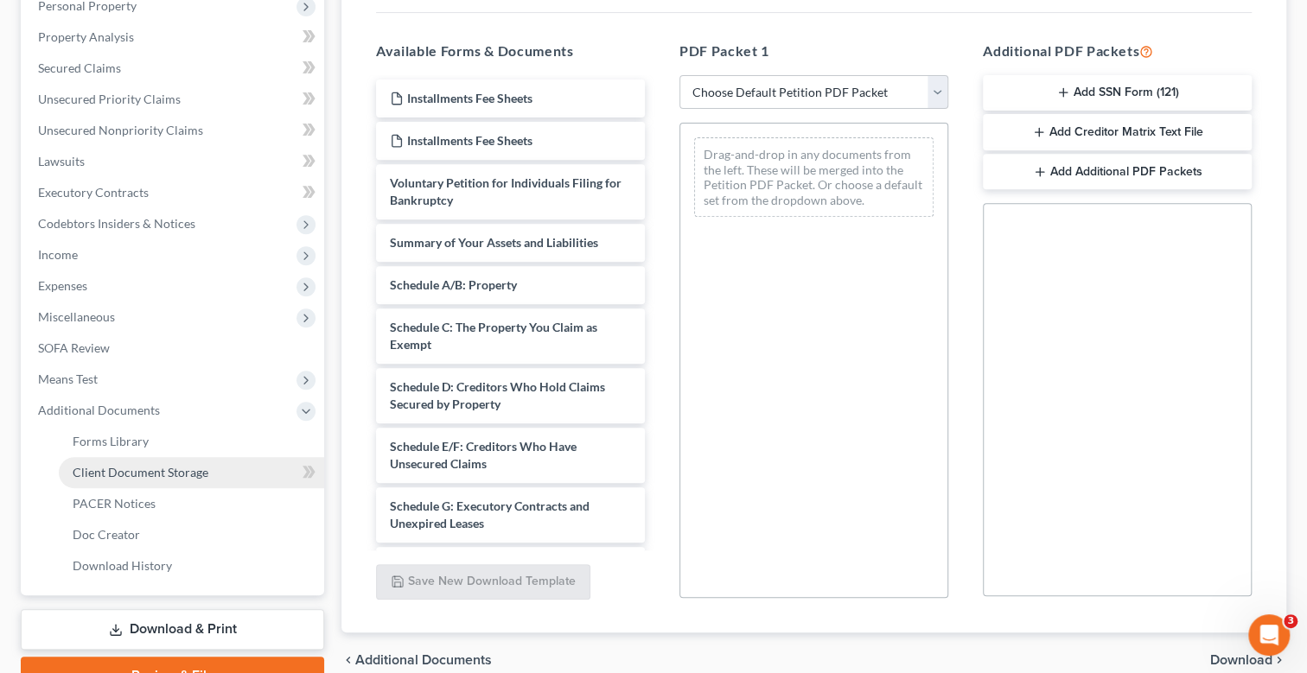
drag, startPoint x: 169, startPoint y: 470, endPoint x: 284, endPoint y: 475, distance: 114.2
click at [171, 470] on span "Client Document Storage" at bounding box center [141, 472] width 136 height 15
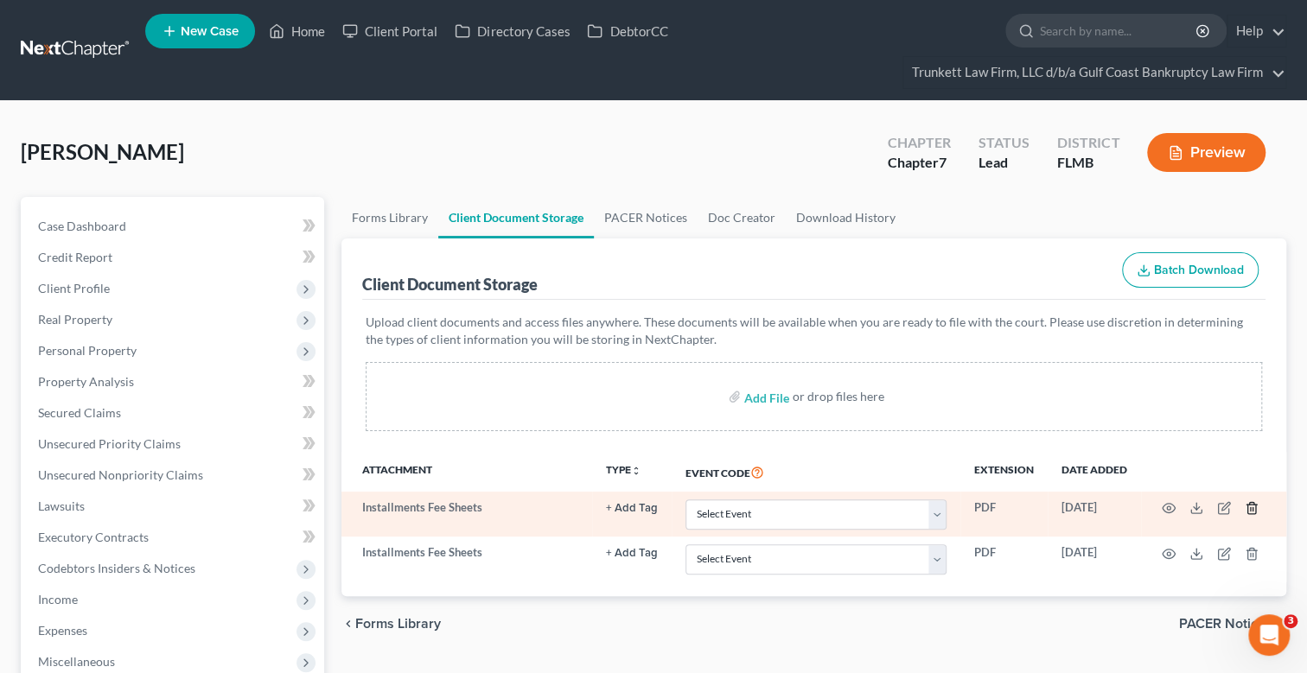
click at [1255, 507] on icon "button" at bounding box center [1251, 508] width 8 height 11
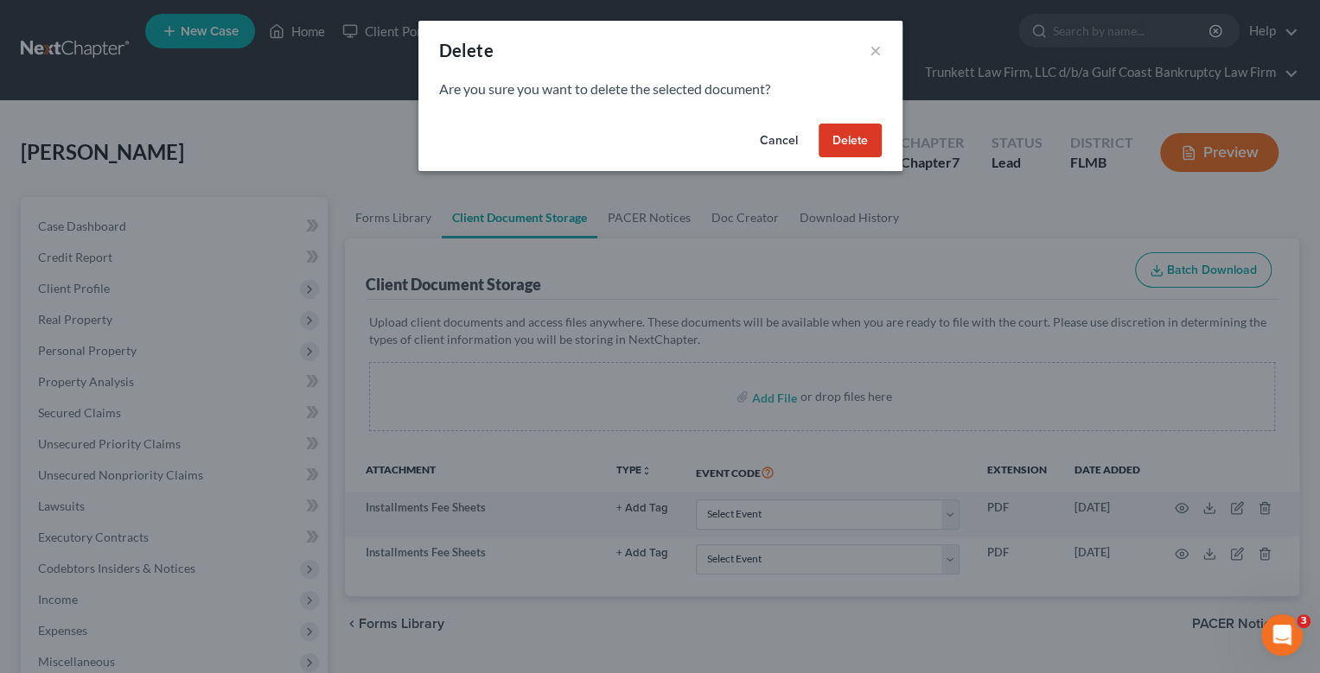
click at [870, 138] on button "Delete" at bounding box center [850, 141] width 63 height 35
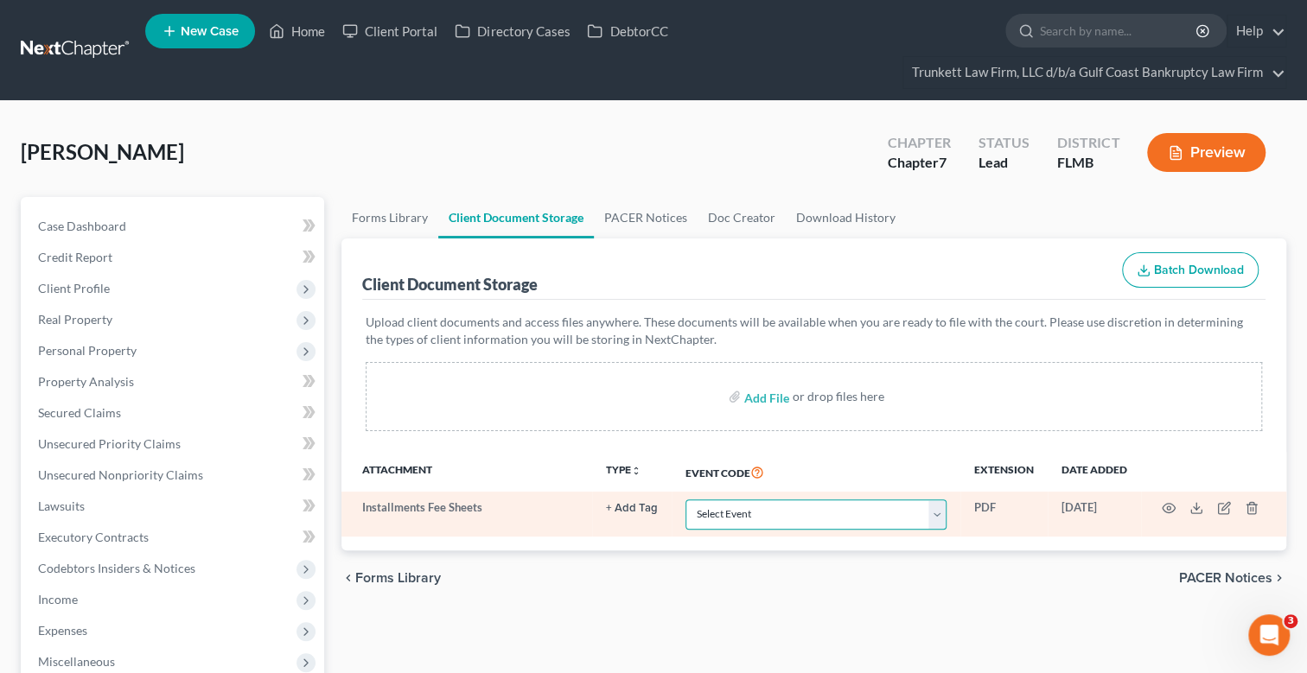
click at [732, 511] on select "Select Event 20 Largest Unsecured Creditors Amended Chapter 13 Plan Amended Cre…" at bounding box center [815, 515] width 261 height 30
select select "4"
click at [685, 500] on select "Select Event 20 Largest Unsecured Creditors Amended Chapter 13 Plan Amended Cre…" at bounding box center [815, 515] width 261 height 30
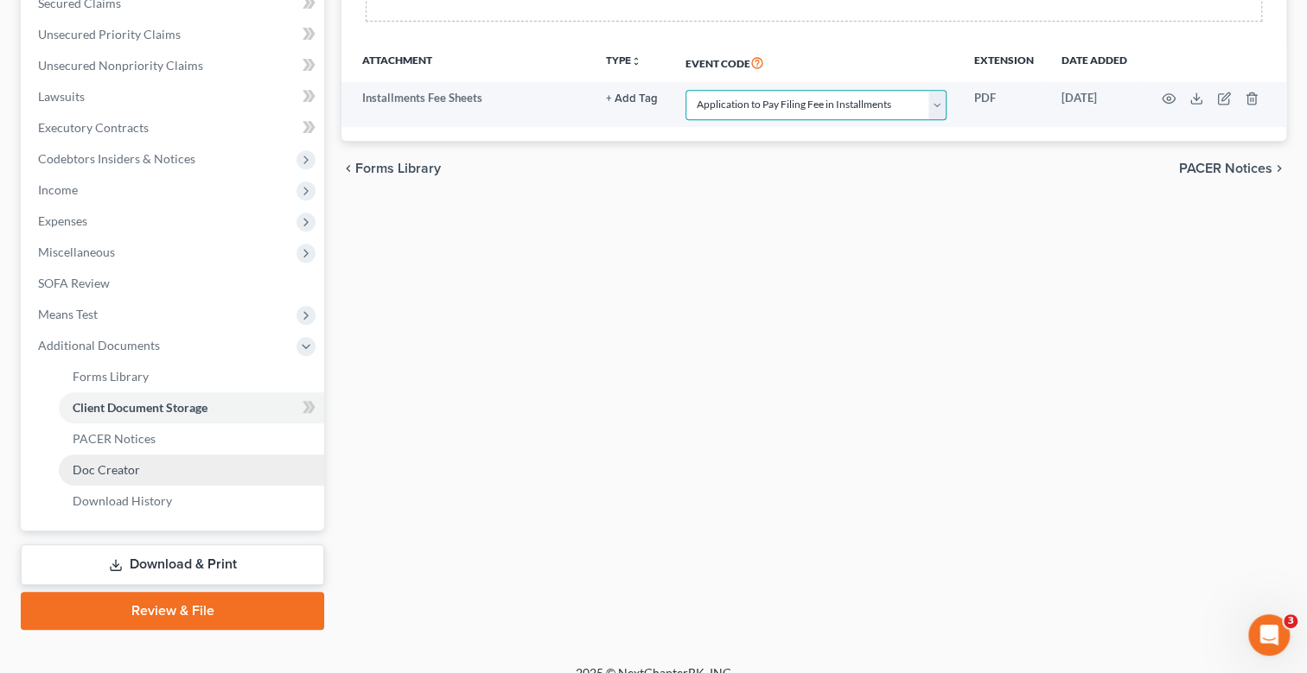
scroll to position [430, 0]
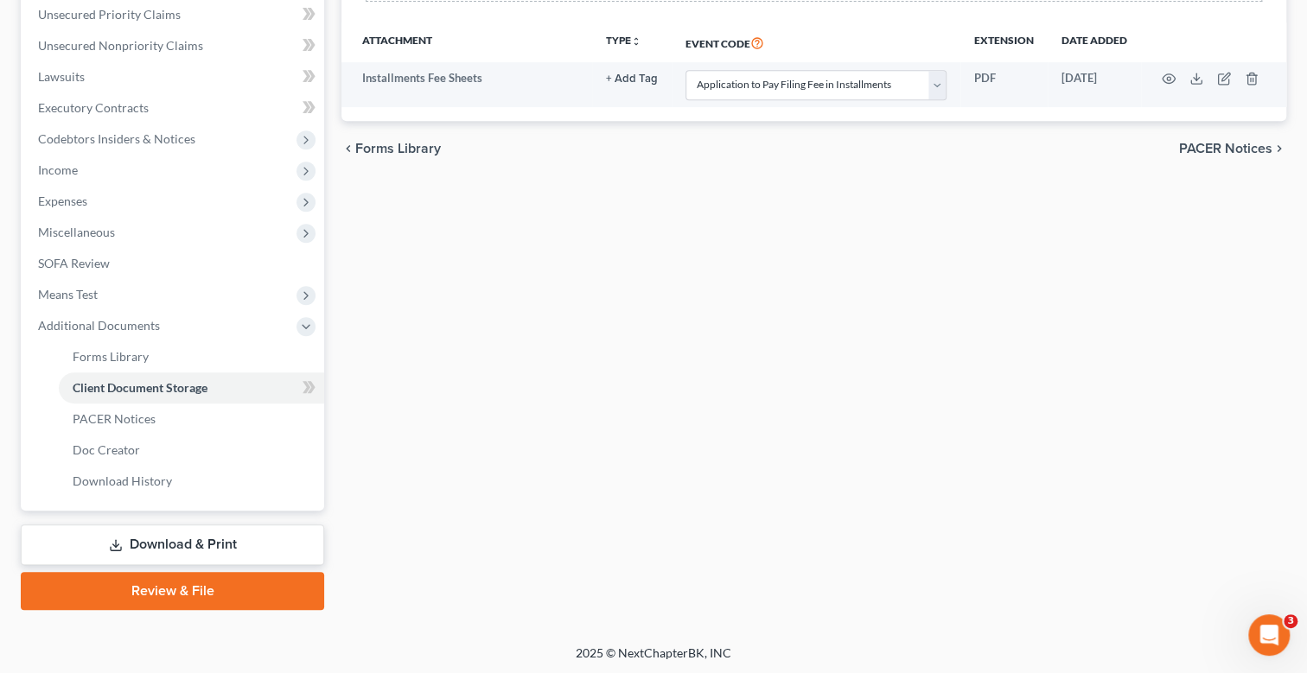
click at [214, 547] on link "Download & Print" at bounding box center [172, 545] width 303 height 41
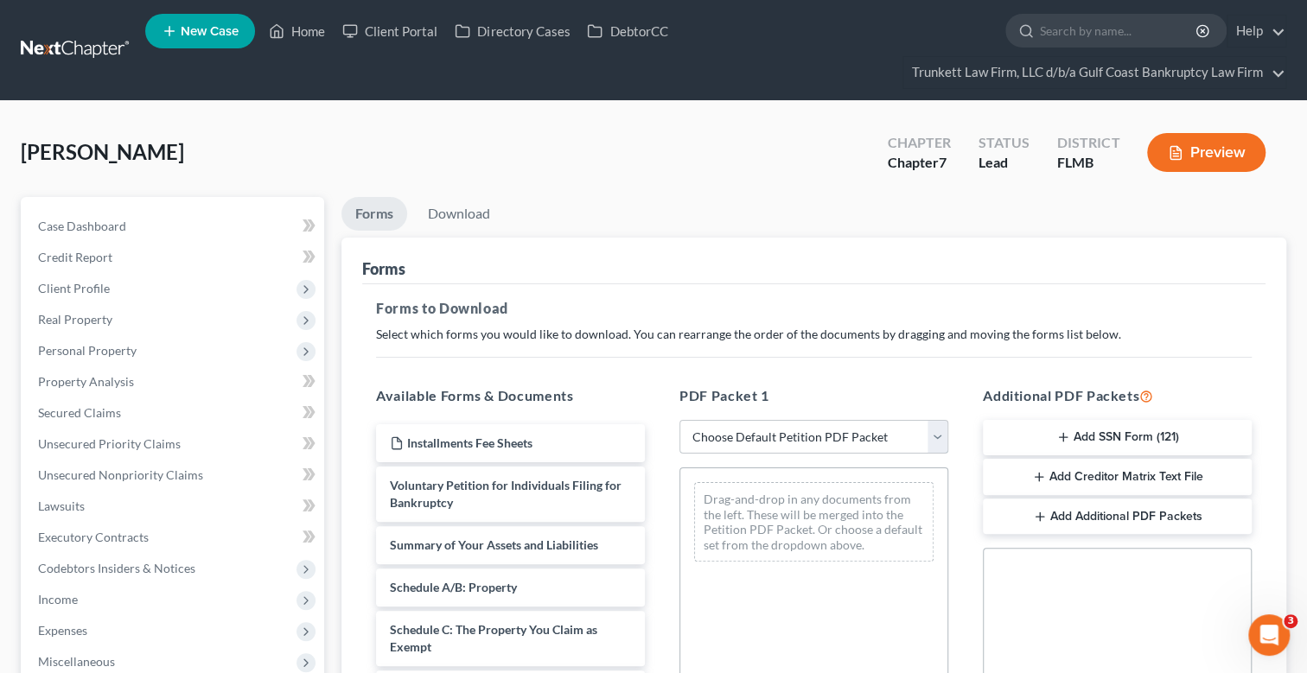
click at [740, 436] on select "Choose Default Petition PDF Packet Complete Bankruptcy Petition (all forms and …" at bounding box center [813, 437] width 269 height 35
select select "0"
click at [679, 420] on select "Choose Default Petition PDF Packet Complete Bankruptcy Petition (all forms and …" at bounding box center [813, 437] width 269 height 35
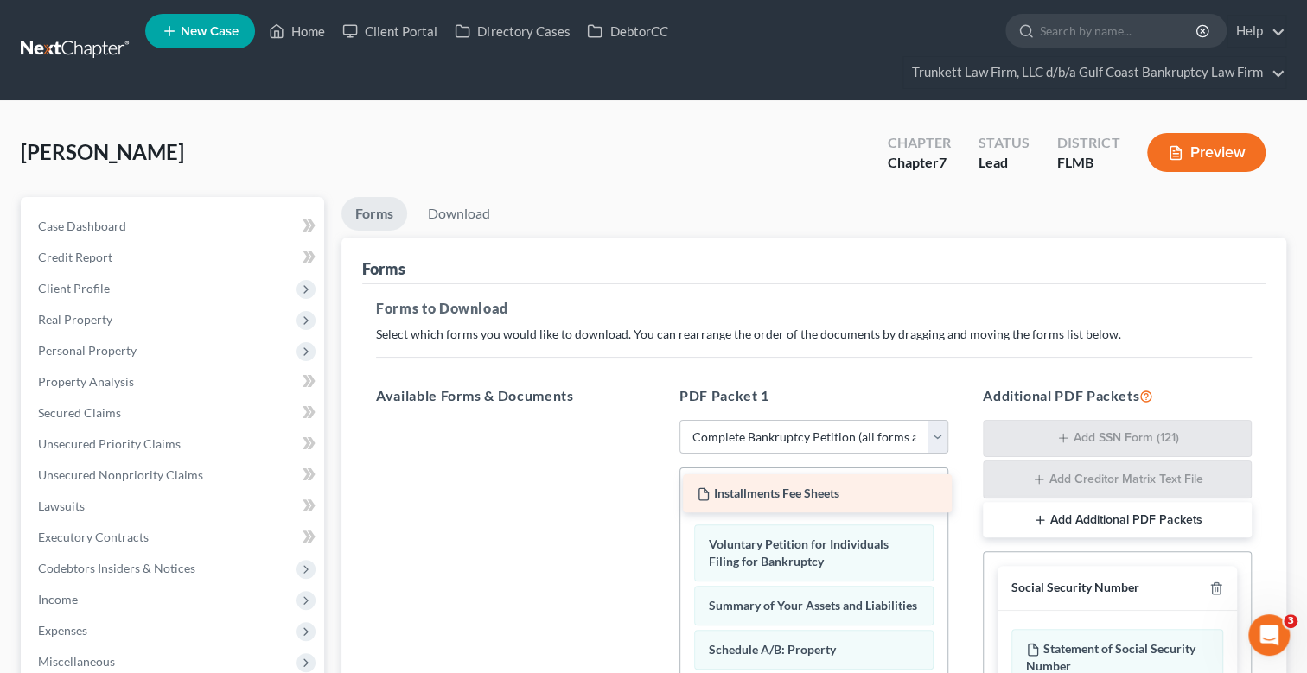
drag, startPoint x: 558, startPoint y: 444, endPoint x: 864, endPoint y: 496, distance: 311.2
click at [659, 420] on div "Installments Fee Sheets Installments Fee Sheets" at bounding box center [510, 420] width 296 height 0
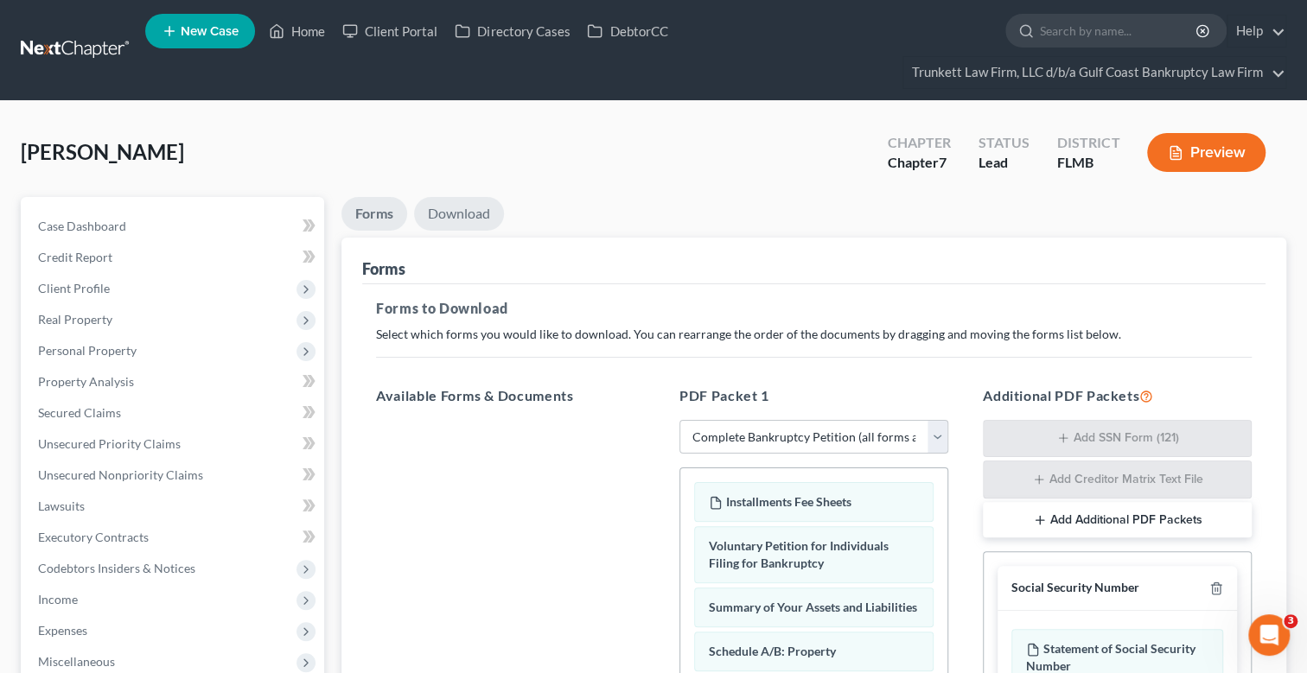
click at [458, 210] on link "Download" at bounding box center [459, 214] width 90 height 34
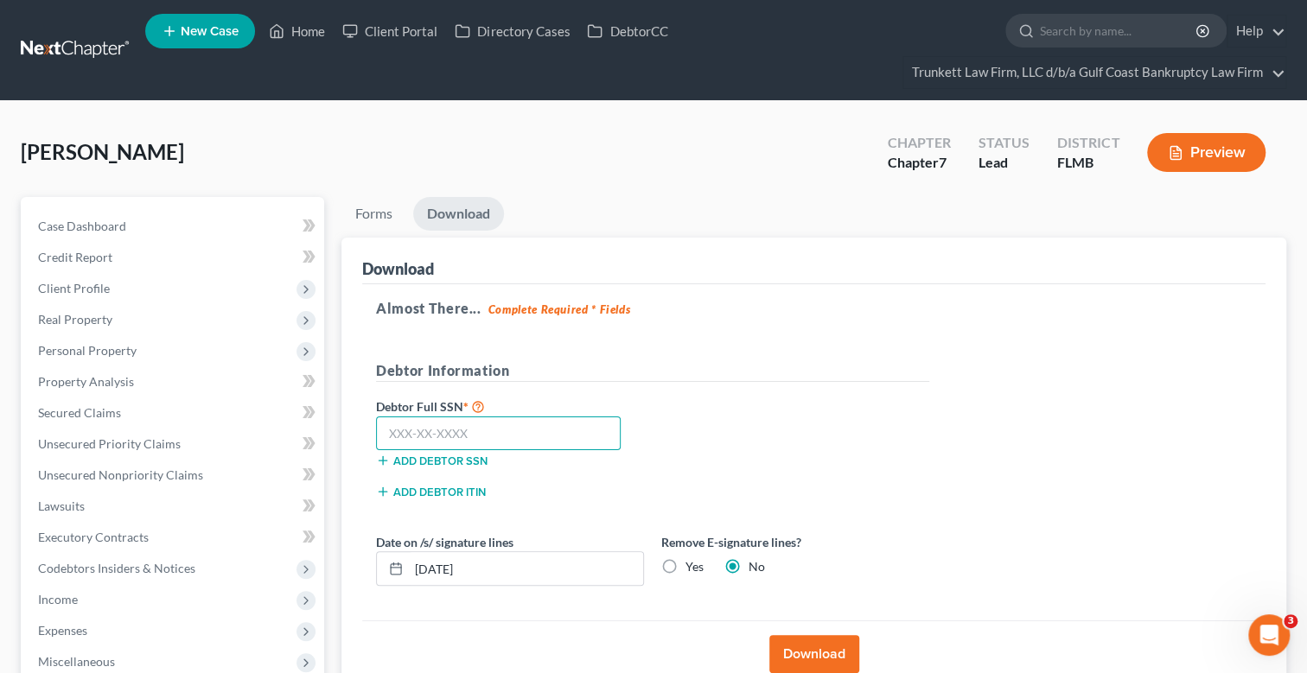
click at [476, 433] on input "text" at bounding box center [498, 434] width 245 height 35
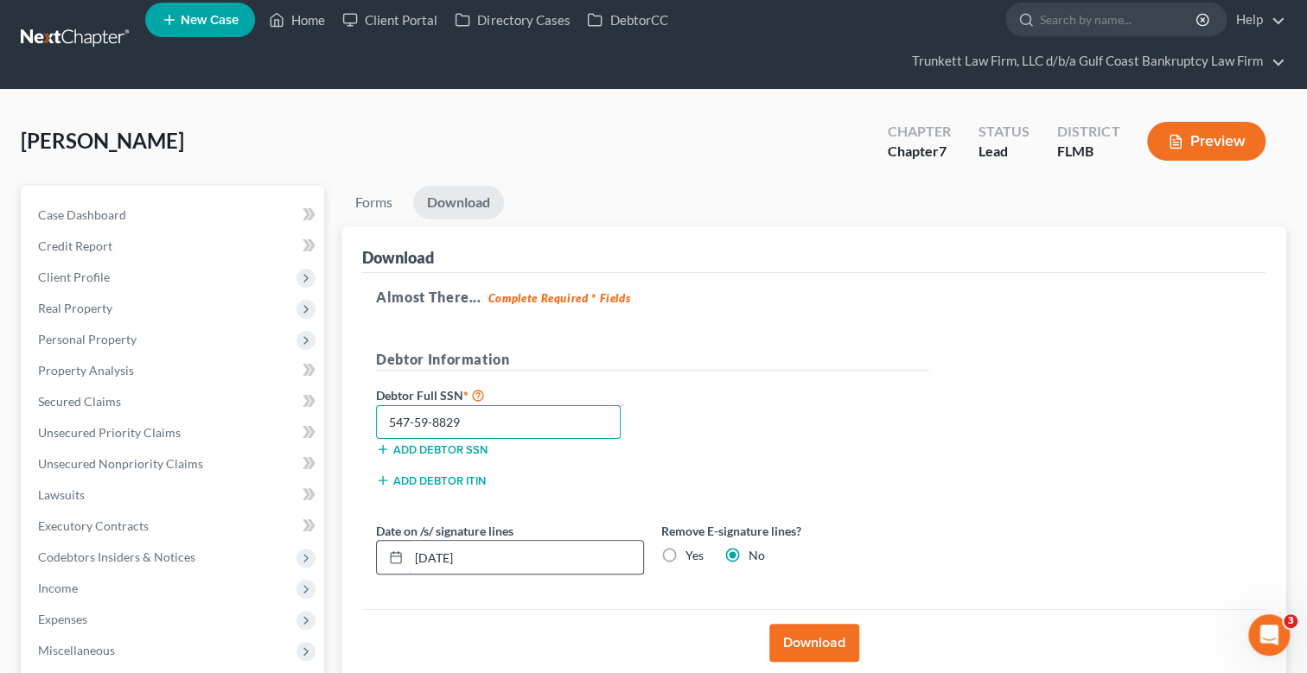
scroll to position [259, 0]
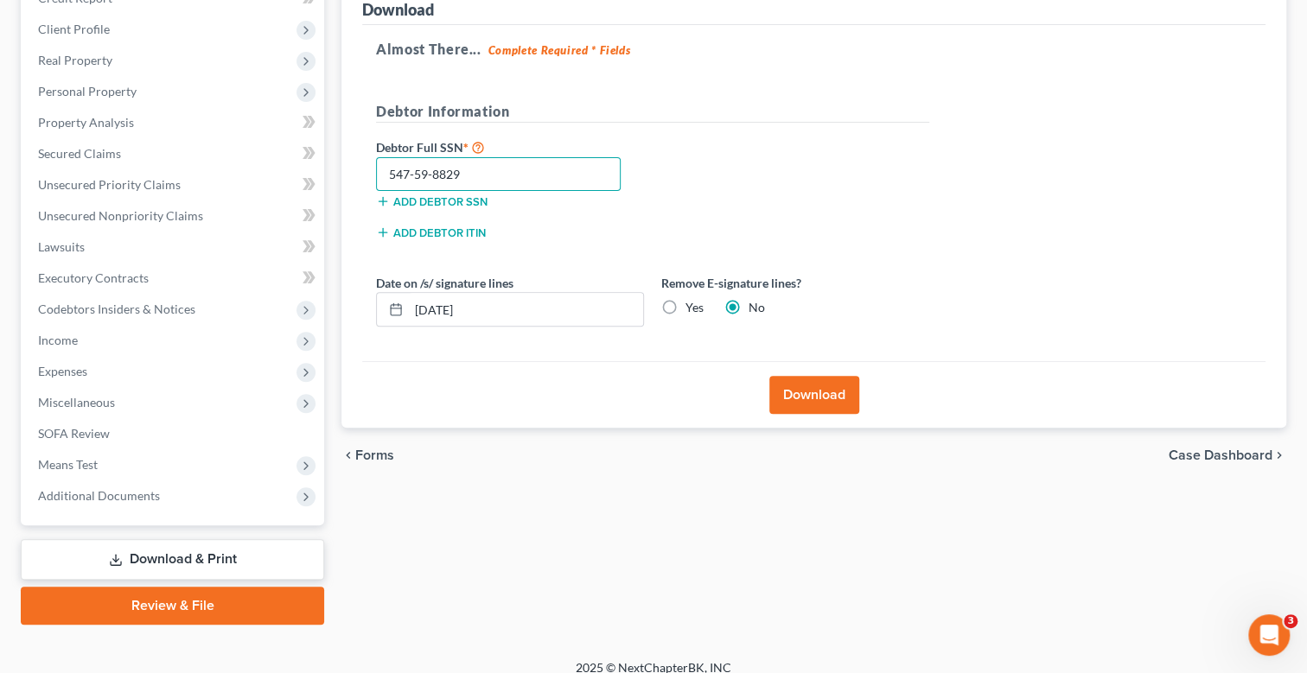
type input "547-59-8829"
click at [685, 308] on label "Yes" at bounding box center [694, 307] width 18 height 17
click at [692, 308] on input "Yes" at bounding box center [697, 304] width 11 height 11
radio input "true"
radio input "false"
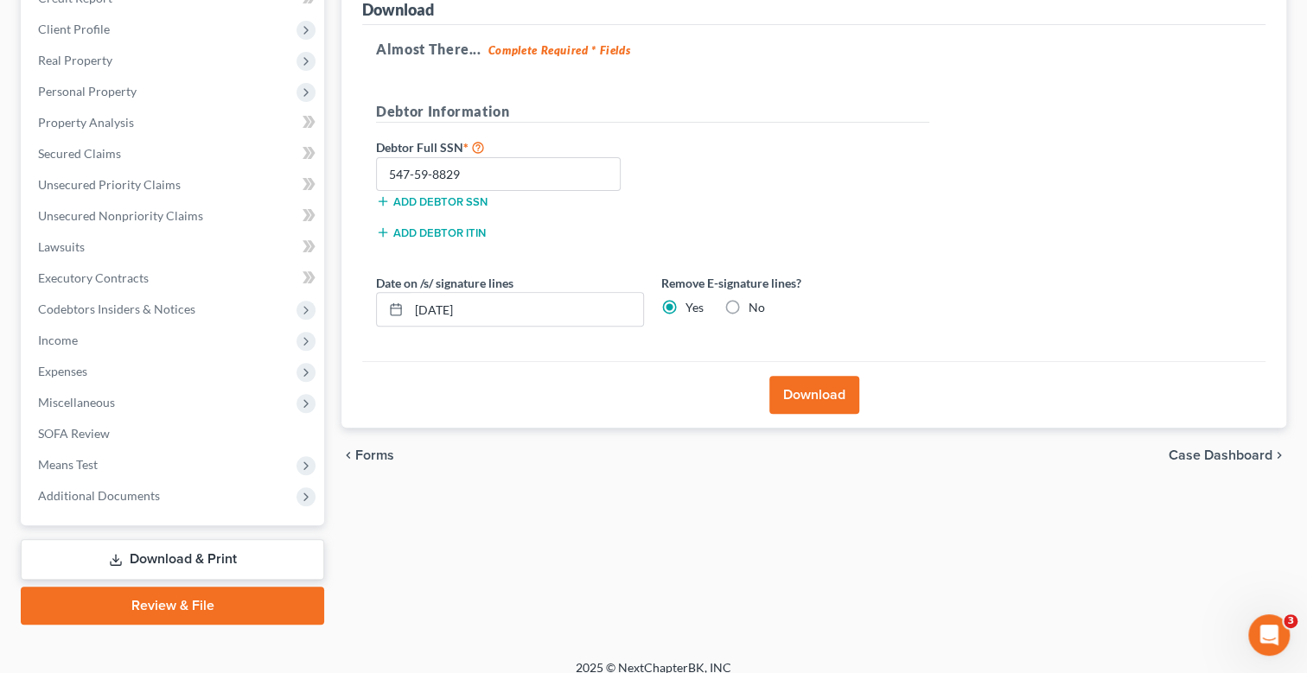
click at [827, 388] on button "Download" at bounding box center [814, 395] width 90 height 38
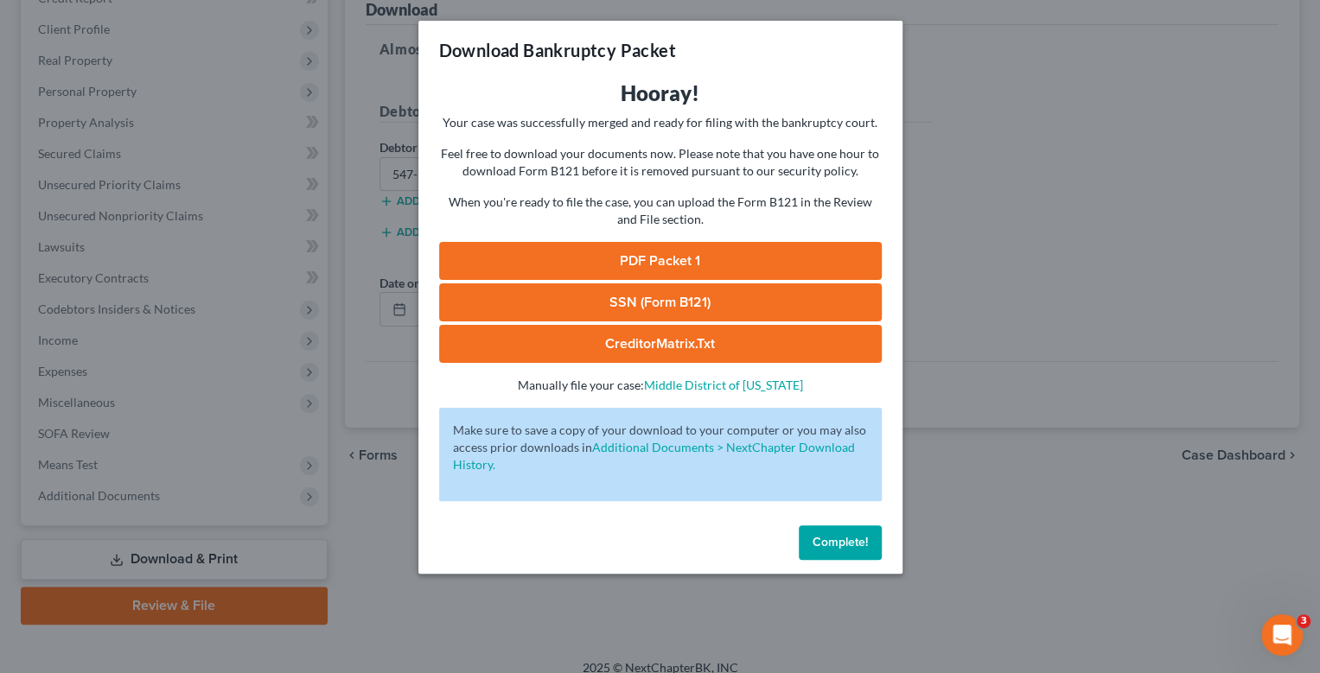
click at [667, 297] on link "SSN (Form B121)" at bounding box center [660, 303] width 443 height 38
click at [679, 252] on link "PDF Packet 1" at bounding box center [660, 261] width 443 height 38
drag, startPoint x: 847, startPoint y: 547, endPoint x: 829, endPoint y: 547, distance: 18.2
click at [847, 547] on span "Complete!" at bounding box center [840, 542] width 55 height 15
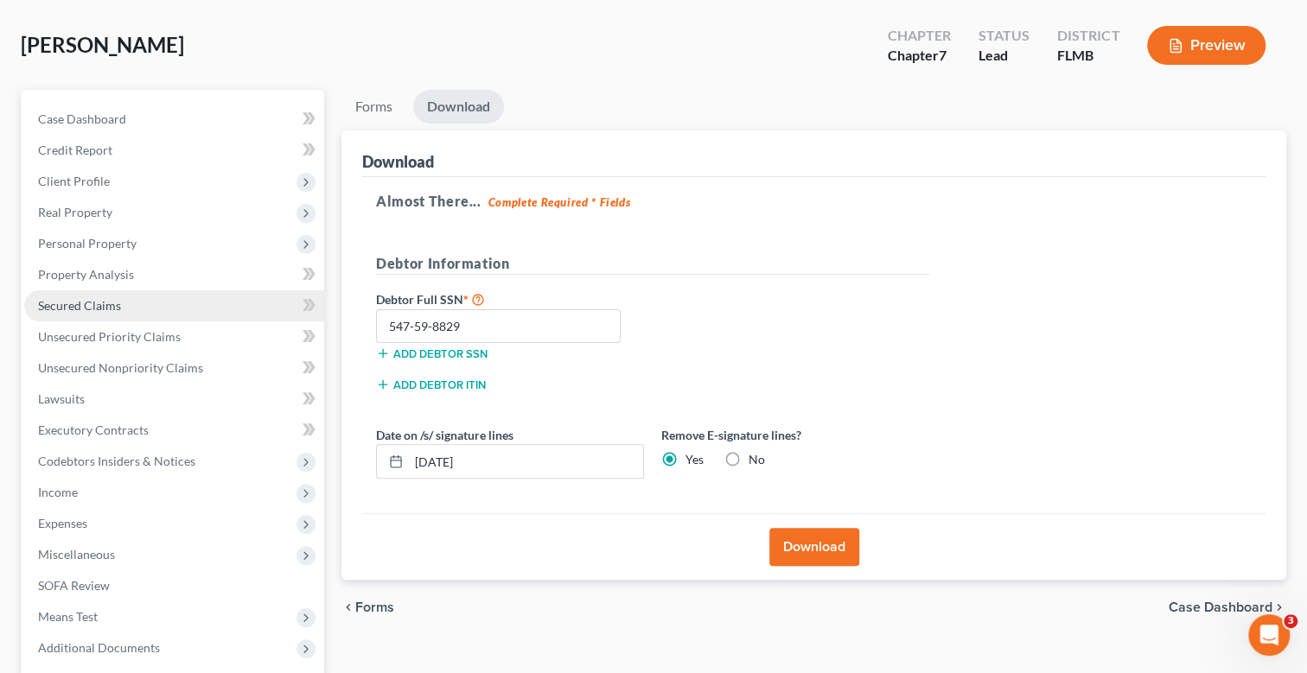
scroll to position [0, 0]
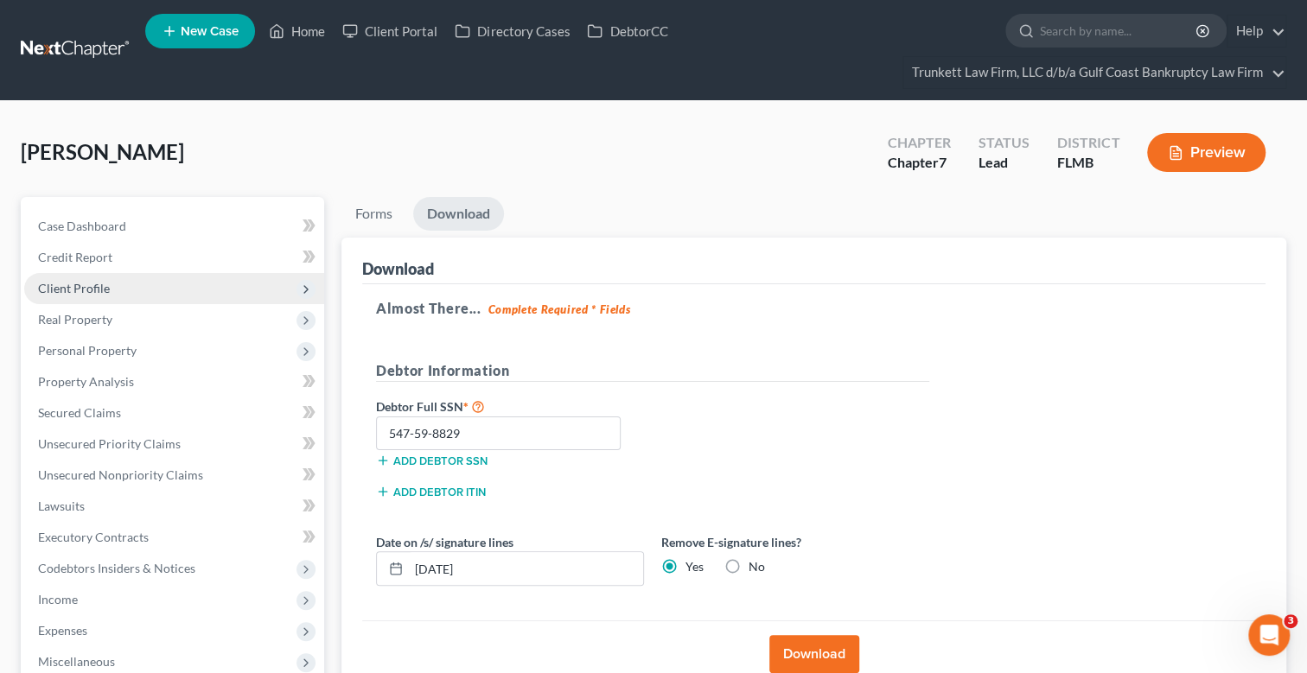
click at [99, 284] on span "Client Profile" at bounding box center [74, 288] width 72 height 15
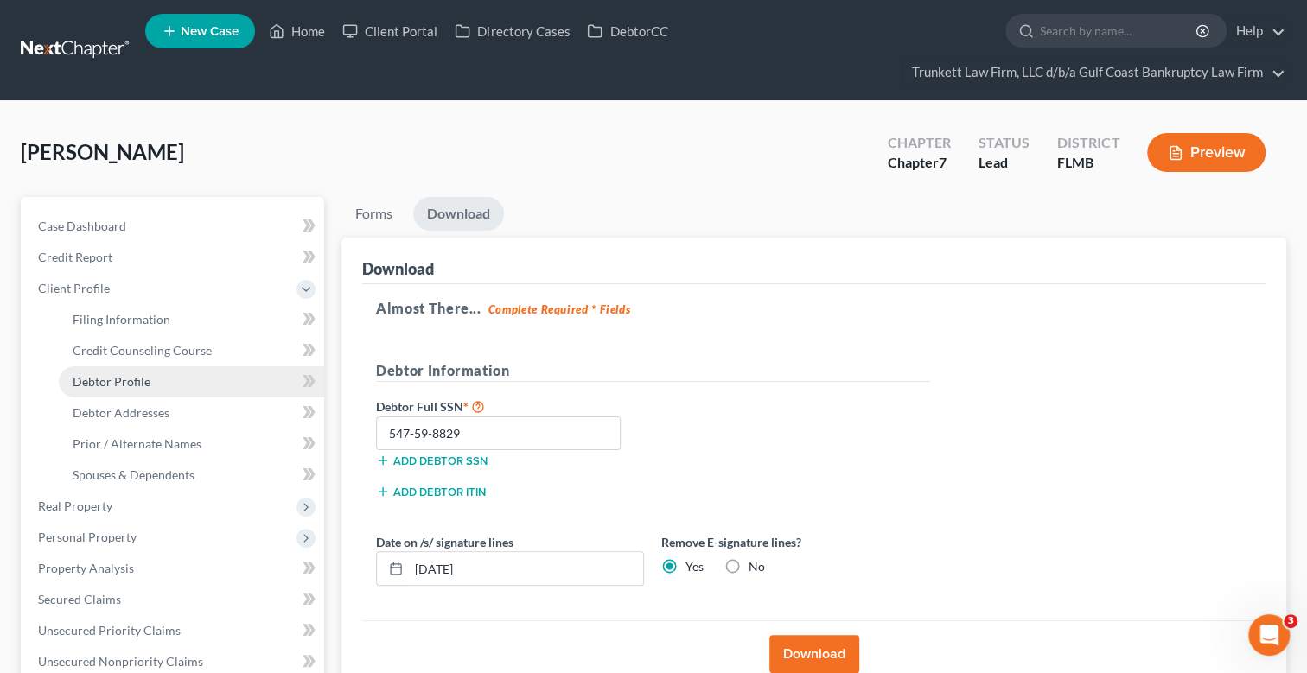
click at [131, 376] on span "Debtor Profile" at bounding box center [112, 381] width 78 height 15
select select "0"
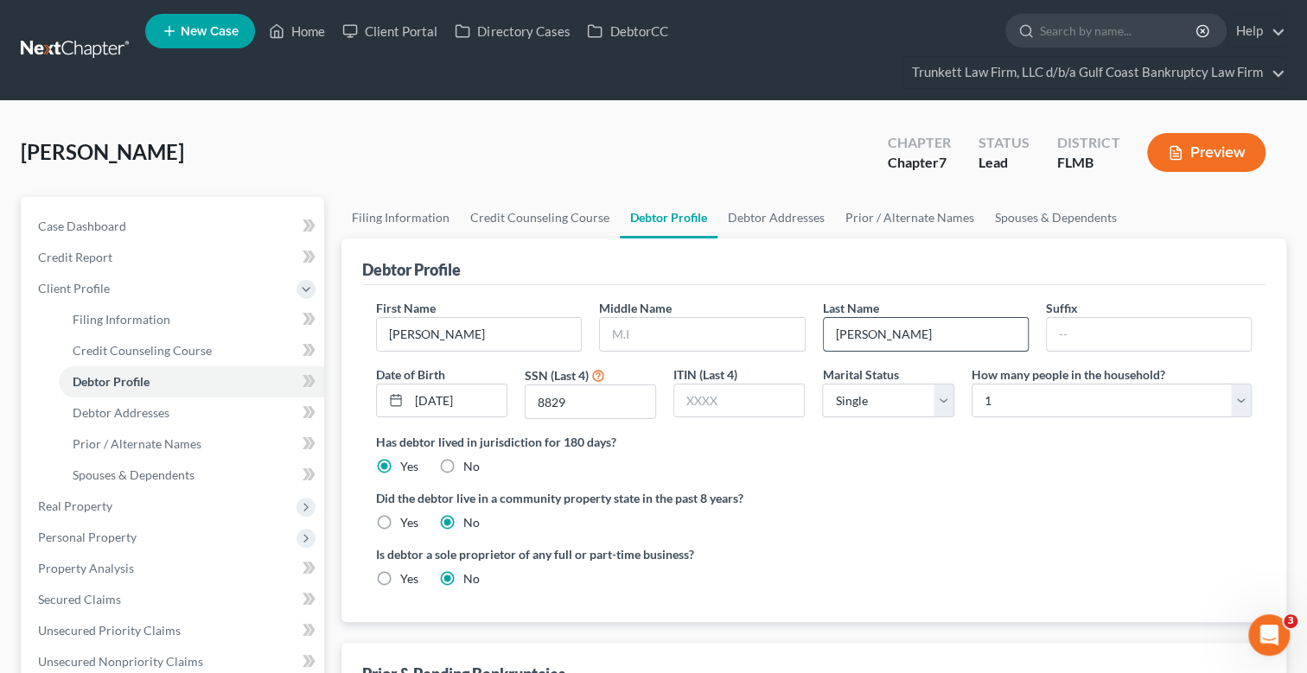
drag, startPoint x: 943, startPoint y: 335, endPoint x: 830, endPoint y: 341, distance: 113.4
click at [833, 341] on input "[PERSON_NAME]" at bounding box center [926, 334] width 204 height 33
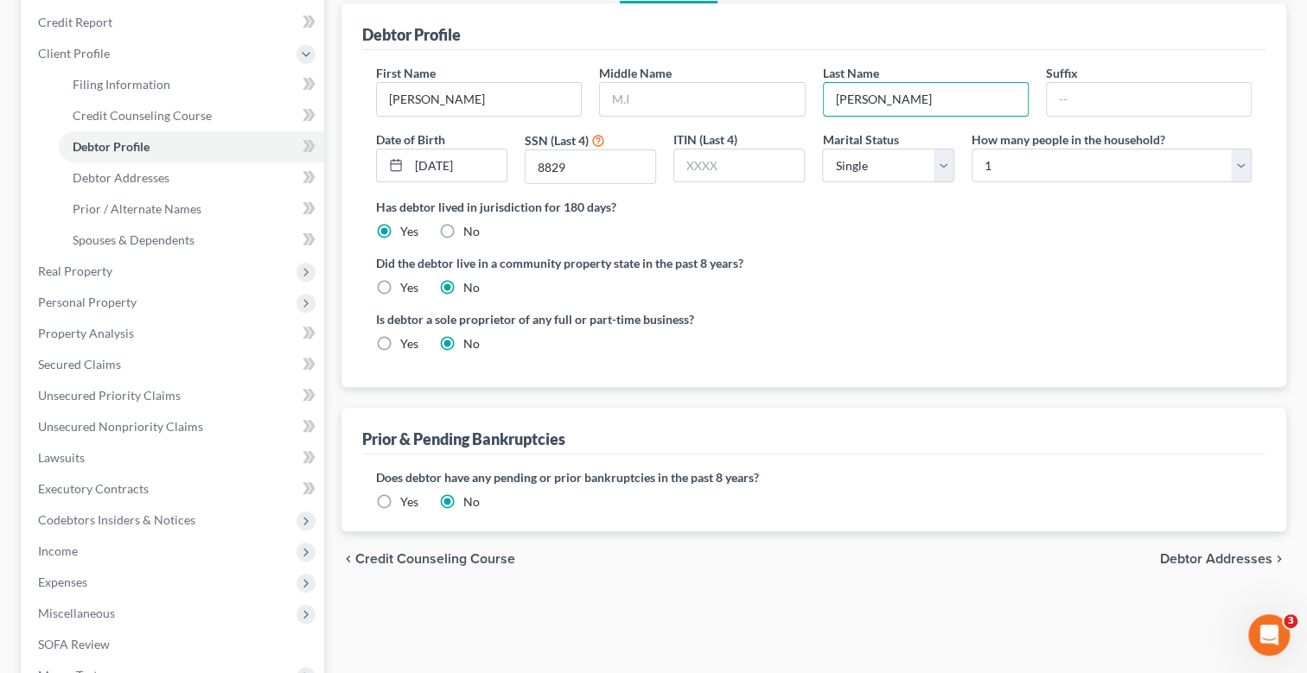
scroll to position [86, 0]
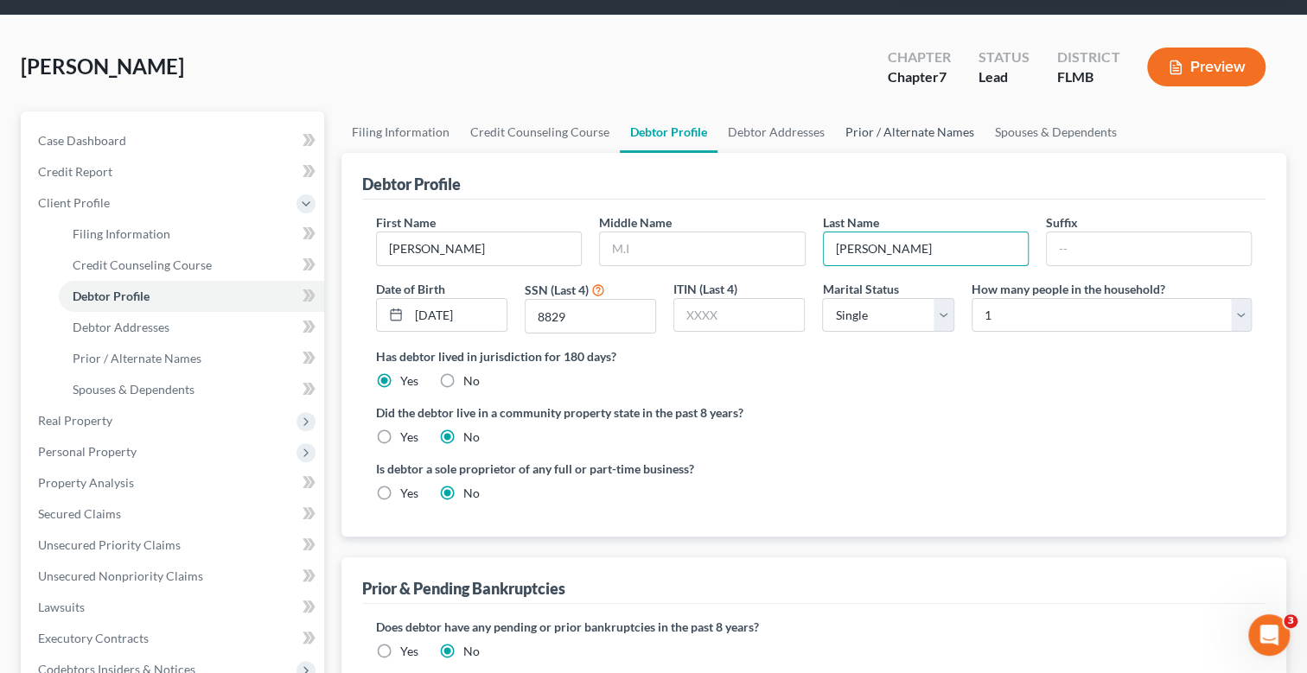
type input "[PERSON_NAME]"
click at [898, 129] on link "Prior / Alternate Names" at bounding box center [910, 132] width 150 height 41
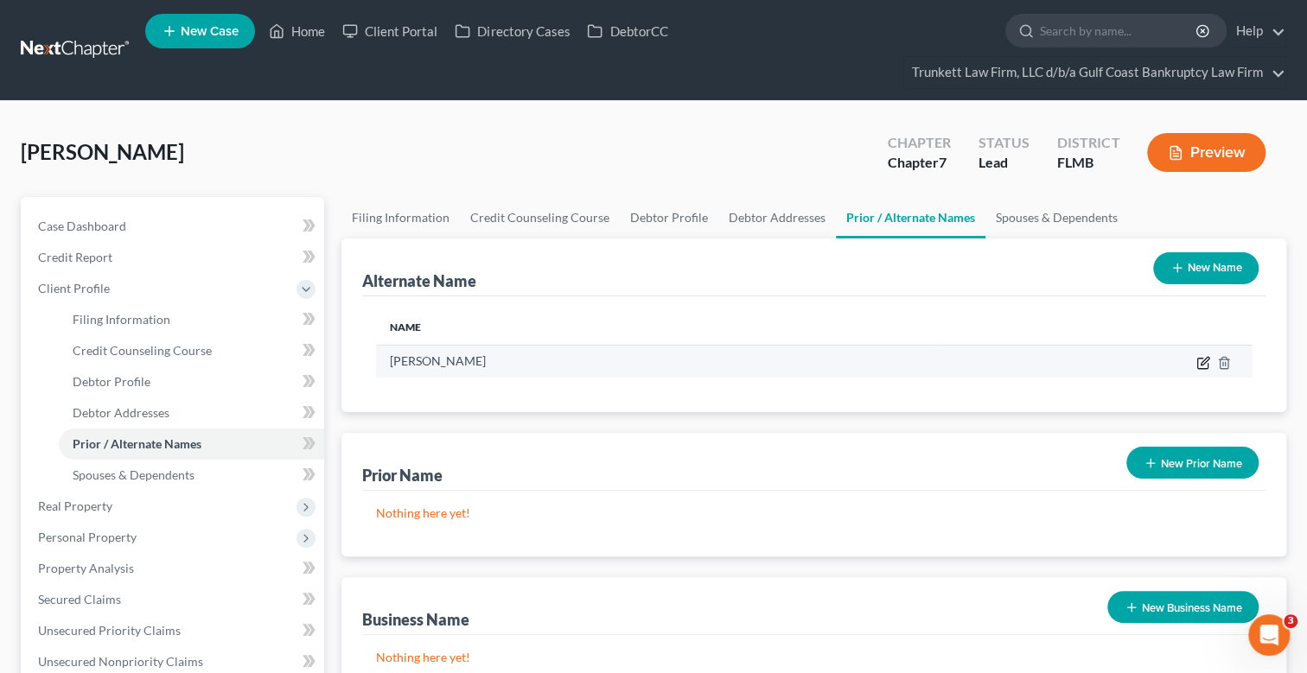
click at [1197, 359] on icon at bounding box center [1202, 364] width 10 height 10
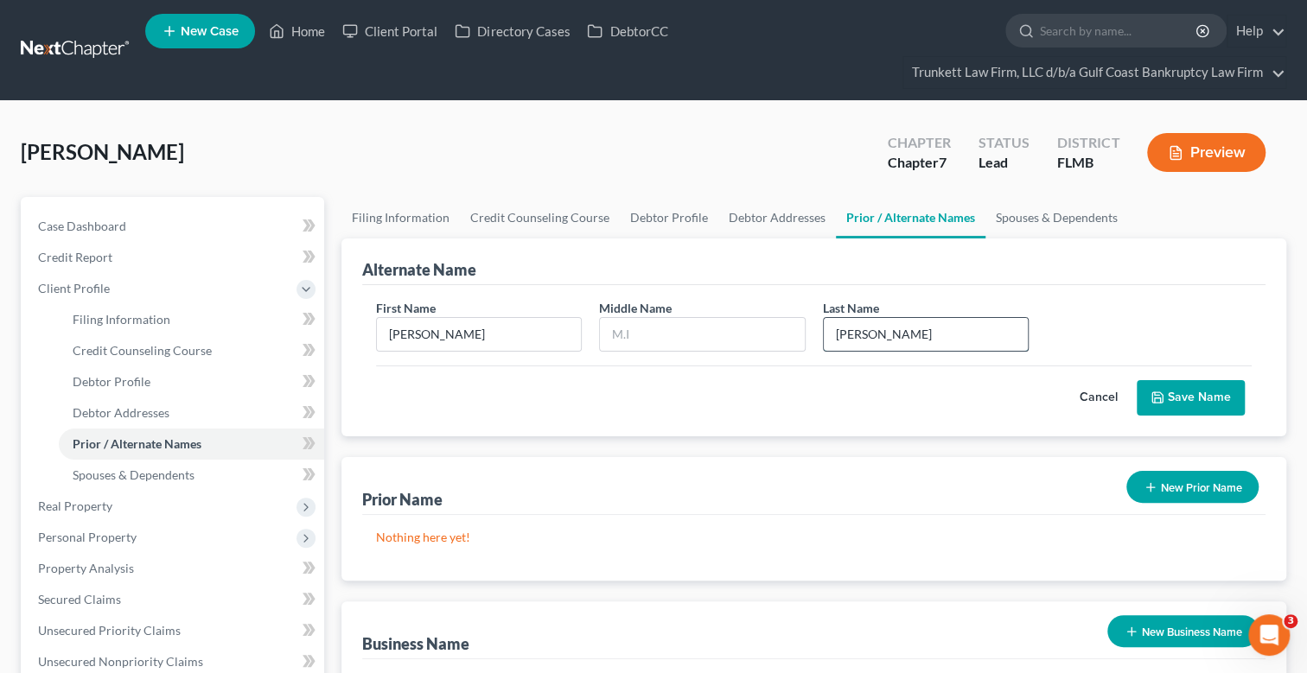
drag, startPoint x: 896, startPoint y: 332, endPoint x: 823, endPoint y: 332, distance: 72.6
click at [824, 332] on input "[PERSON_NAME]" at bounding box center [926, 334] width 204 height 33
type input "[PERSON_NAME]"
click at [1176, 386] on button "Save Name" at bounding box center [1191, 398] width 108 height 36
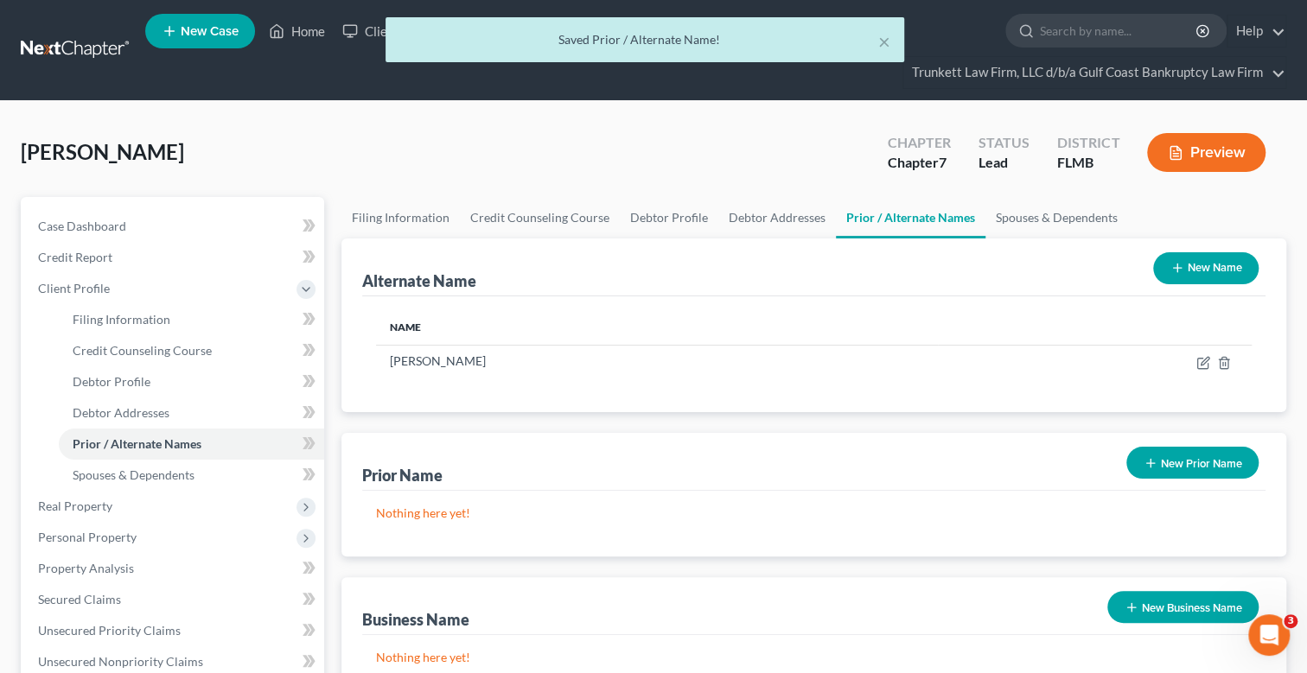
drag, startPoint x: 1197, startPoint y: 460, endPoint x: 1171, endPoint y: 468, distance: 27.1
click at [1196, 460] on button "New Prior Name" at bounding box center [1192, 463] width 132 height 32
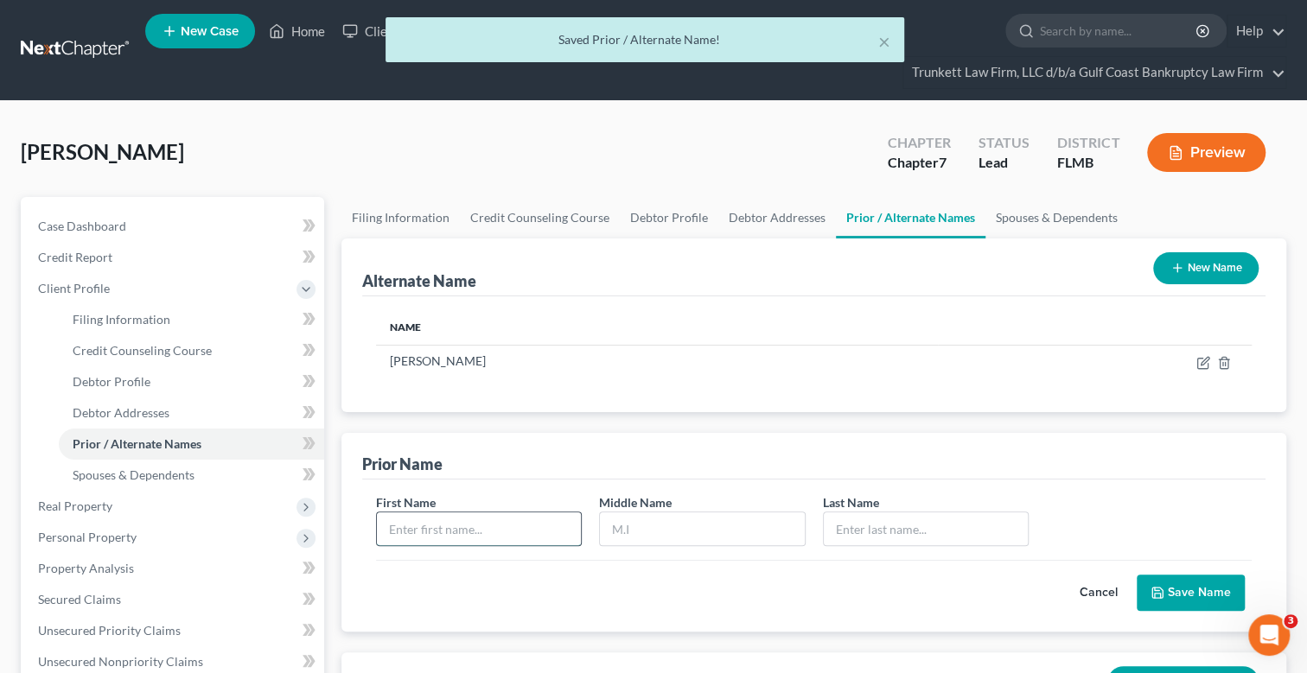
click at [464, 525] on input "text" at bounding box center [479, 529] width 204 height 33
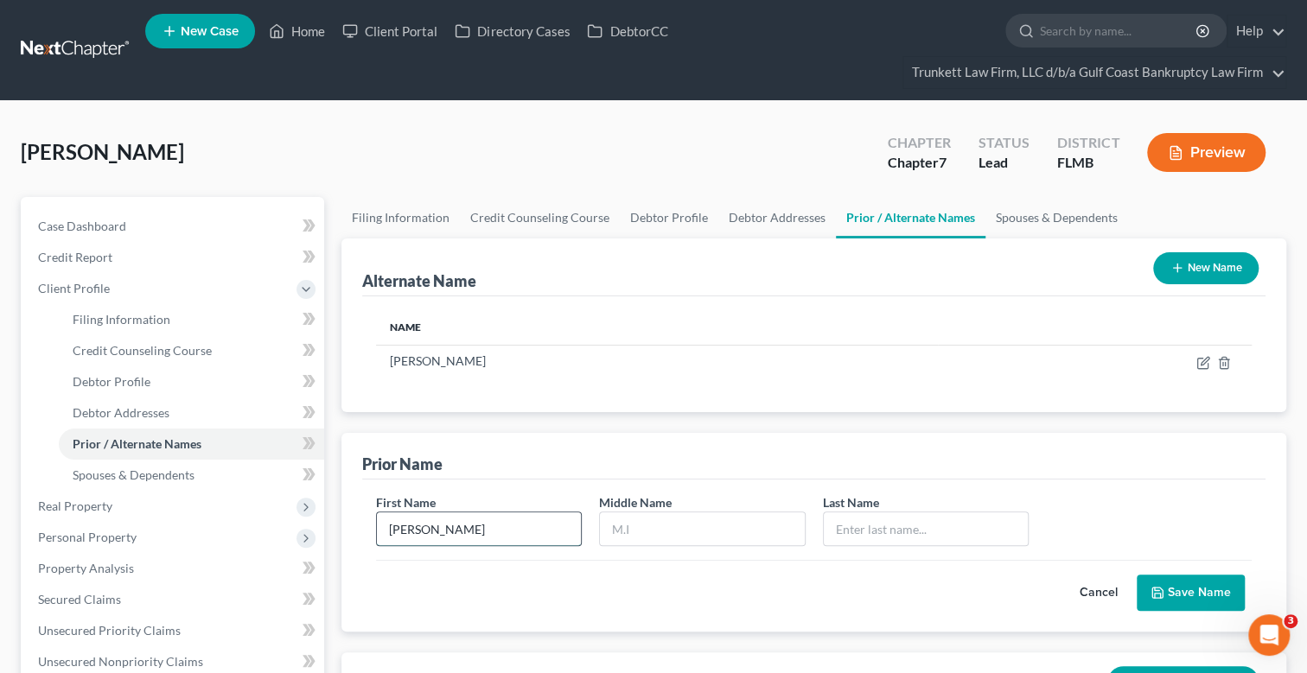
type input "[PERSON_NAME]"
click at [1184, 590] on button "Save Name" at bounding box center [1191, 593] width 108 height 36
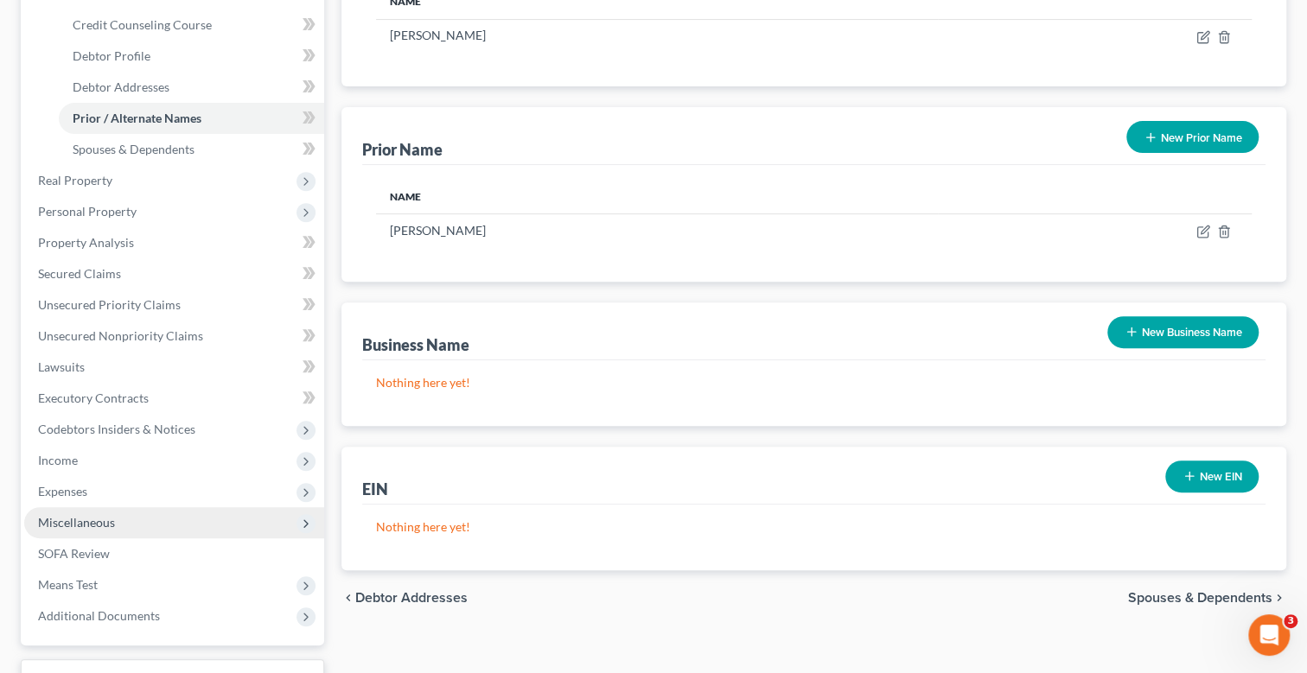
scroll to position [461, 0]
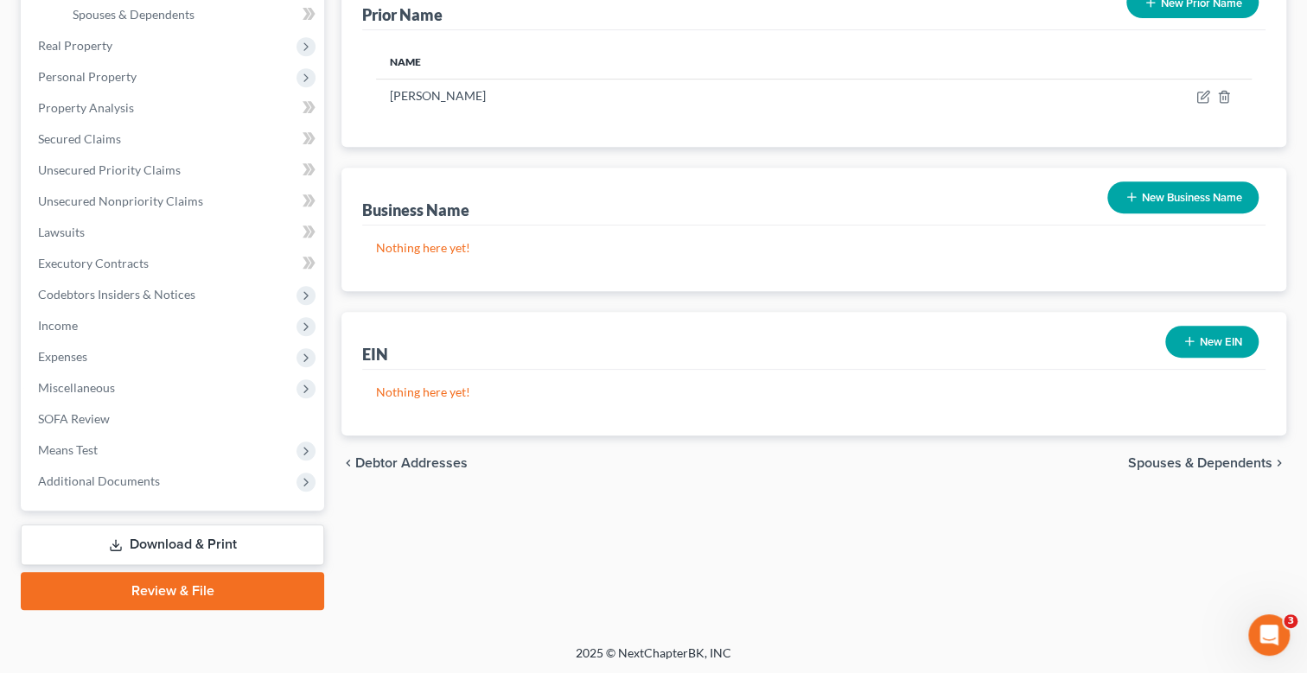
drag, startPoint x: 212, startPoint y: 546, endPoint x: 268, endPoint y: 547, distance: 56.2
click at [212, 546] on link "Download & Print" at bounding box center [172, 545] width 303 height 41
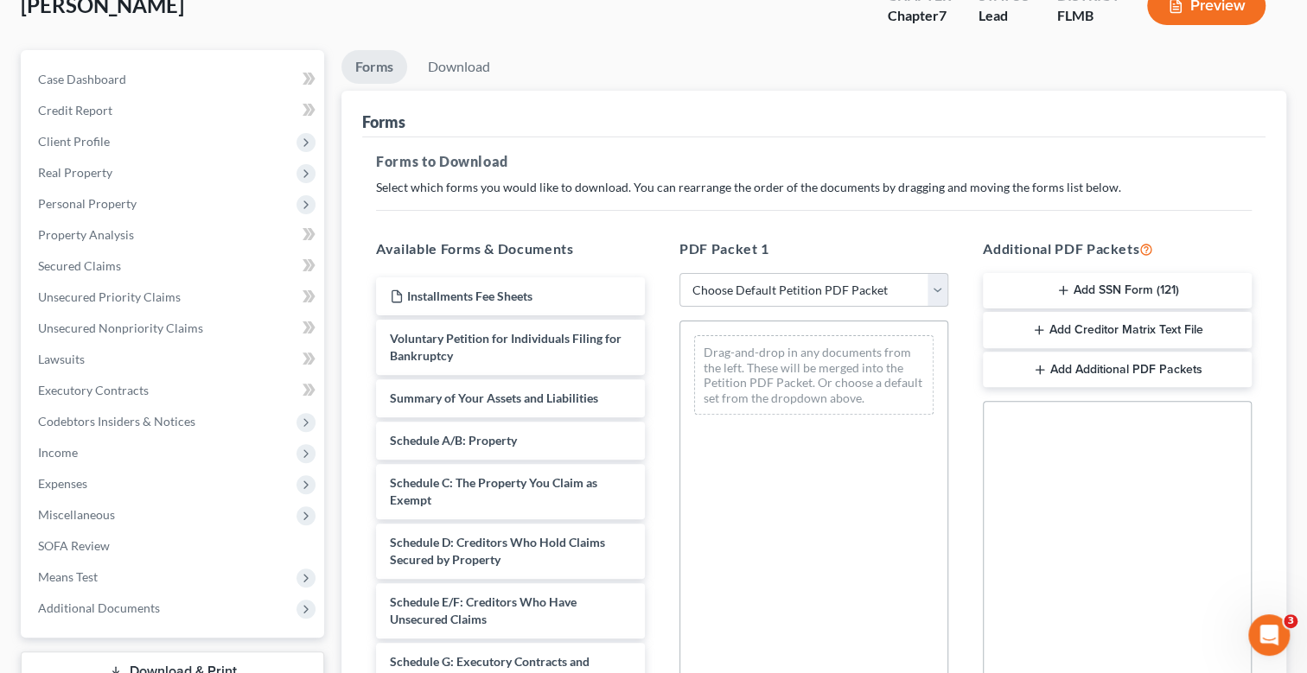
scroll to position [423, 0]
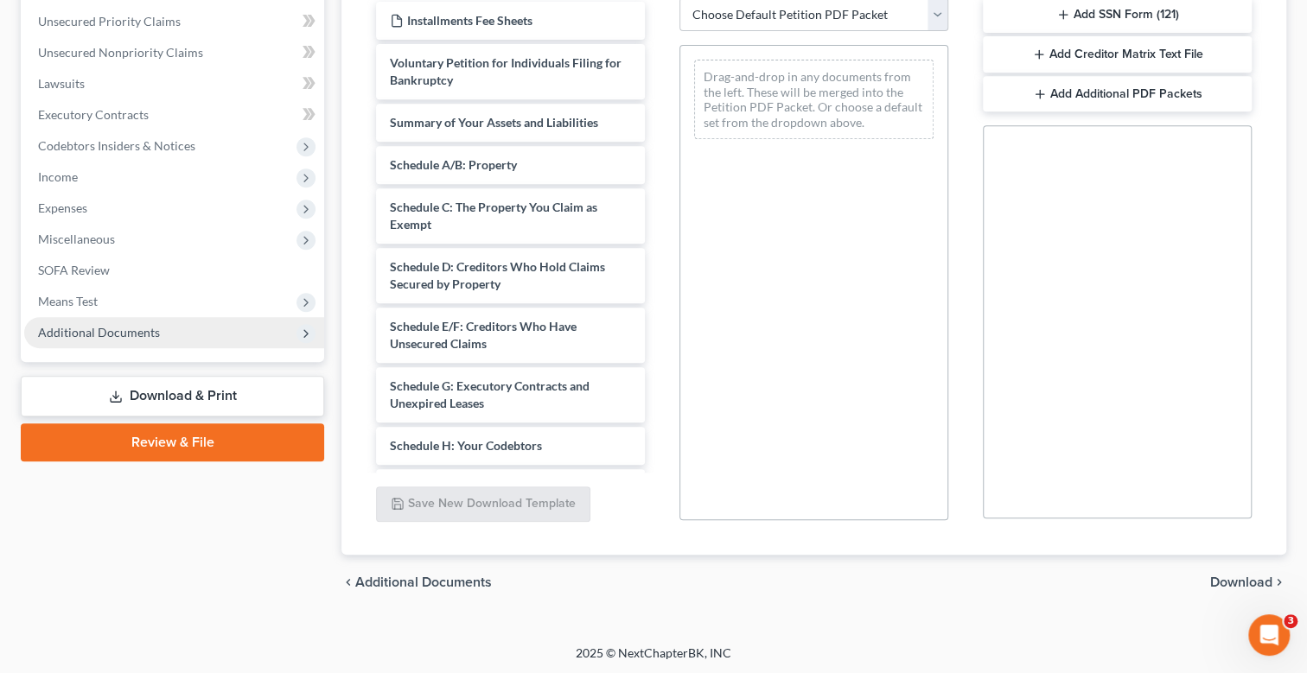
click at [111, 325] on span "Additional Documents" at bounding box center [99, 332] width 122 height 15
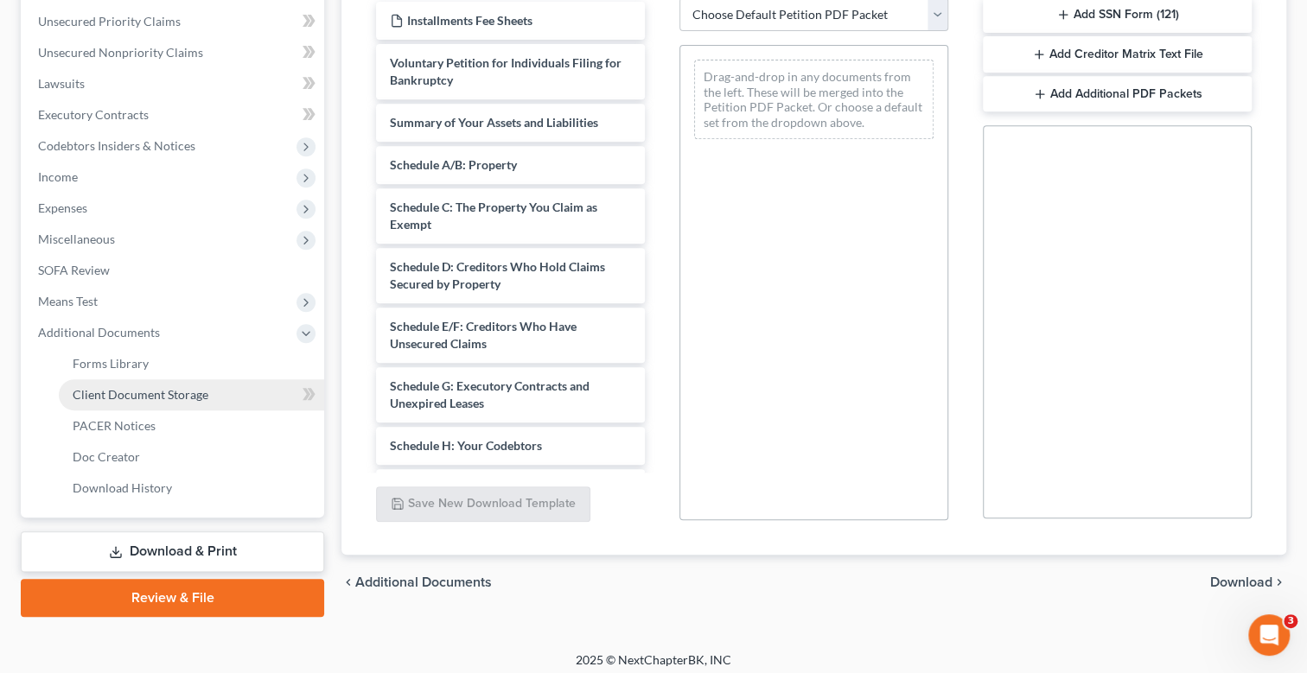
click at [143, 392] on span "Client Document Storage" at bounding box center [141, 394] width 136 height 15
select select "4"
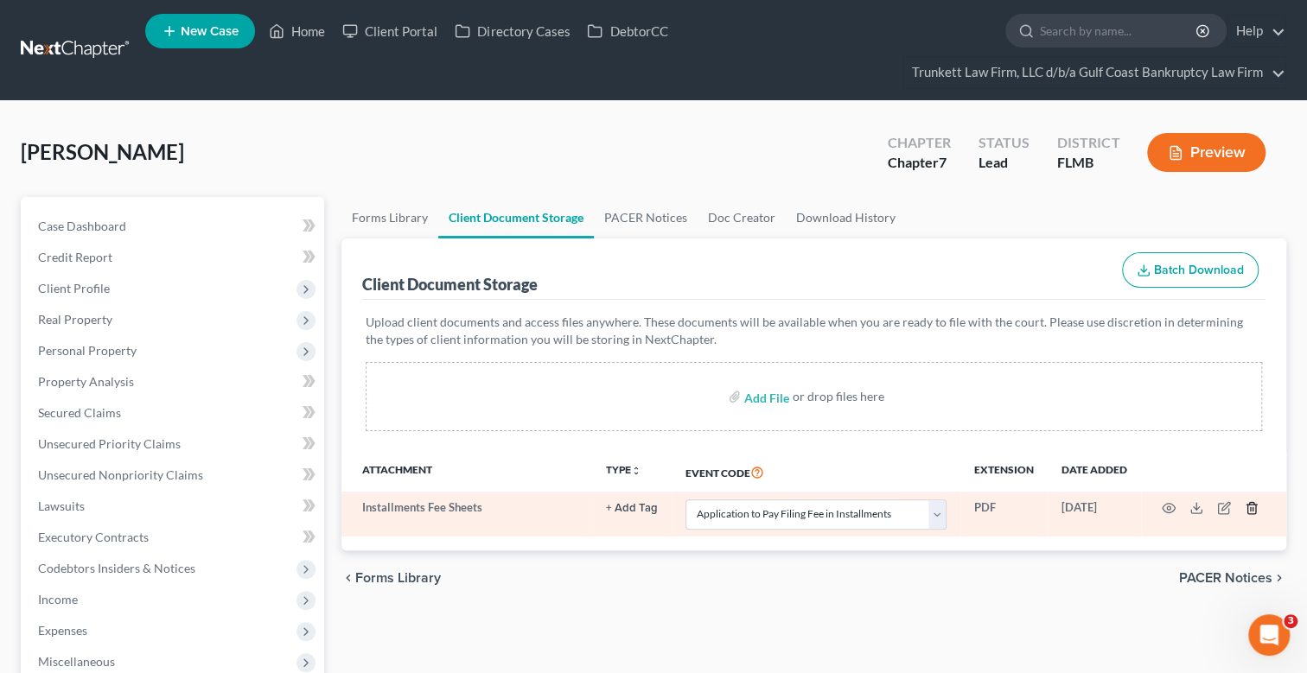
click at [1250, 505] on icon "button" at bounding box center [1252, 508] width 14 height 14
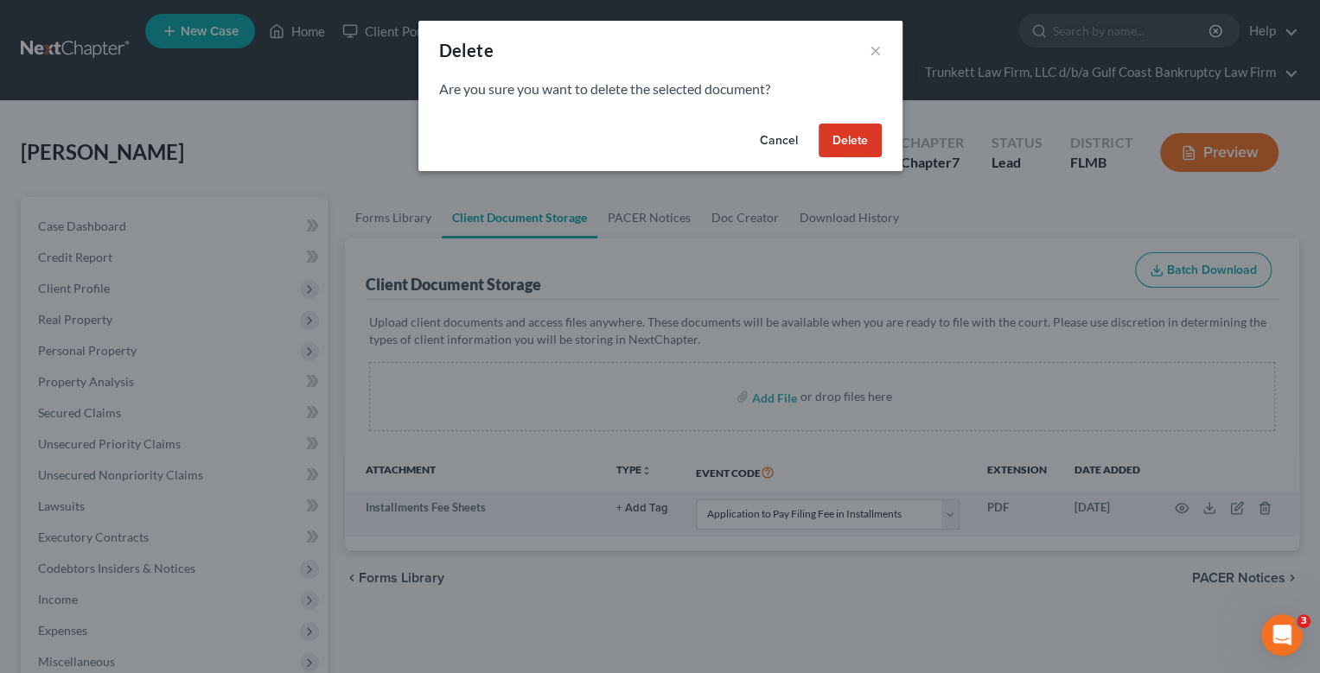
click at [841, 135] on button "Delete" at bounding box center [850, 141] width 63 height 35
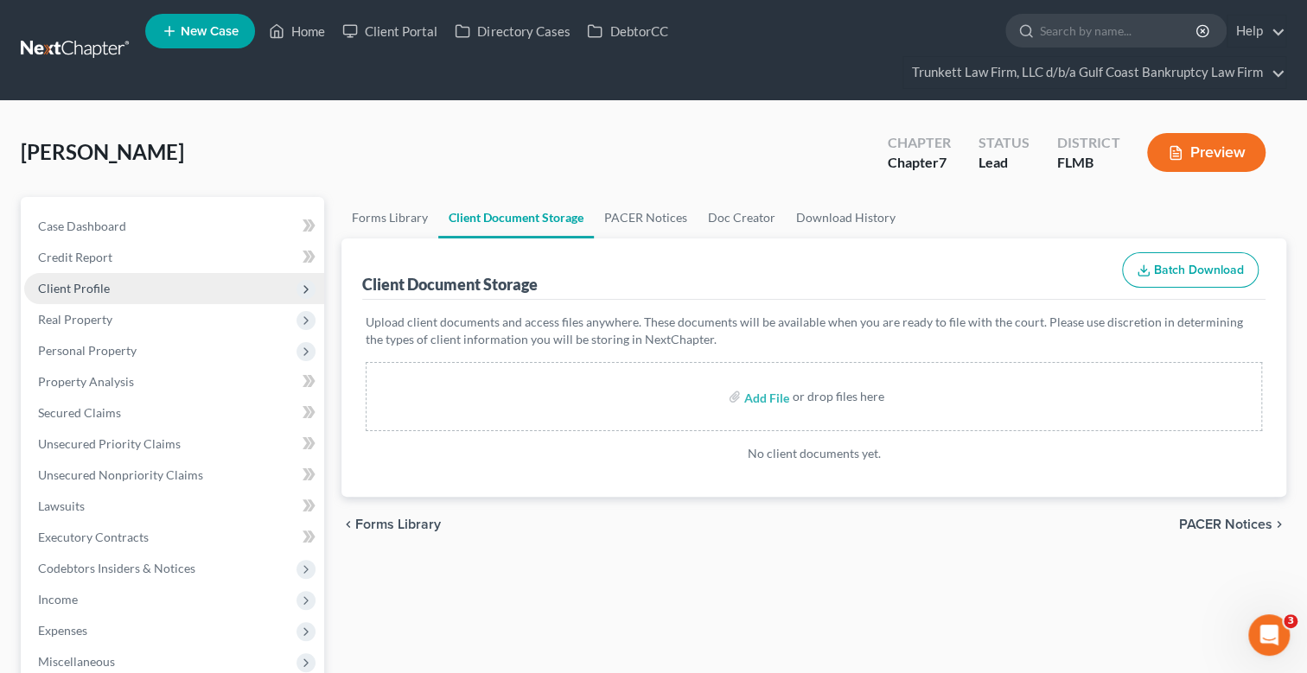
click at [105, 284] on span "Client Profile" at bounding box center [74, 288] width 72 height 15
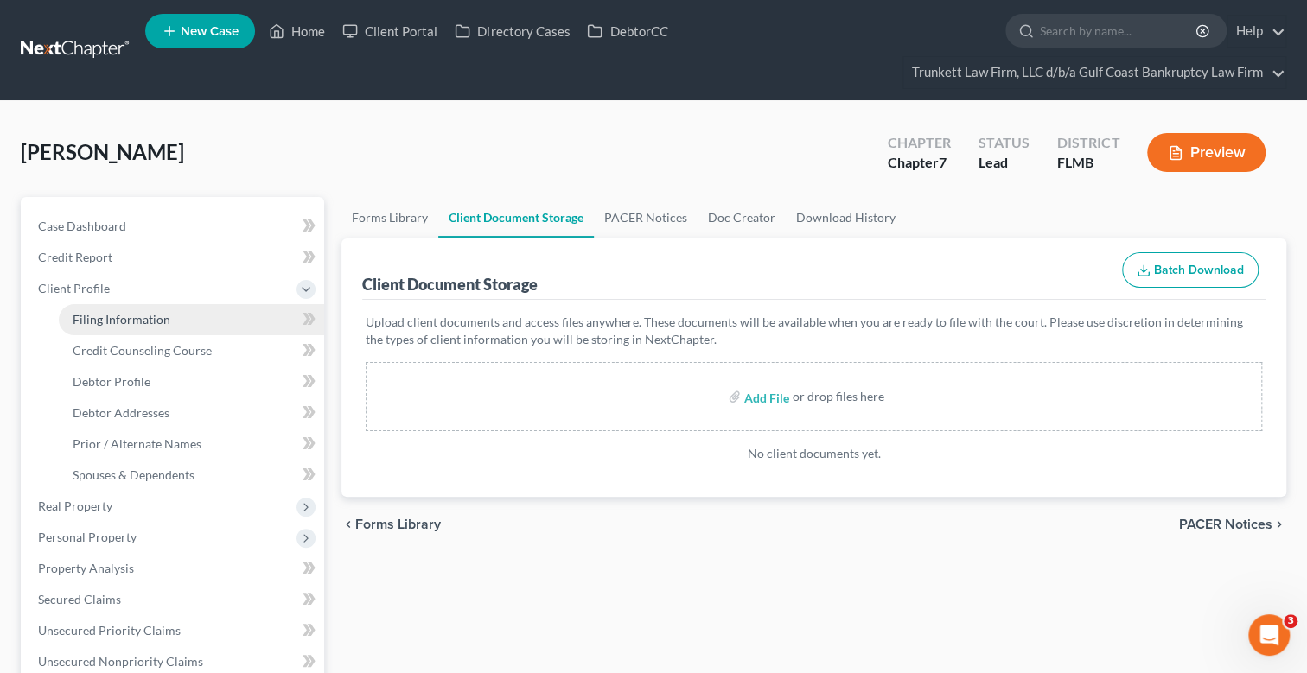
click at [121, 322] on span "Filing Information" at bounding box center [122, 319] width 98 height 15
select select "1"
select select "0"
select select "15"
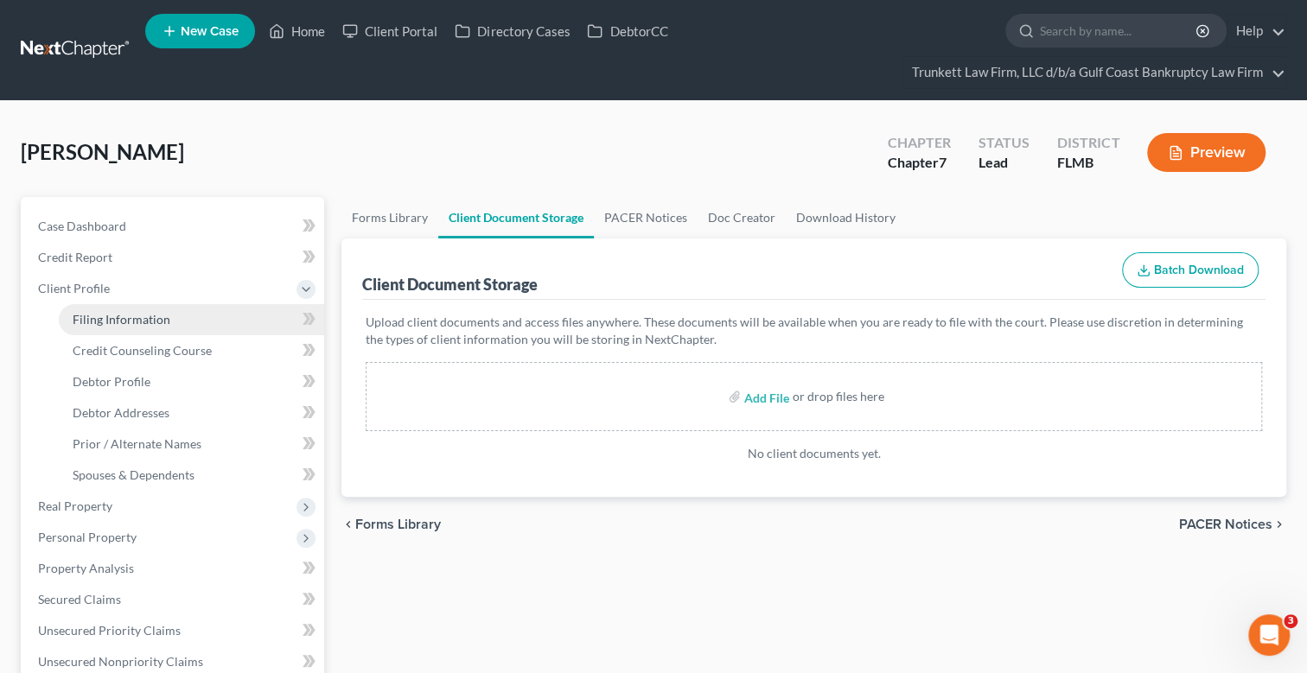
select select "0"
select select "9"
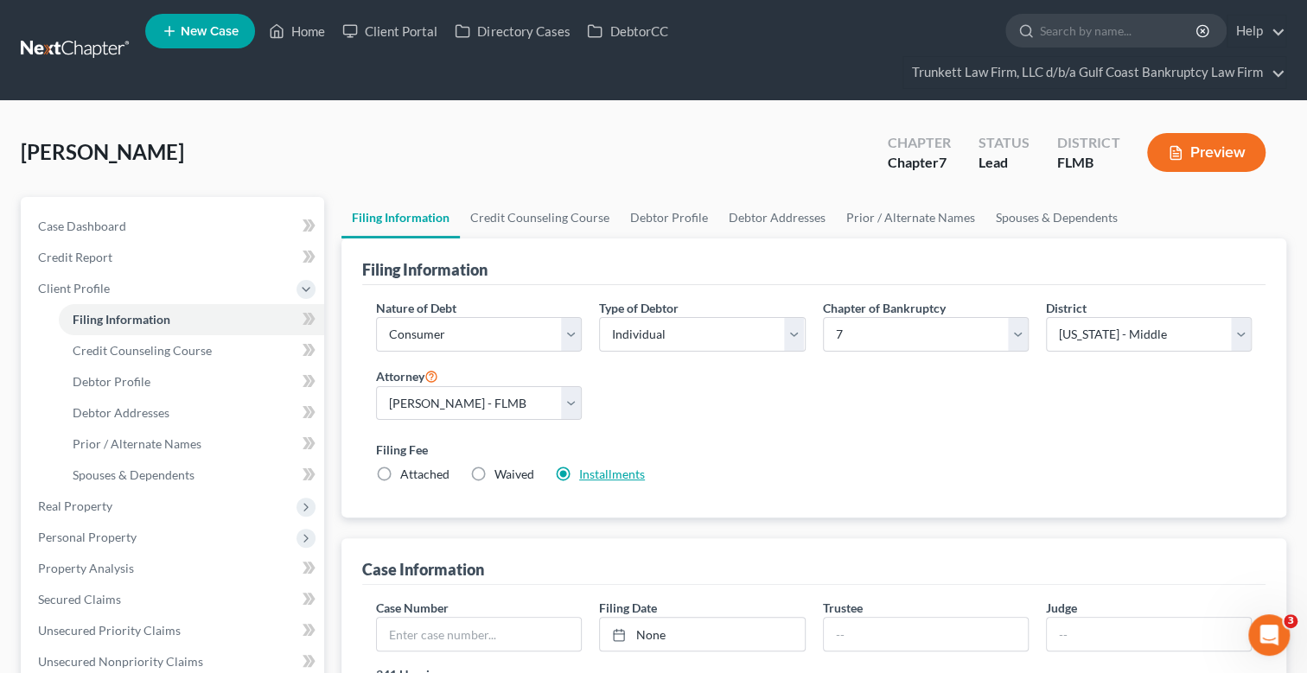
click at [622, 475] on link "Installments" at bounding box center [612, 474] width 66 height 15
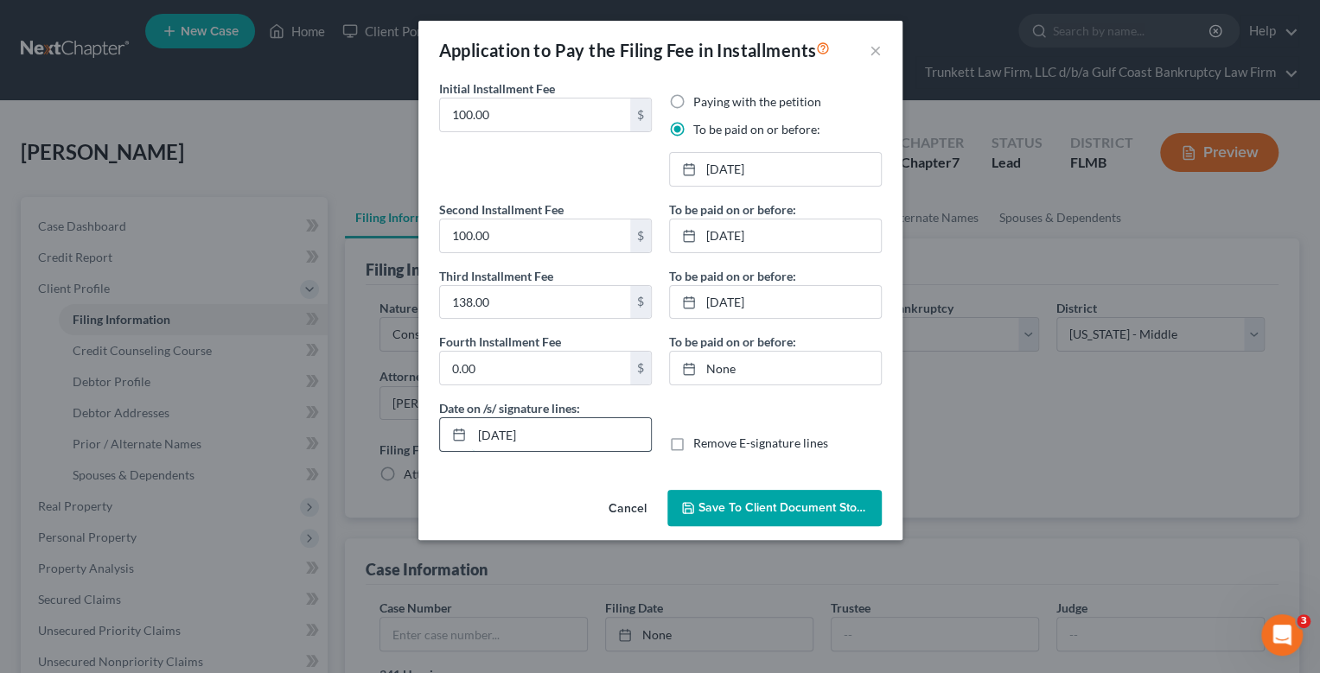
click at [500, 430] on input "[DATE]" at bounding box center [561, 434] width 179 height 33
type input "[DATE]"
click at [755, 500] on span "Save to Client Document Storage" at bounding box center [789, 507] width 183 height 15
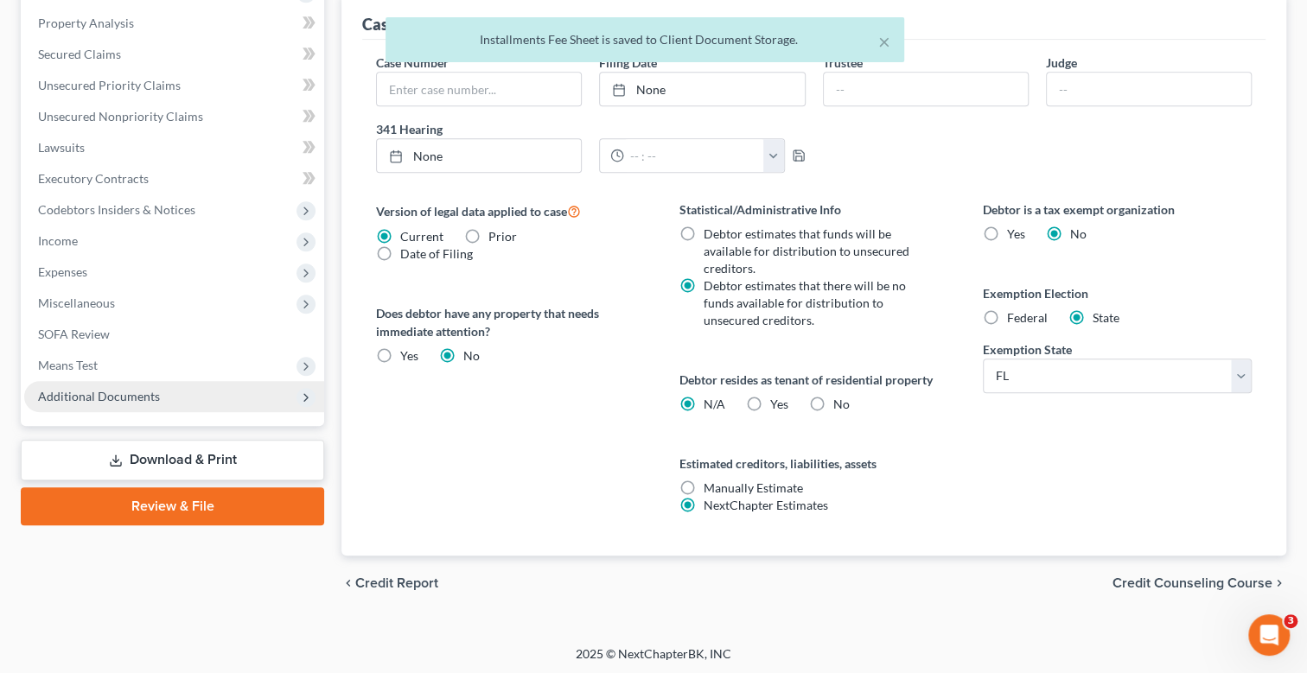
click at [125, 398] on span "Additional Documents" at bounding box center [99, 396] width 122 height 15
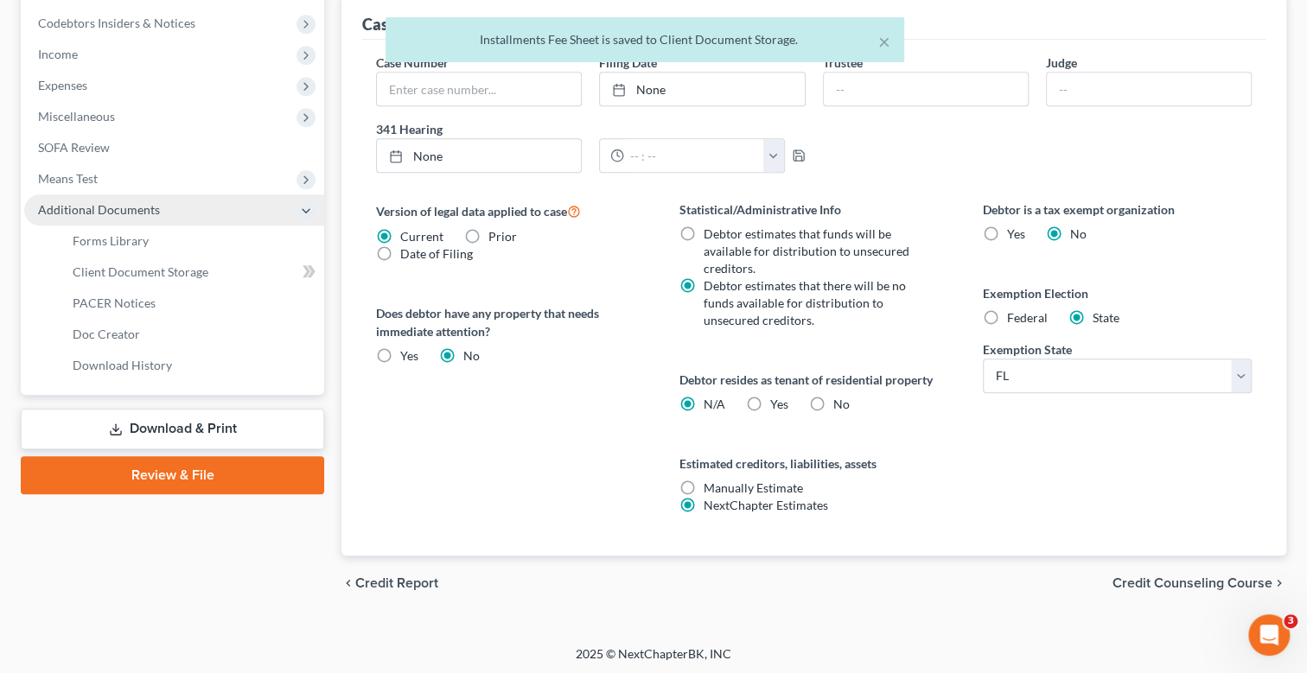
scroll to position [359, 0]
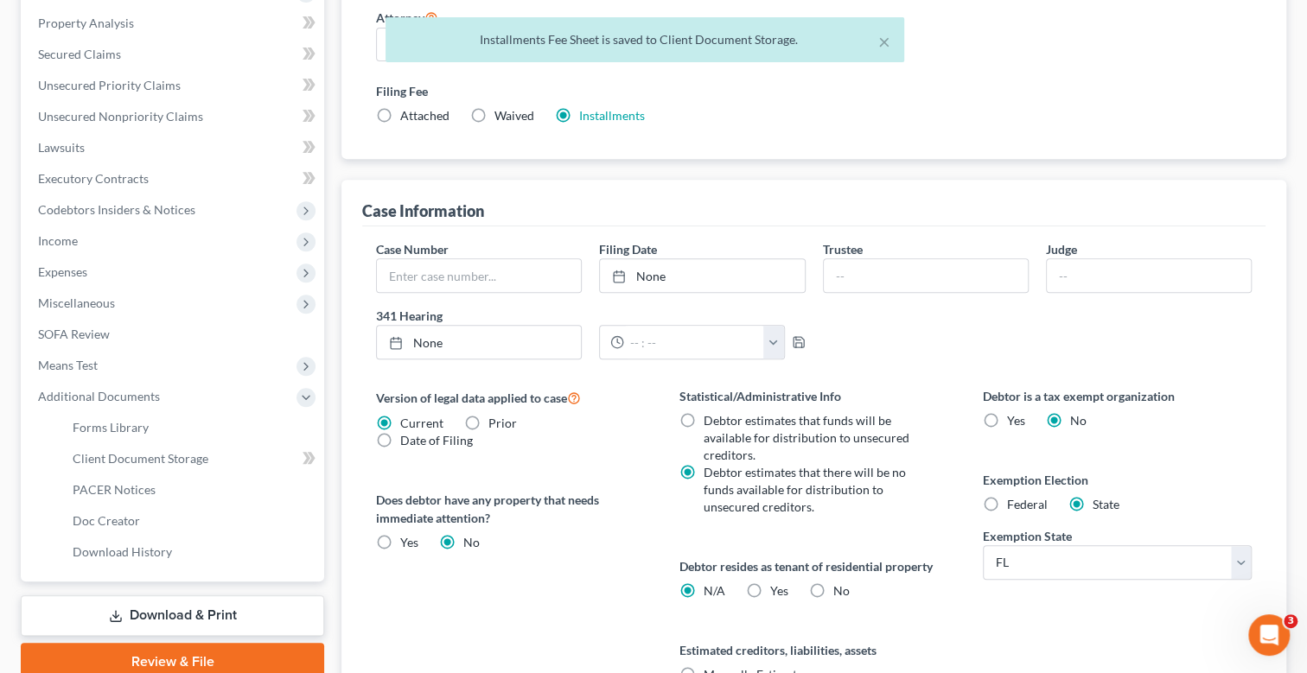
click at [188, 606] on link "Download & Print" at bounding box center [172, 616] width 303 height 41
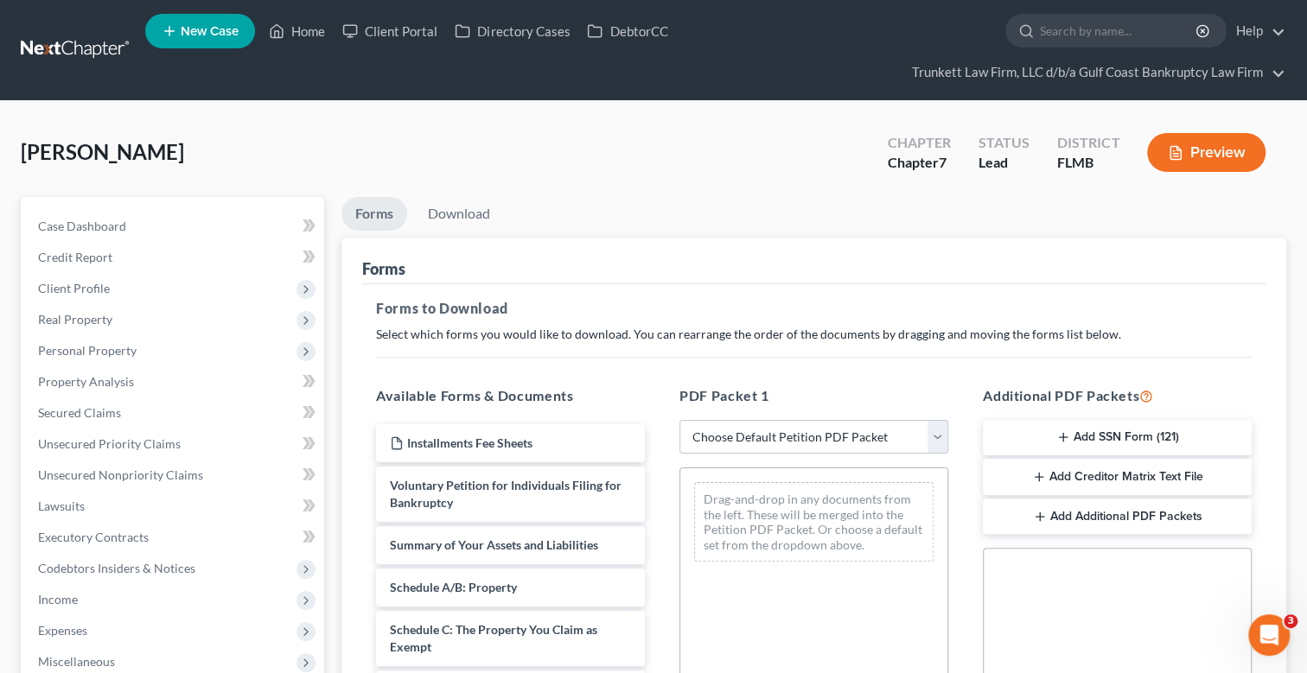
click at [817, 440] on select "Choose Default Petition PDF Packet Complete Bankruptcy Petition (all forms and …" at bounding box center [813, 437] width 269 height 35
select select "0"
click at [679, 420] on select "Choose Default Petition PDF Packet Complete Bankruptcy Petition (all forms and …" at bounding box center [813, 437] width 269 height 35
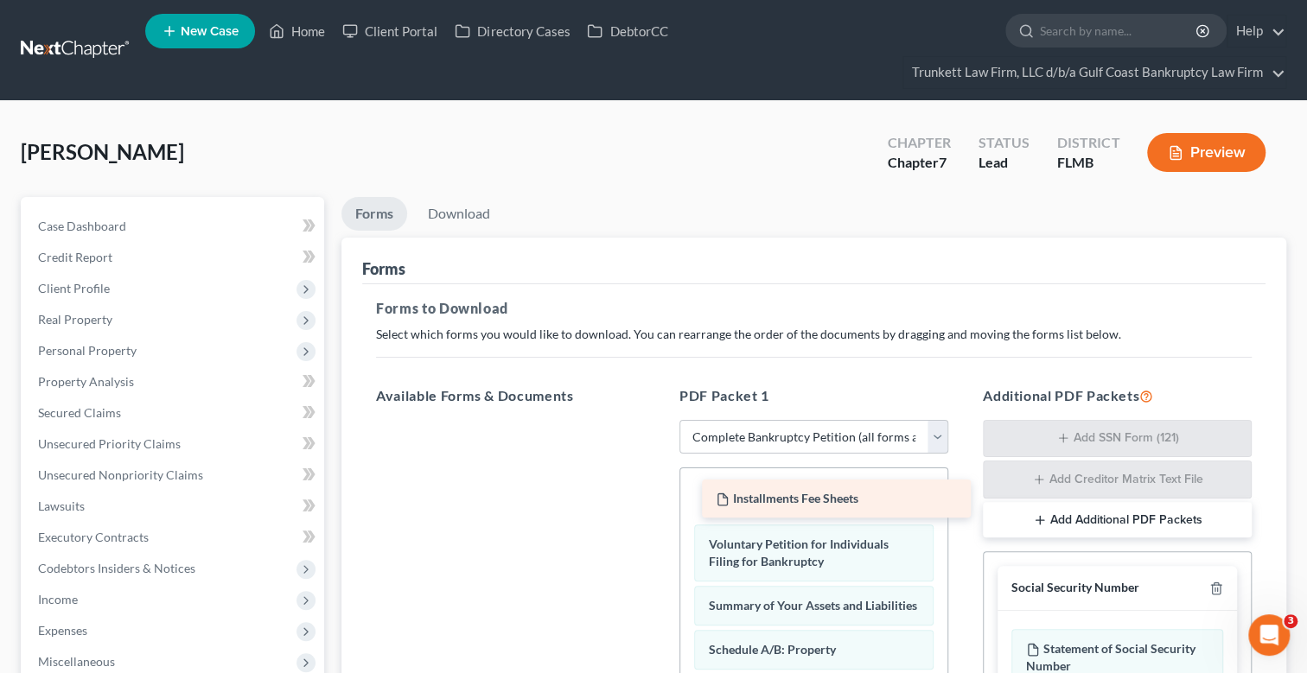
drag, startPoint x: 494, startPoint y: 436, endPoint x: 820, endPoint y: 493, distance: 330.8
click at [659, 420] on div "Installments Fee Sheets Installments Fee Sheets" at bounding box center [510, 420] width 296 height 0
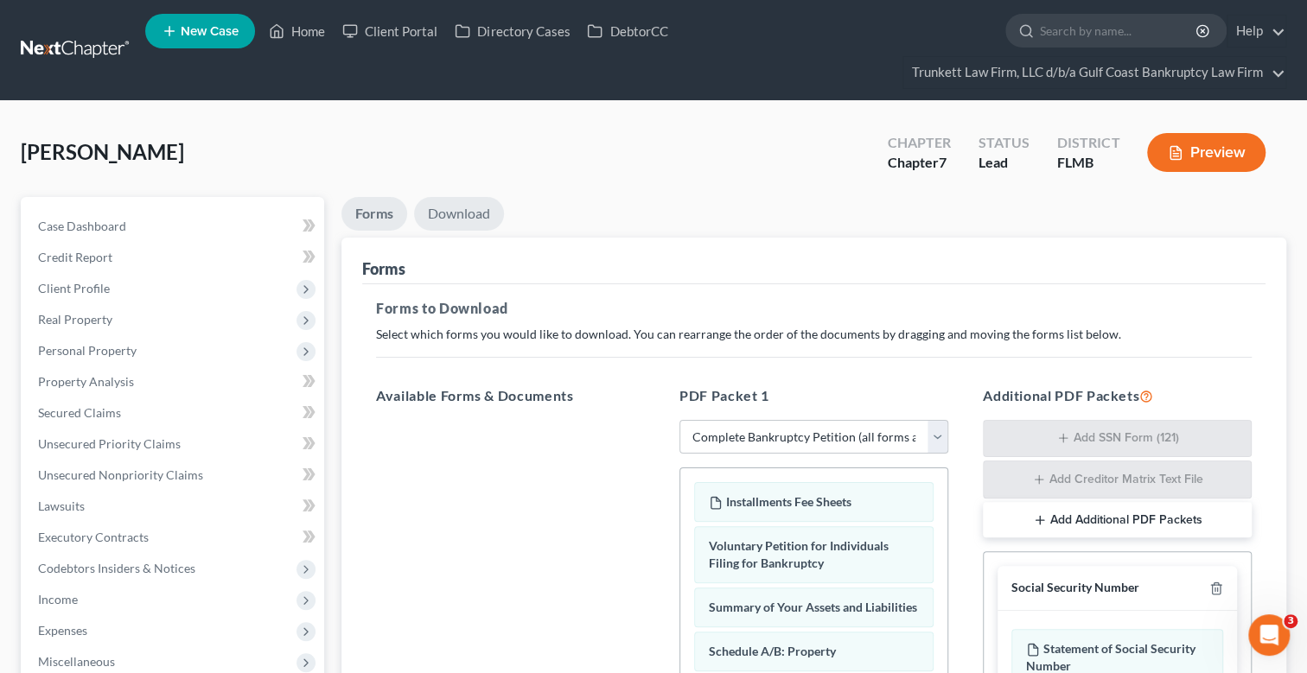
click at [454, 210] on link "Download" at bounding box center [459, 214] width 90 height 34
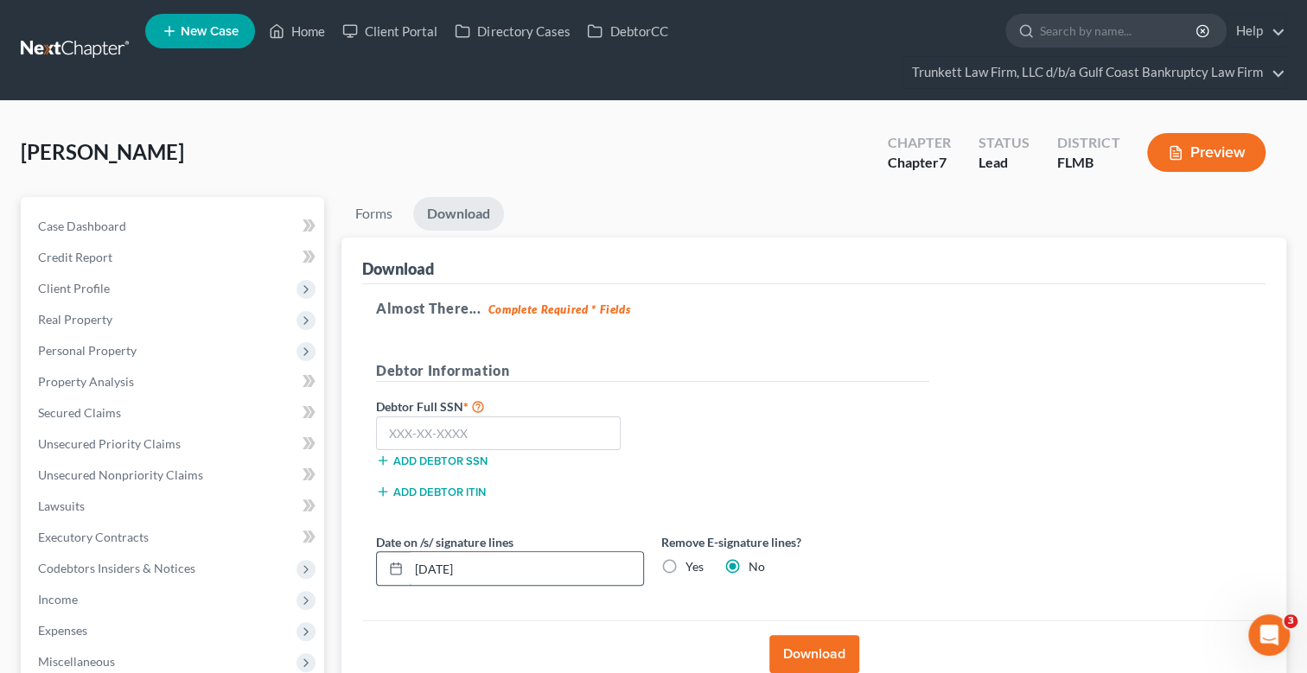
drag, startPoint x: 444, startPoint y: 569, endPoint x: 459, endPoint y: 574, distance: 15.6
click at [449, 570] on input "[DATE]" at bounding box center [526, 568] width 234 height 33
type input "[DATE]"
click at [423, 432] on input "text" at bounding box center [498, 434] width 245 height 35
click at [432, 429] on input "text" at bounding box center [498, 434] width 245 height 35
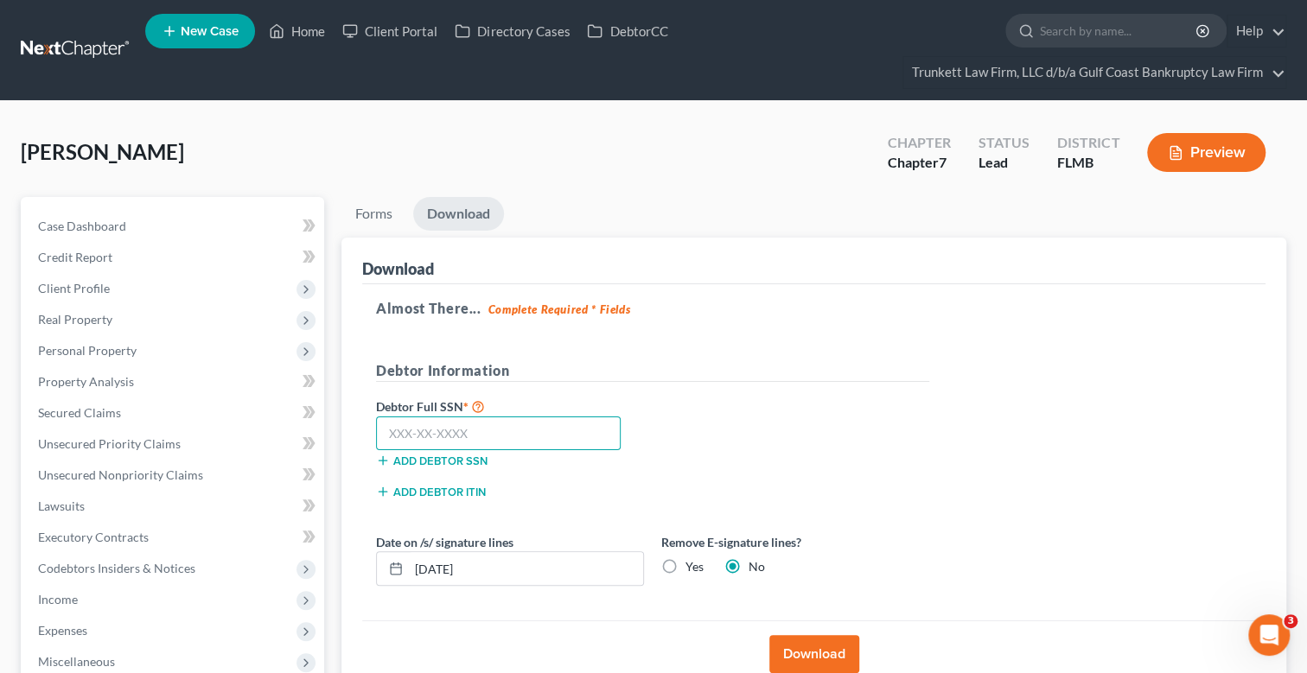
type input "5"
click at [458, 431] on input "text" at bounding box center [498, 434] width 245 height 35
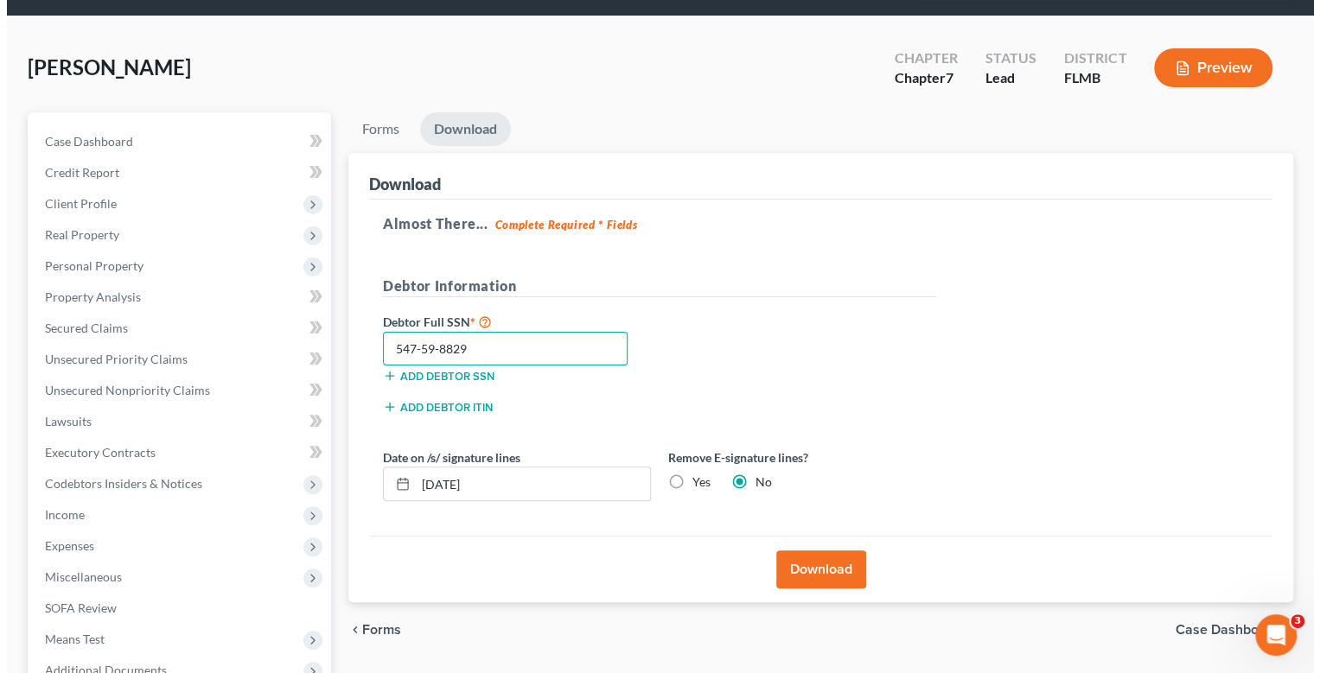
scroll to position [259, 0]
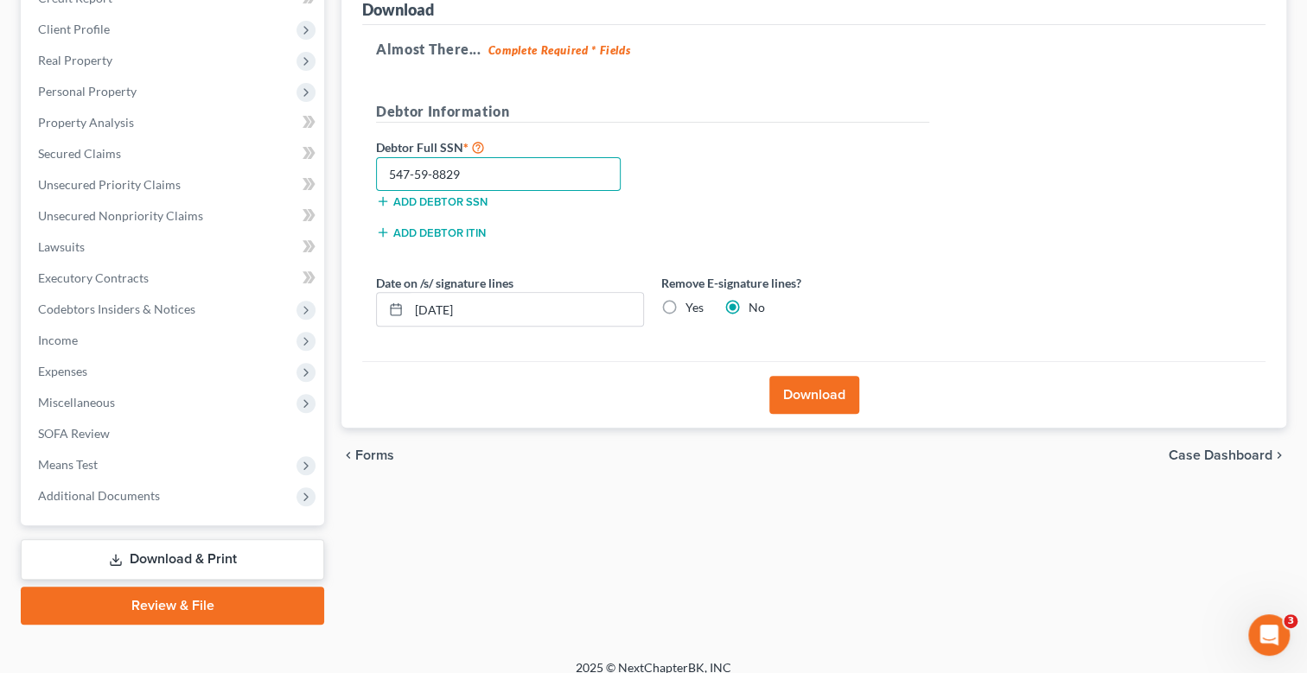
type input "547-59-8829"
drag, startPoint x: 665, startPoint y: 308, endPoint x: 677, endPoint y: 308, distance: 12.1
click at [685, 308] on label "Yes" at bounding box center [694, 307] width 18 height 17
click at [692, 308] on input "Yes" at bounding box center [697, 304] width 11 height 11
radio input "true"
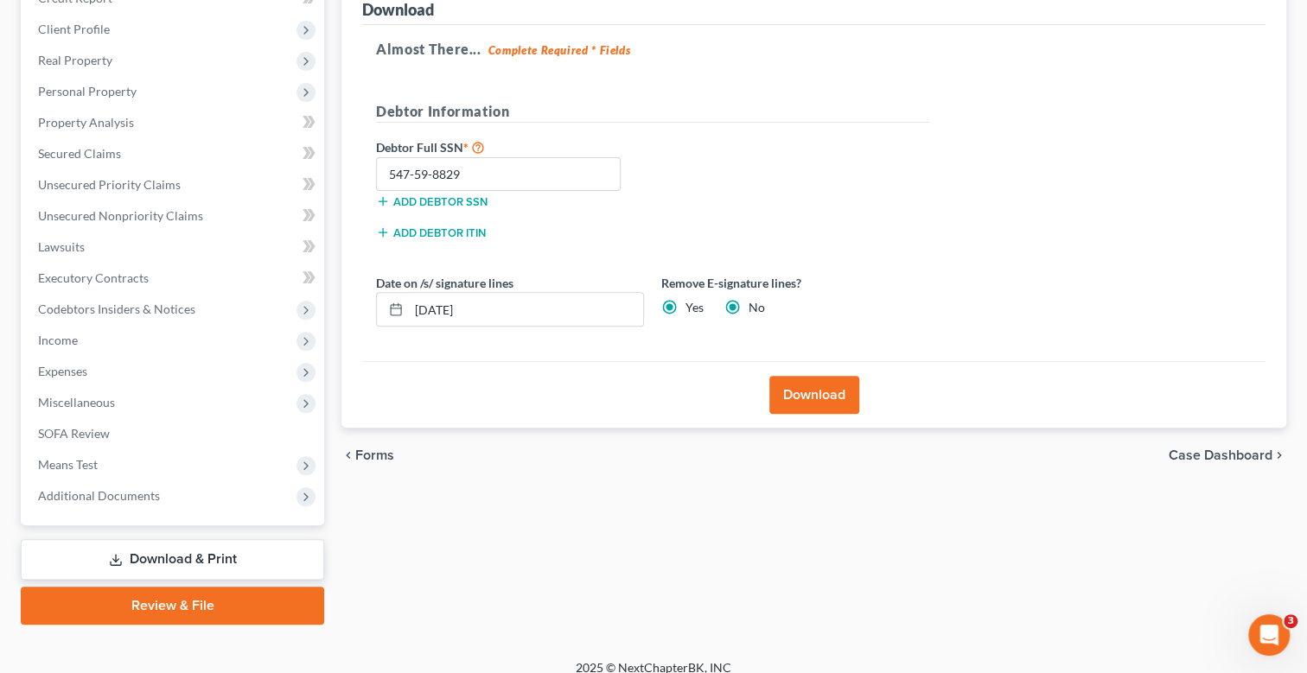
radio input "false"
click at [818, 392] on button "Download" at bounding box center [814, 395] width 90 height 38
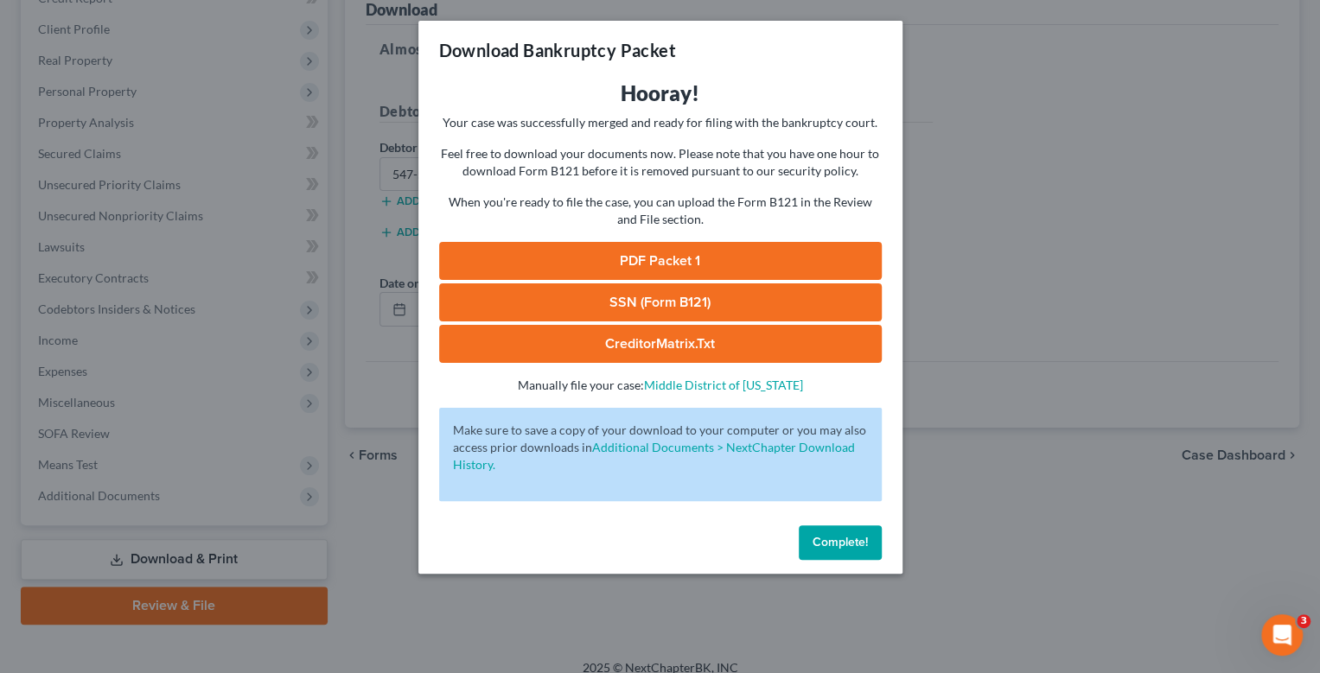
click at [645, 298] on link "SSN (Form B121)" at bounding box center [660, 303] width 443 height 38
click at [673, 258] on link "PDF Packet 1" at bounding box center [660, 261] width 443 height 38
